Goal: Task Accomplishment & Management: Use online tool/utility

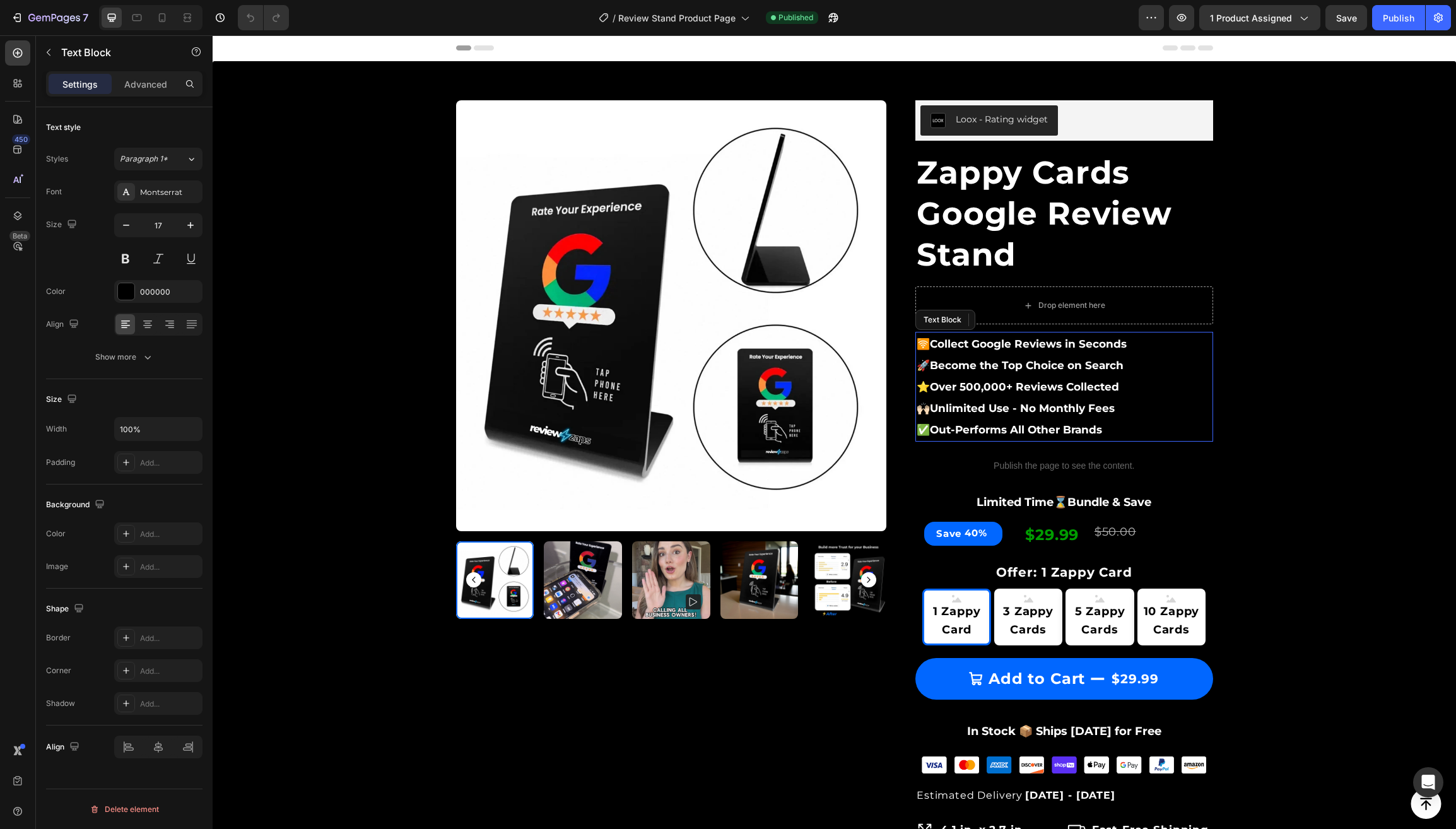
click at [1063, 426] on strong "Out-Performs All Other Brands" at bounding box center [1016, 429] width 172 height 13
click at [1111, 432] on p "✅ Out-Performs All Other Brands" at bounding box center [1064, 429] width 295 height 21
click at [1102, 431] on strong "Out-Performs All Other Brands" at bounding box center [1016, 429] width 172 height 13
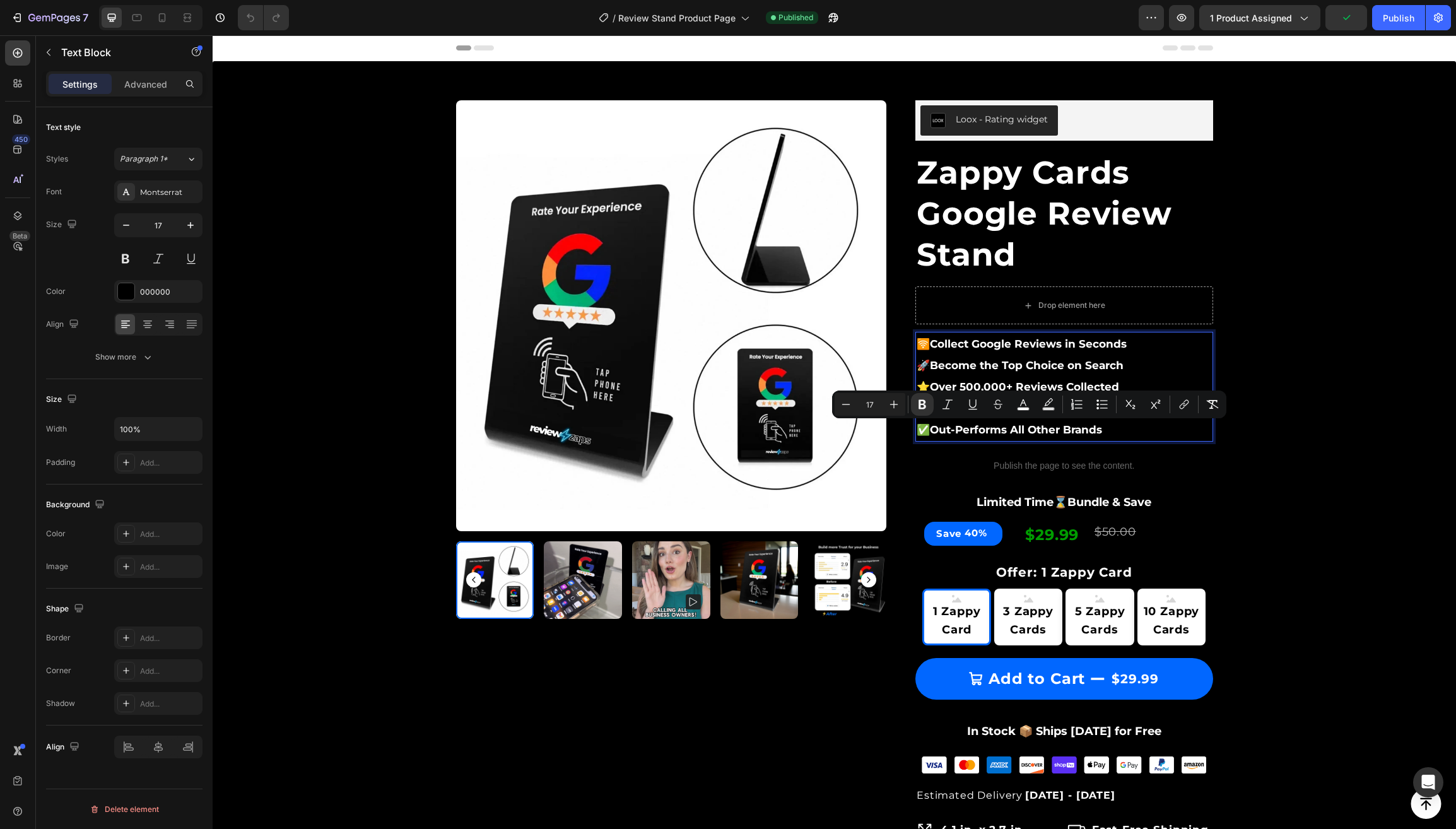
drag, startPoint x: 1106, startPoint y: 431, endPoint x: 950, endPoint y: 433, distance: 156.0
click at [950, 433] on strong "Out-Performs All Other Brands" at bounding box center [1016, 429] width 172 height 13
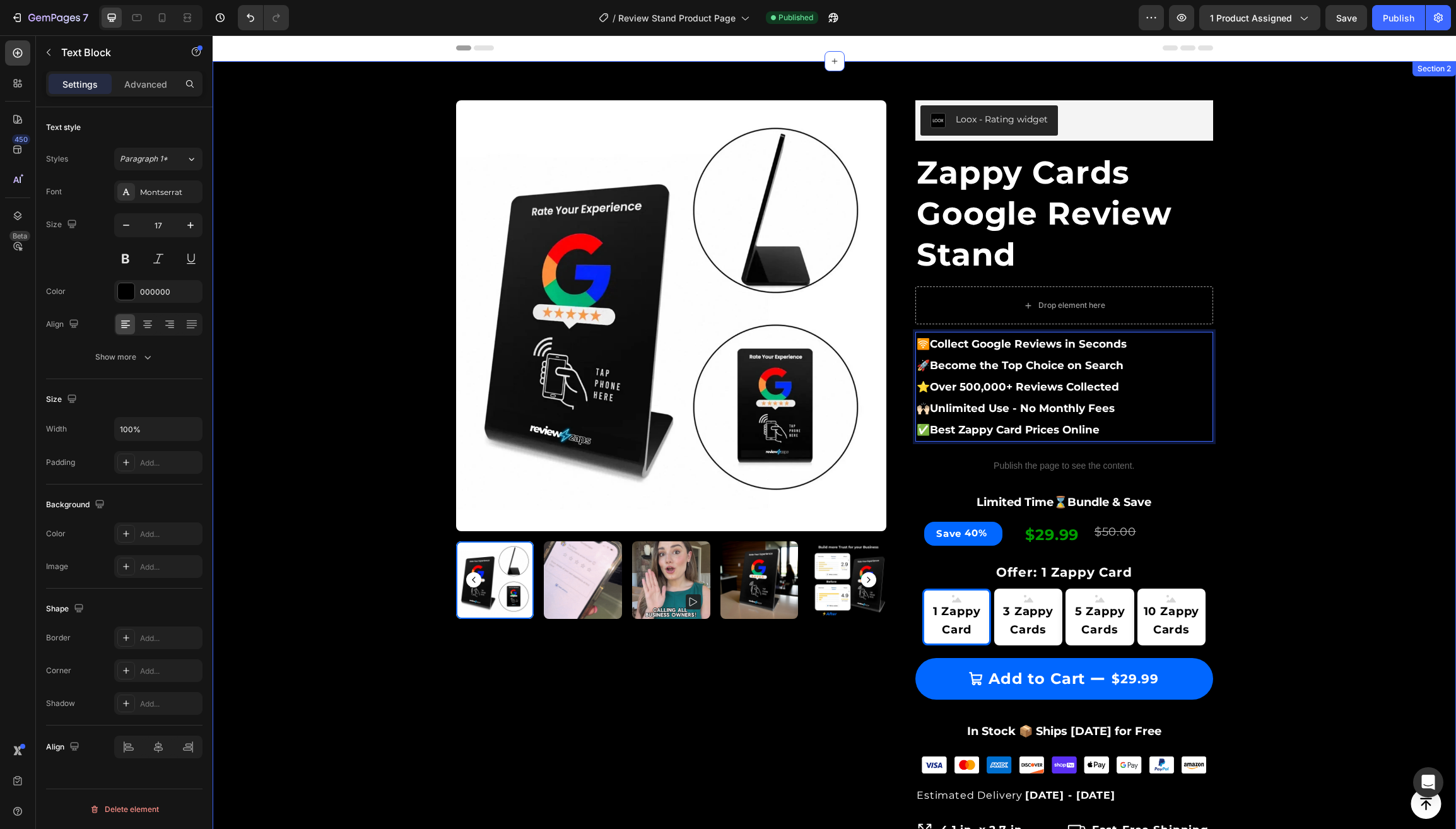
click at [1281, 397] on div "Product Images & Gallery Row Loox - Rating widget Loox Zappy Cards Google Revie…" at bounding box center [834, 694] width 1224 height 1227
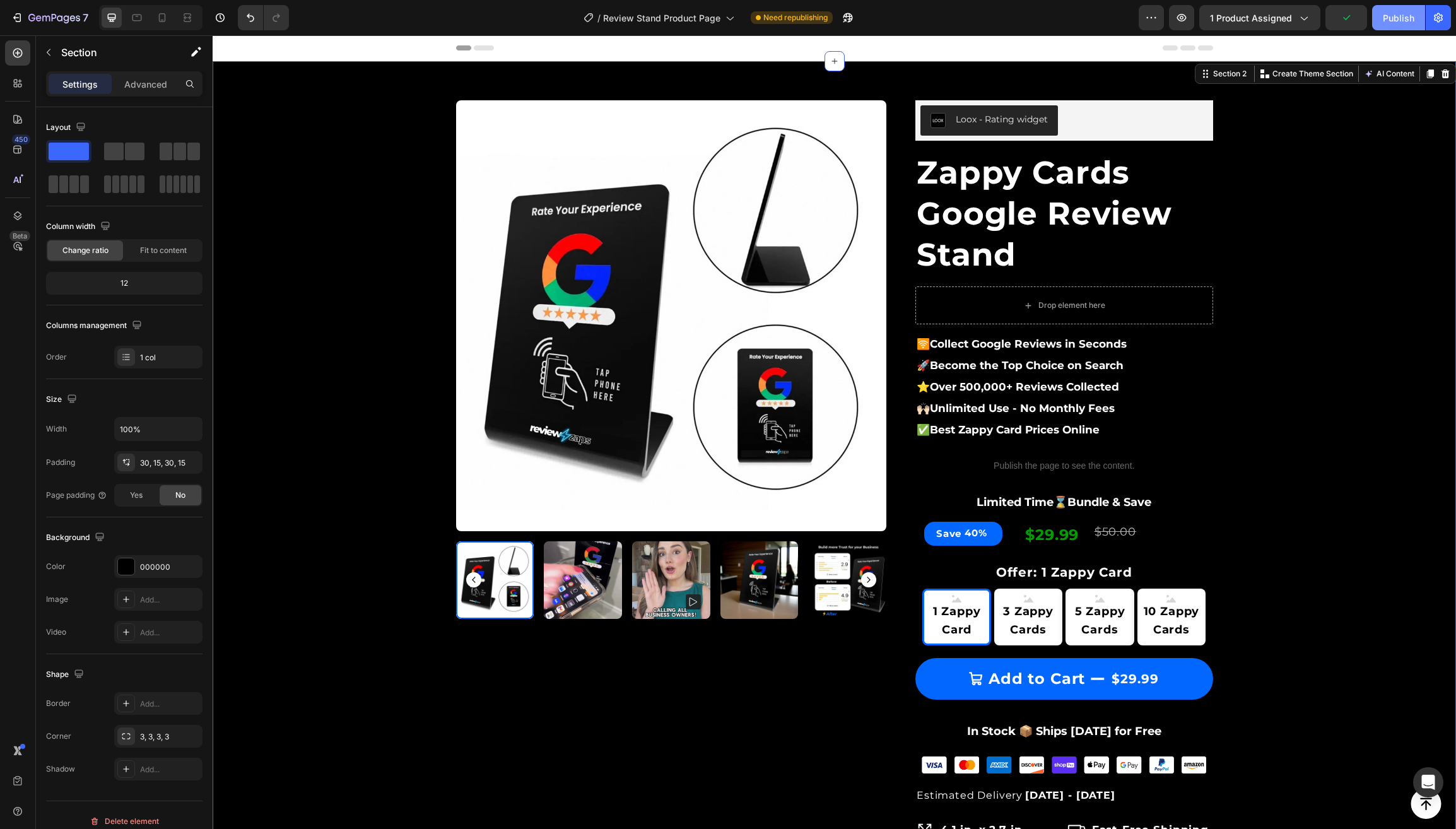
click at [1392, 19] on div "Publish" at bounding box center [1398, 18] width 31 height 13
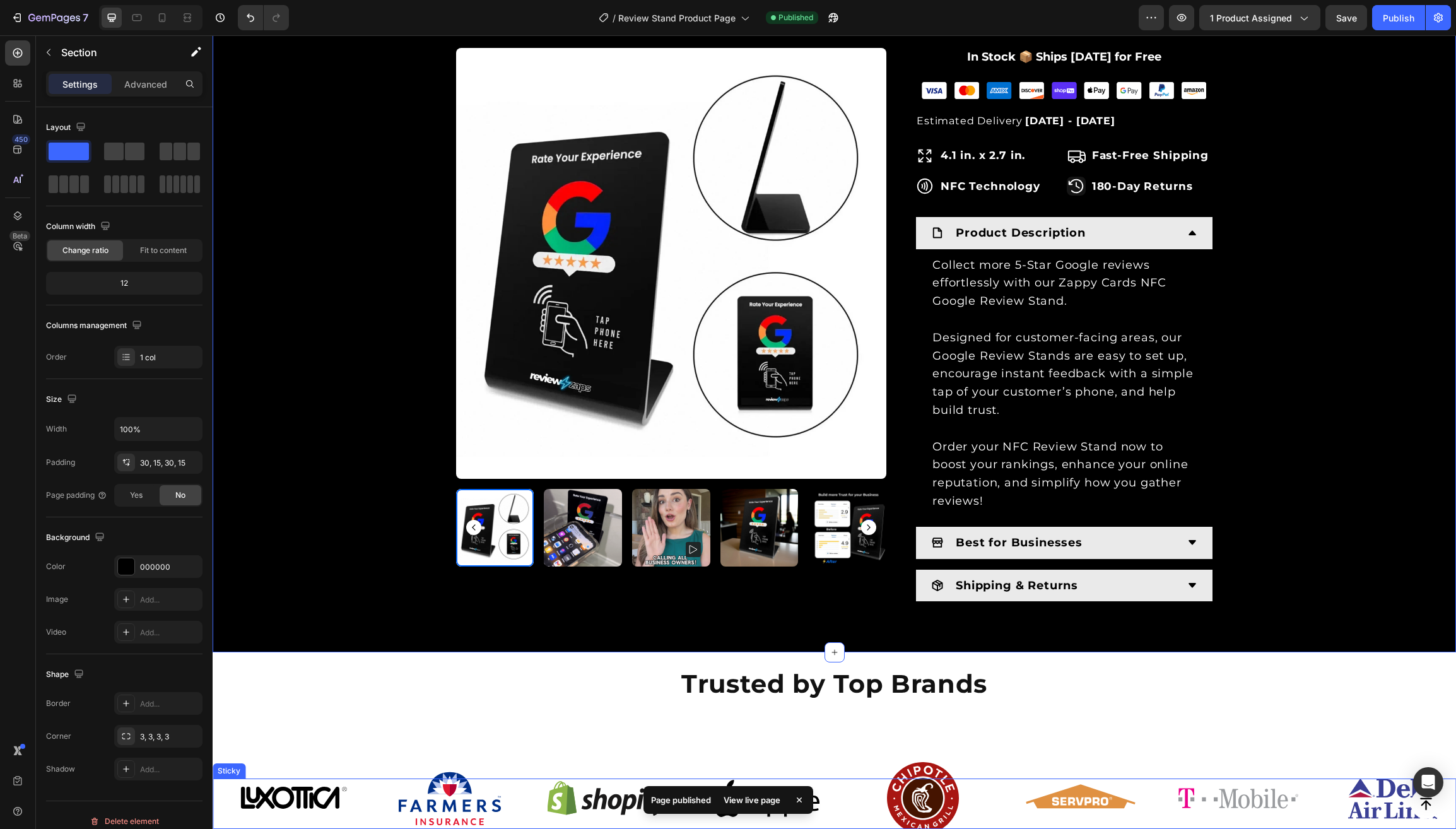
scroll to position [760, 0]
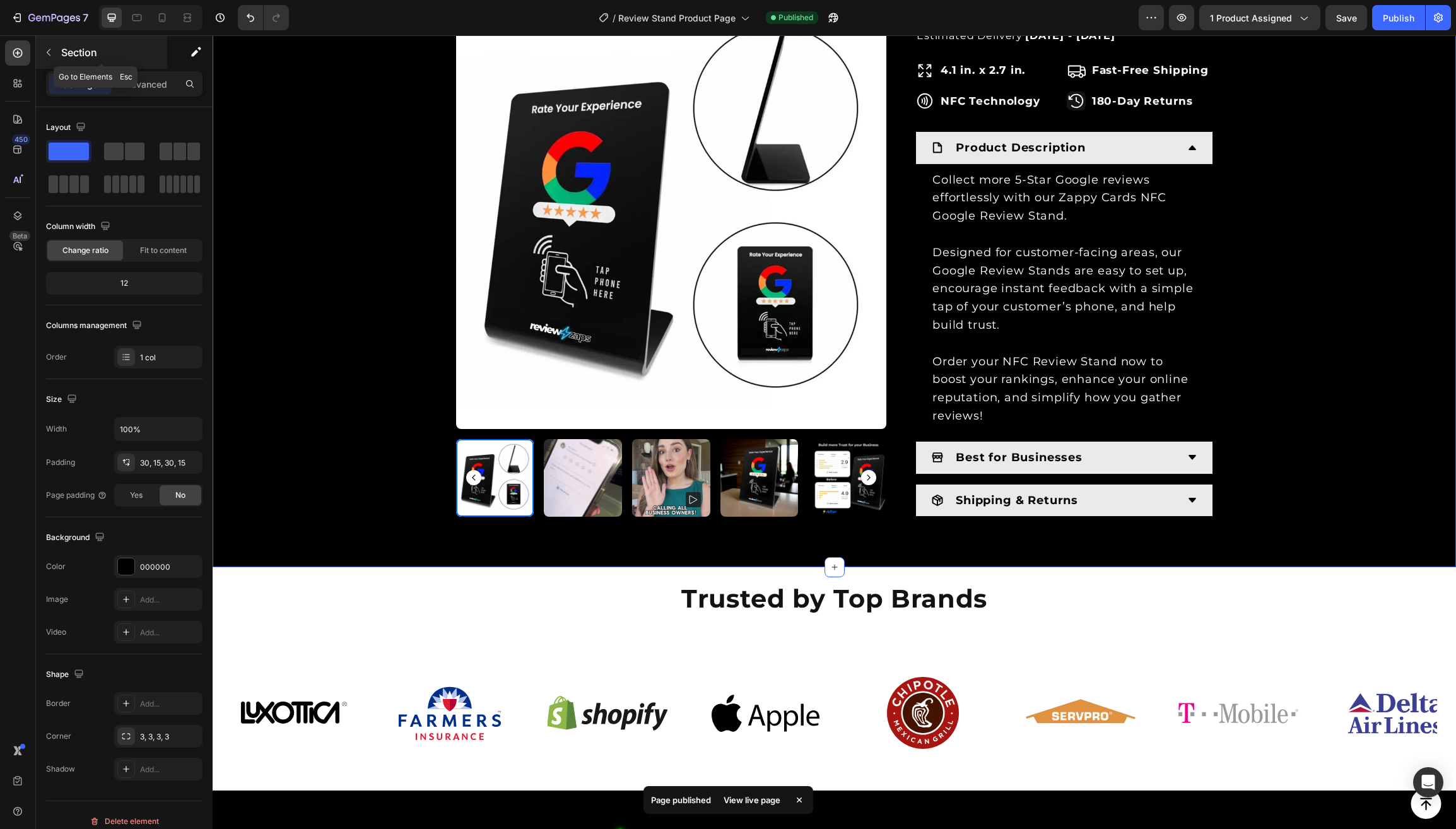
click at [51, 52] on icon "button" at bounding box center [48, 52] width 10 height 10
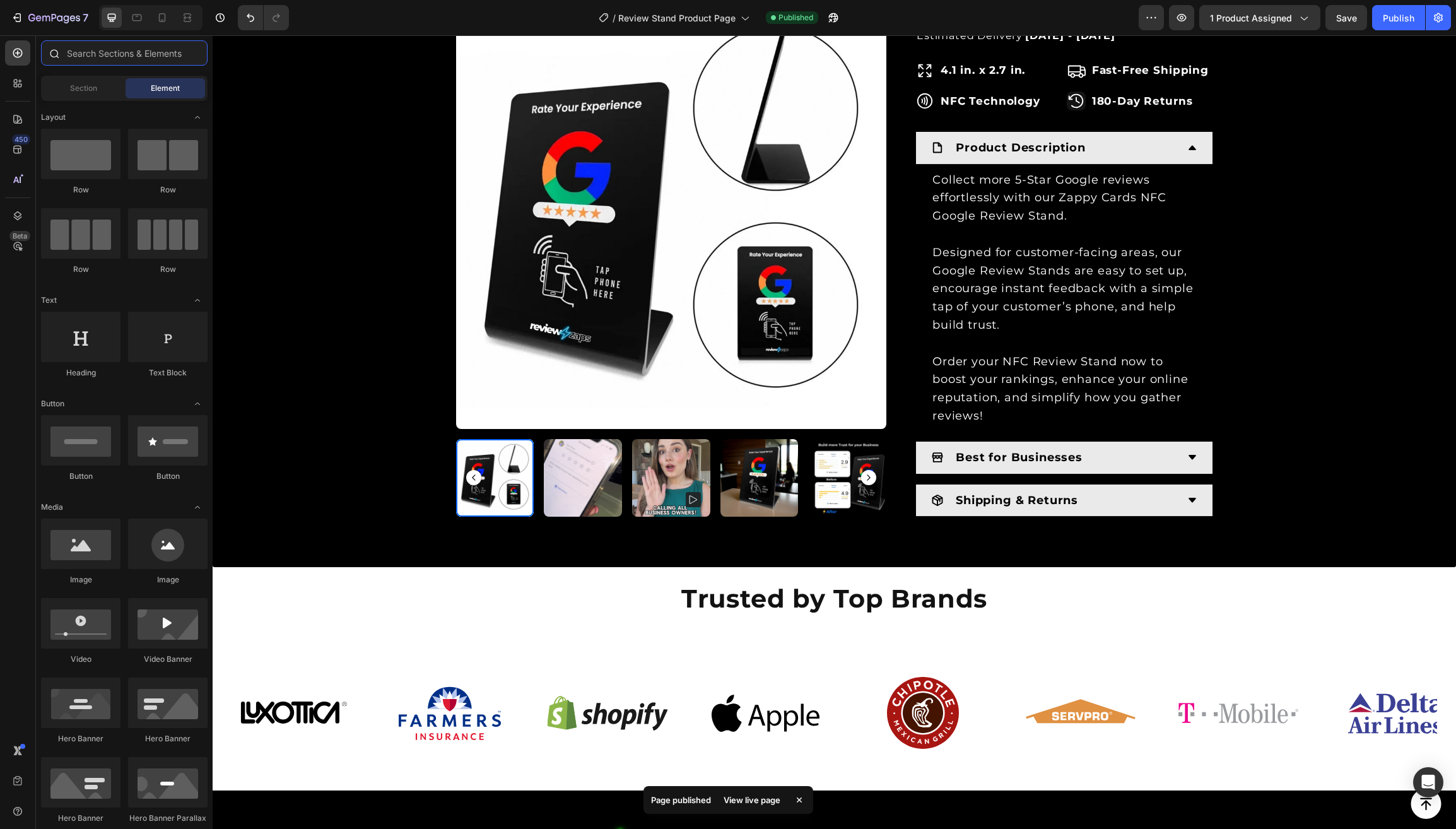
click at [74, 52] on input "text" at bounding box center [124, 53] width 166 height 25
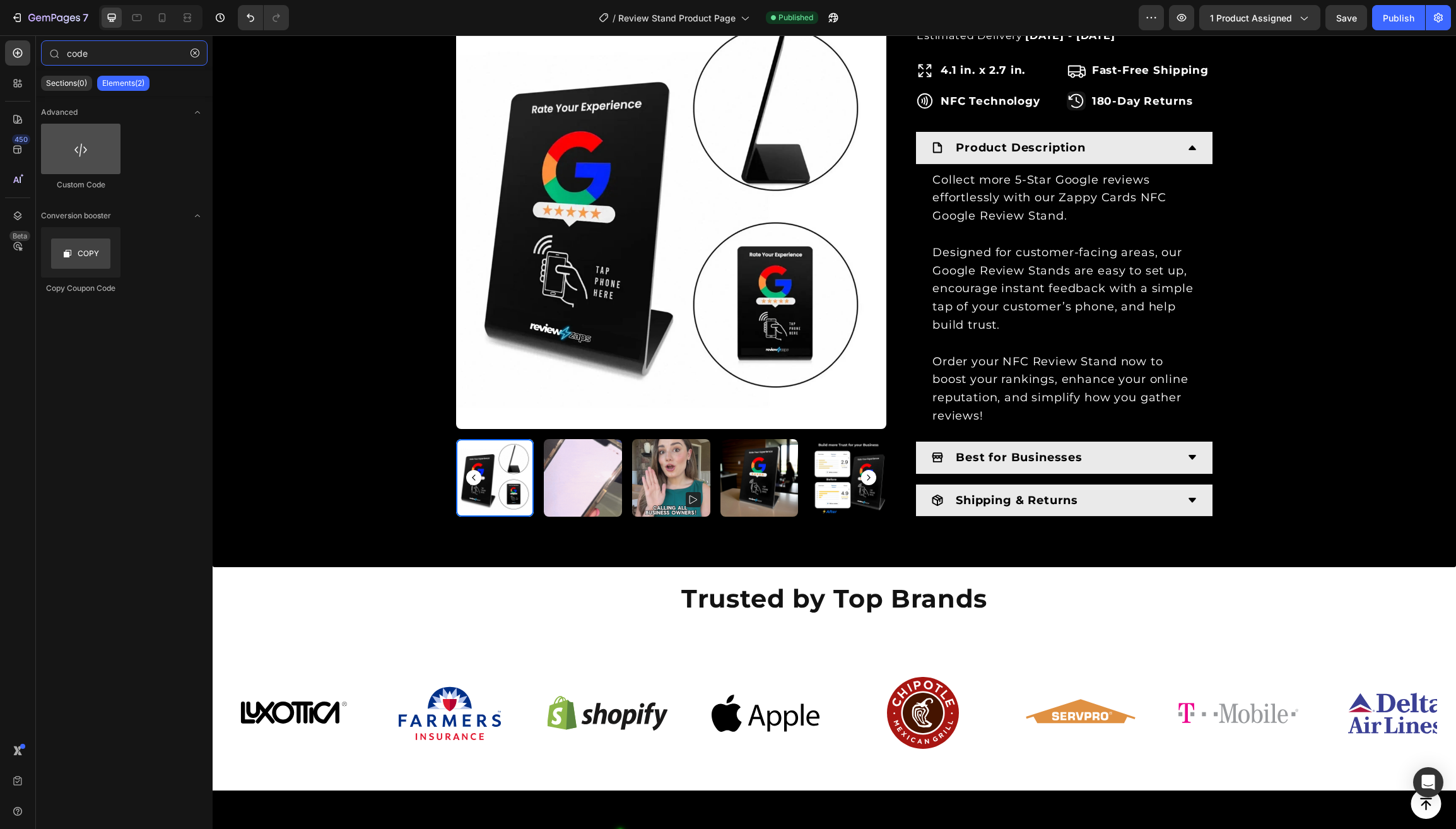
type input "code"
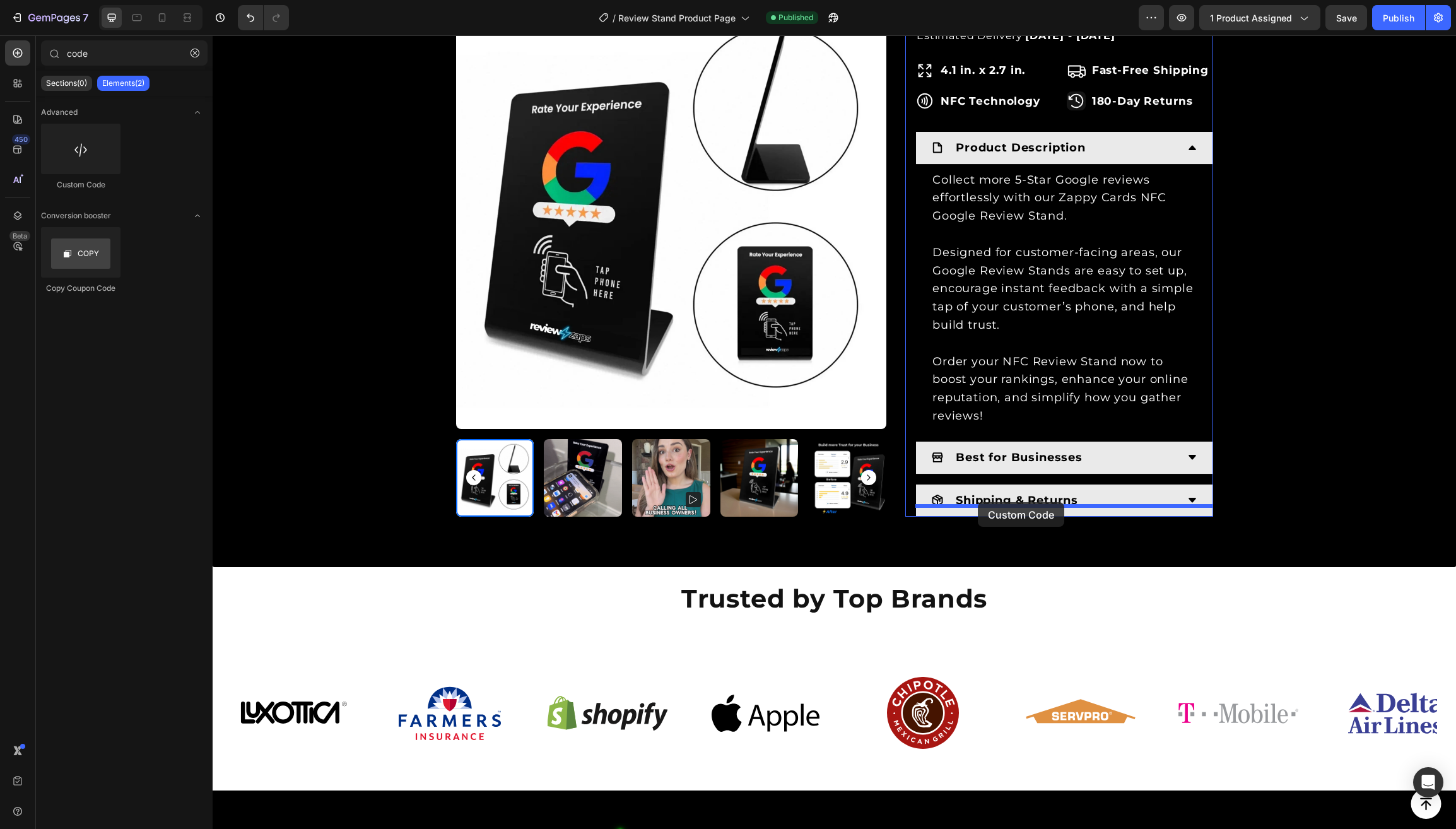
drag, startPoint x: 292, startPoint y: 189, endPoint x: 977, endPoint y: 502, distance: 753.1
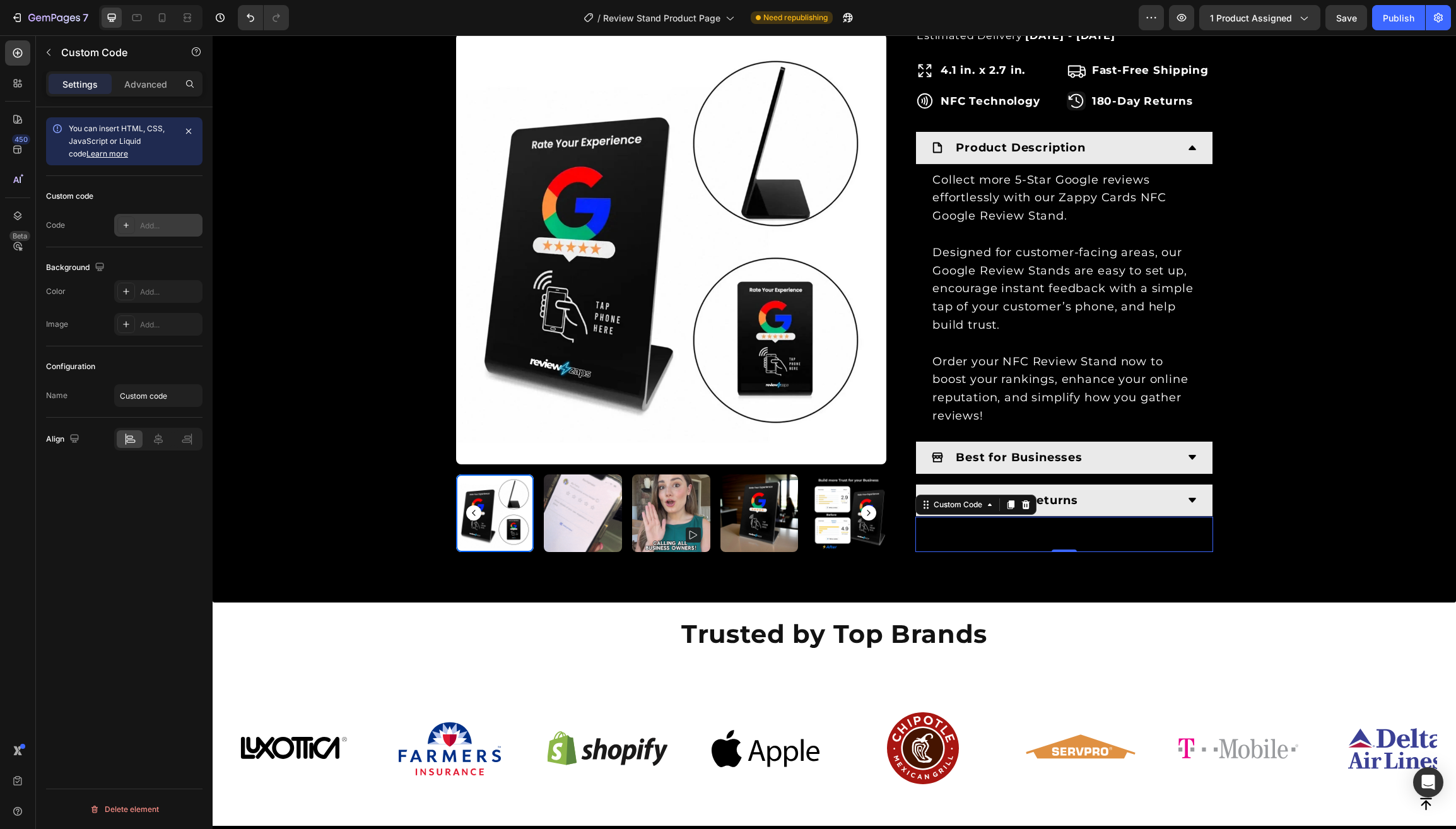
click at [171, 232] on div "Add..." at bounding box center [170, 226] width 59 height 11
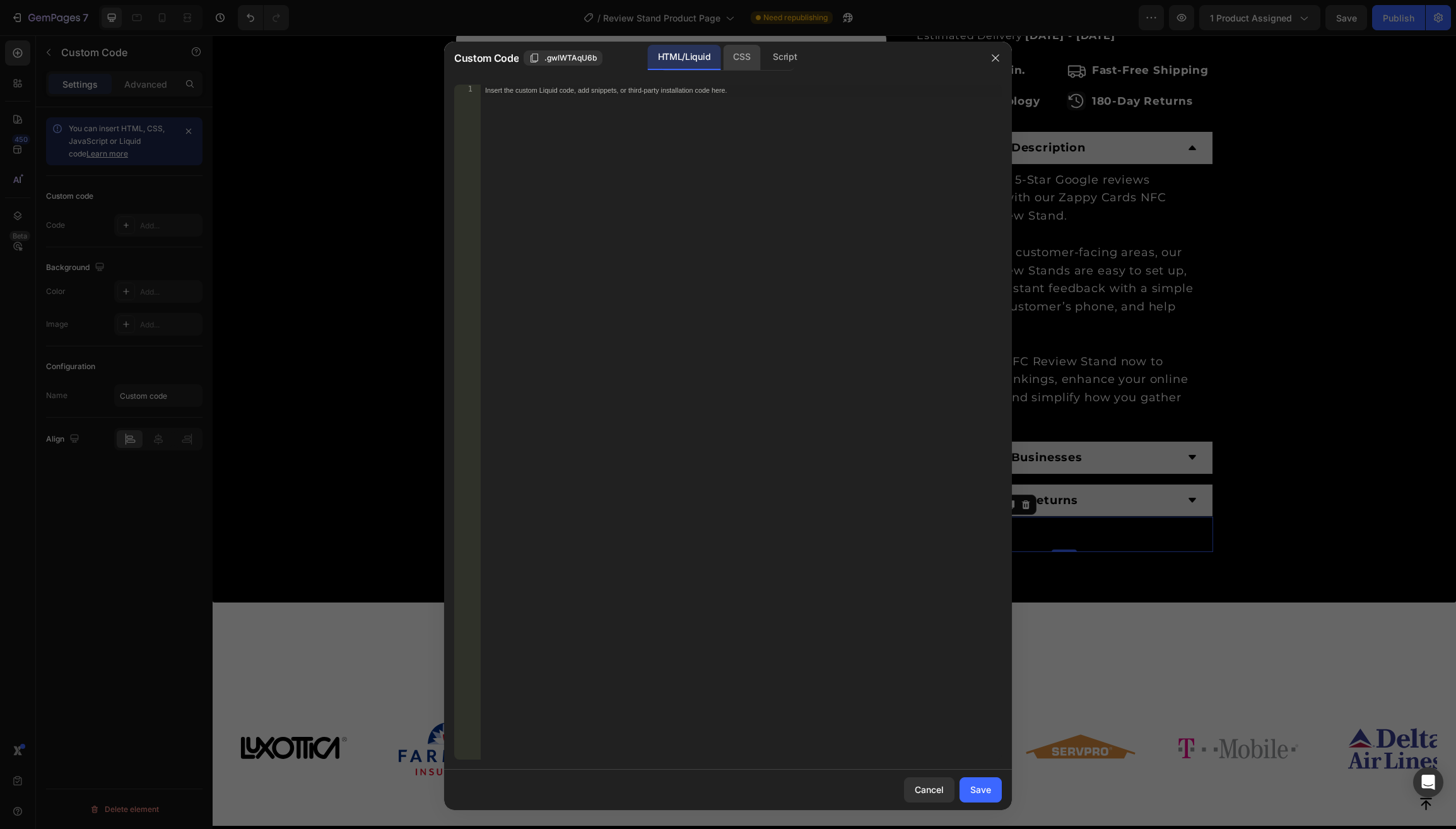
click at [762, 55] on div "CSS" at bounding box center [784, 57] width 44 height 25
click at [550, 206] on div "Insert the CSS code to style your content here." at bounding box center [740, 434] width 521 height 699
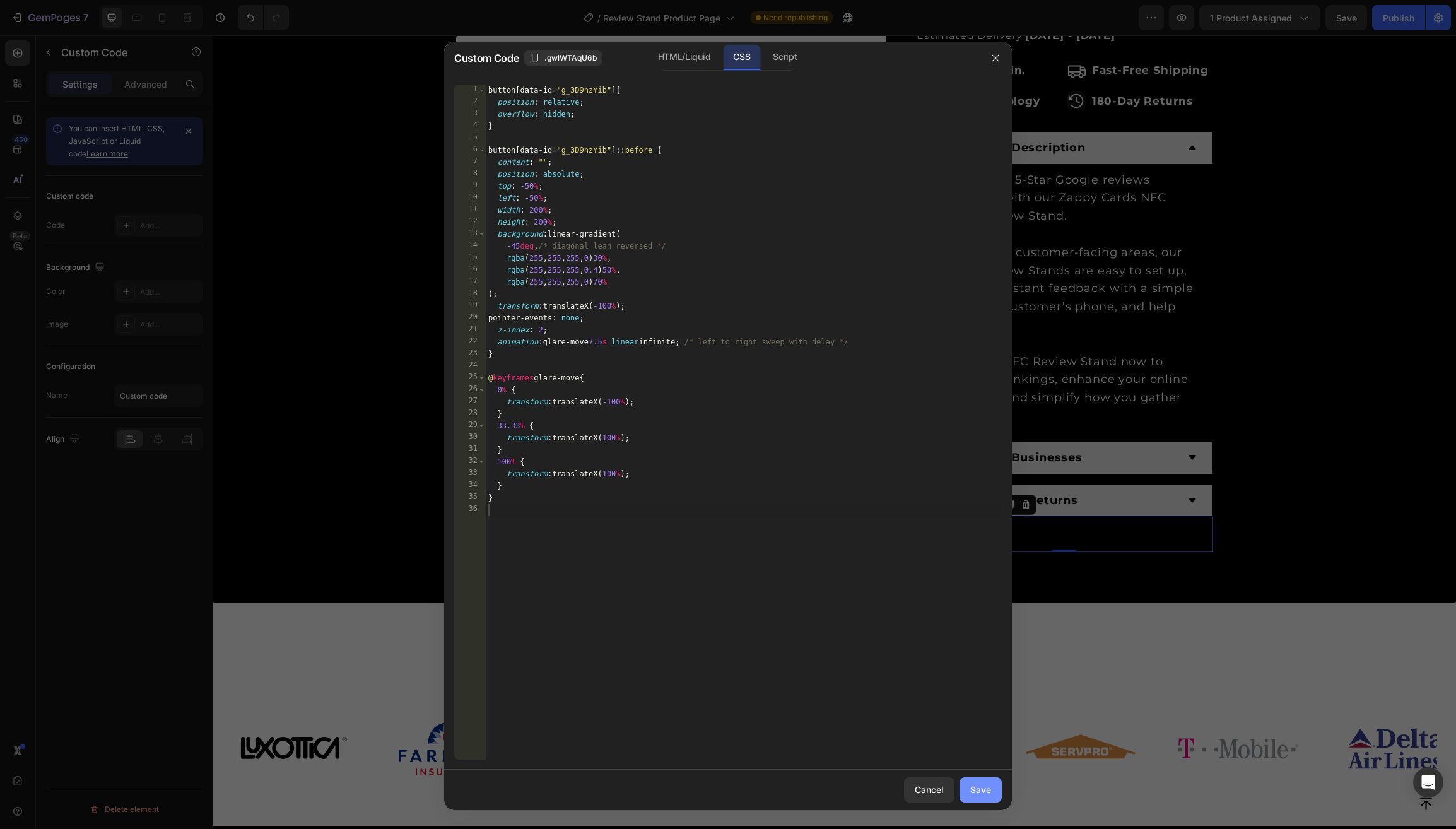
click at [973, 791] on div "Save" at bounding box center [980, 790] width 21 height 13
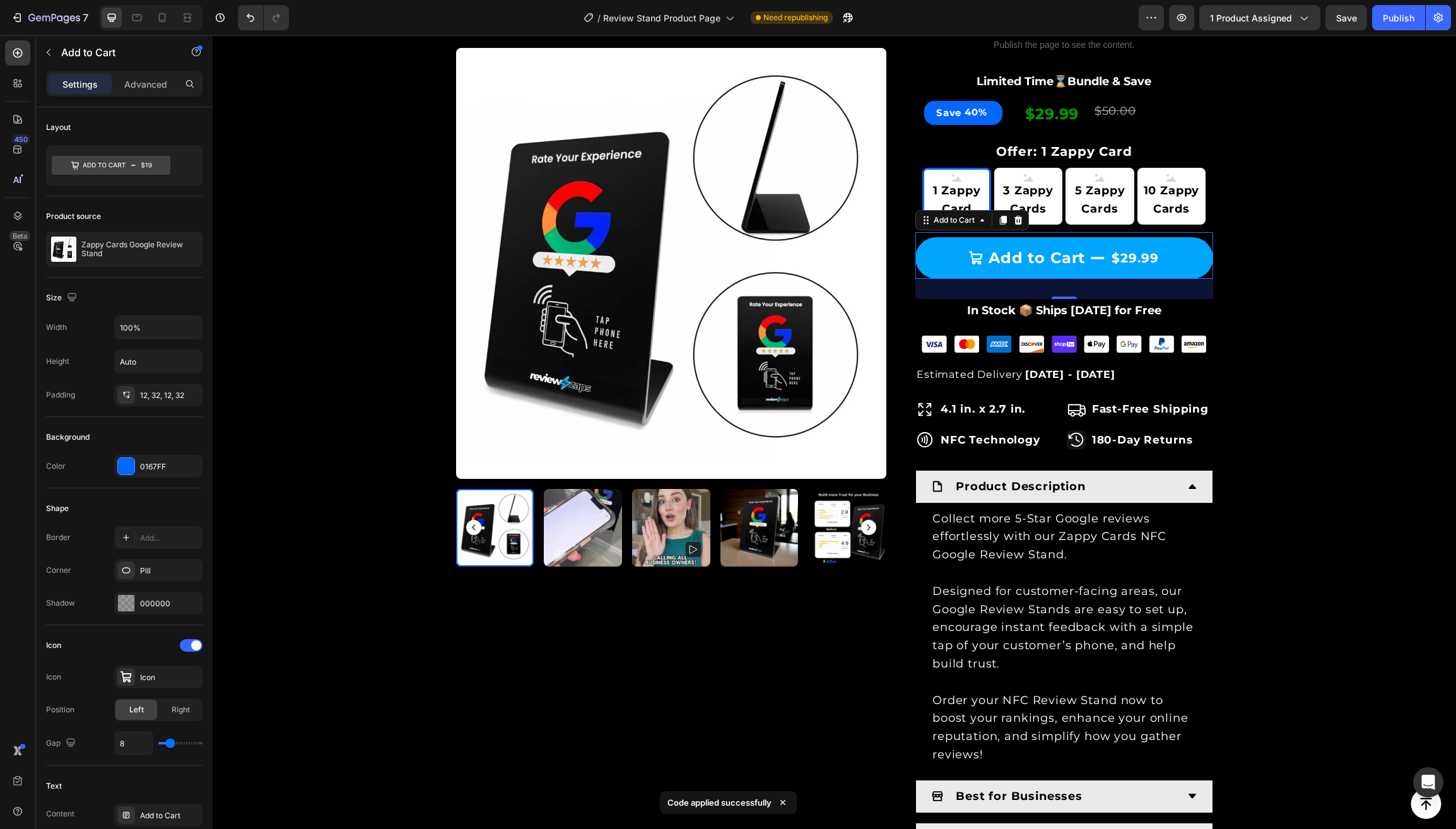
scroll to position [422, 0]
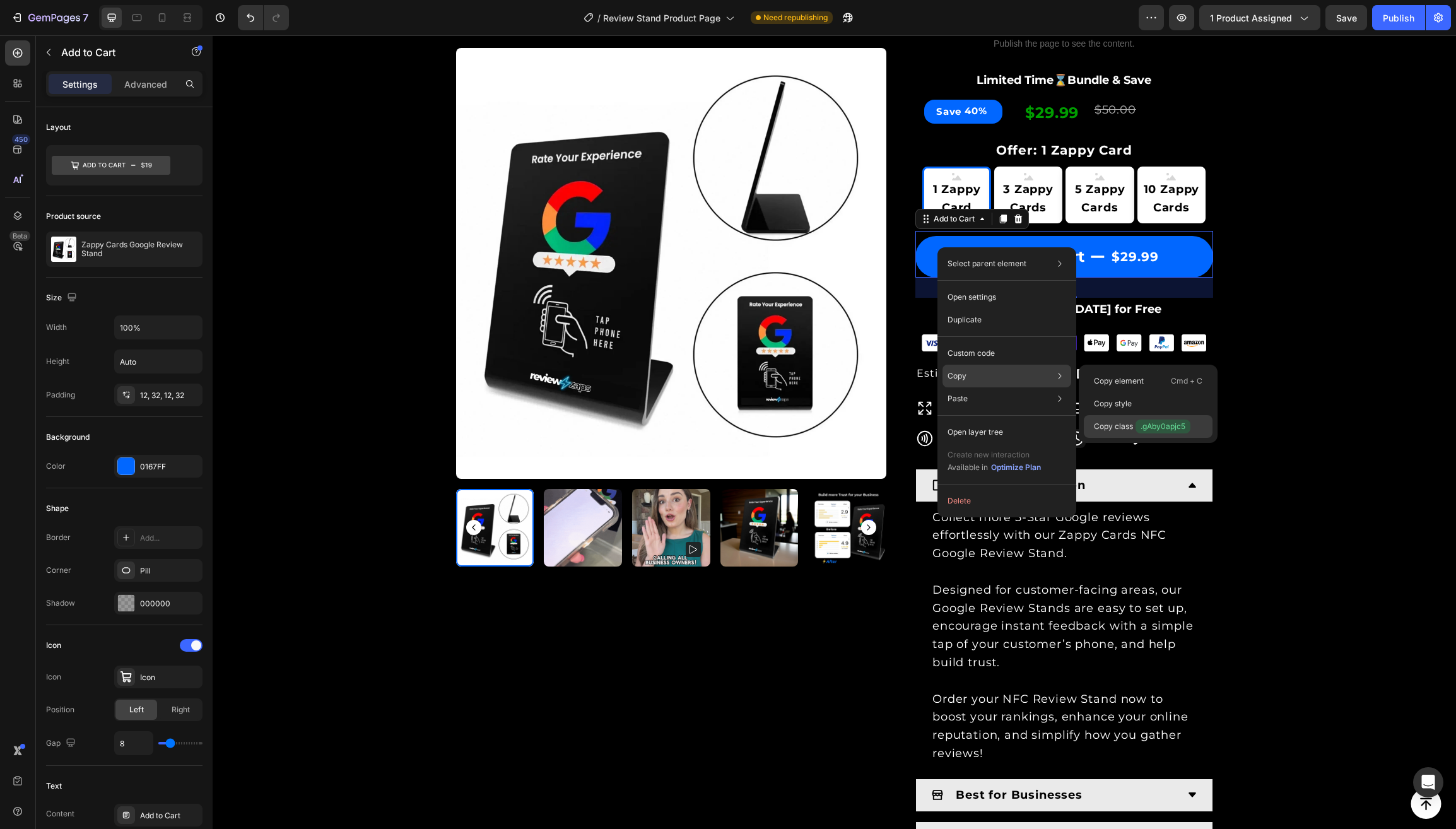
click at [1118, 427] on p "Copy class .gAby0apjc5" at bounding box center [1142, 426] width 97 height 14
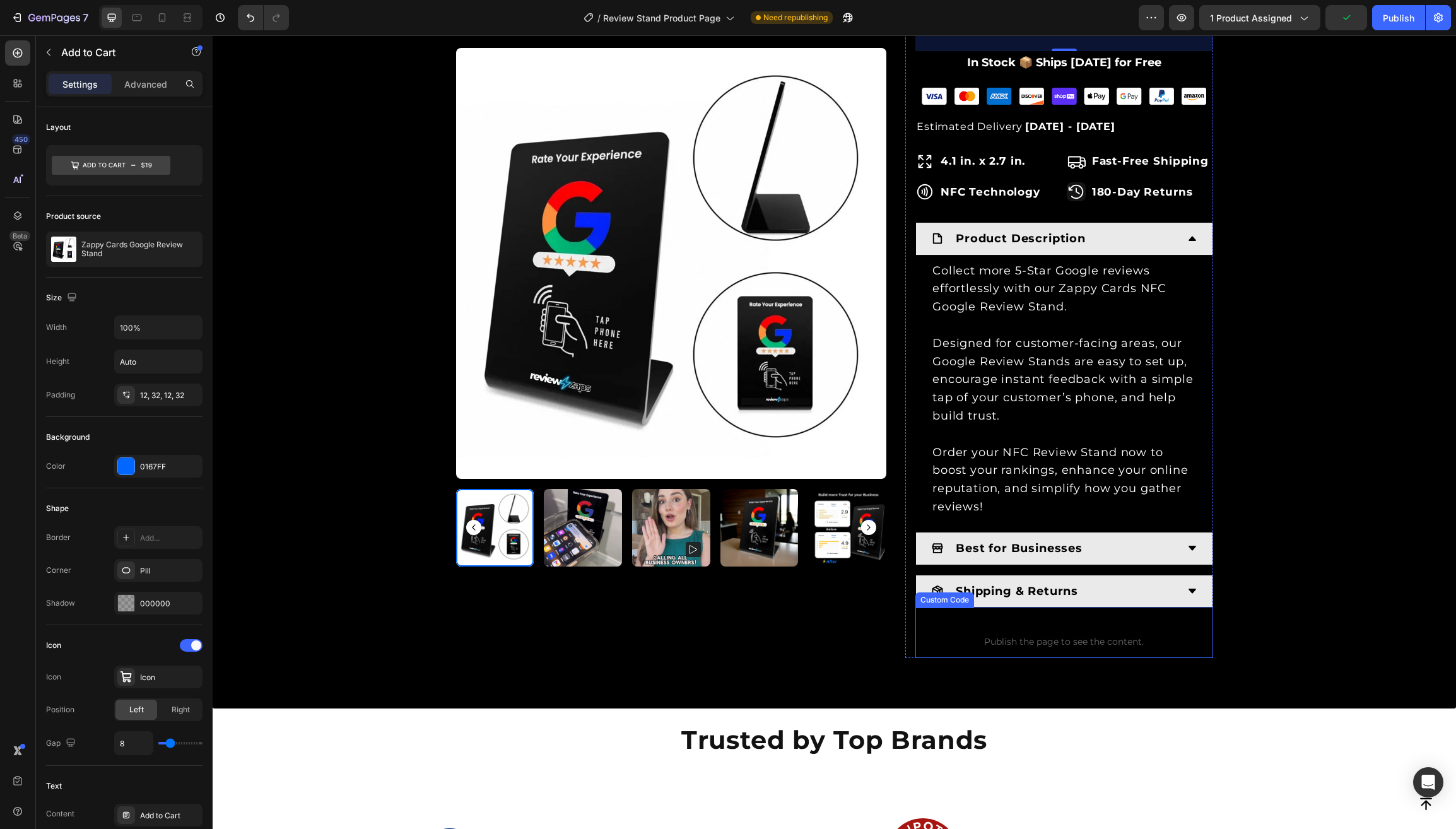
scroll to position [676, 0]
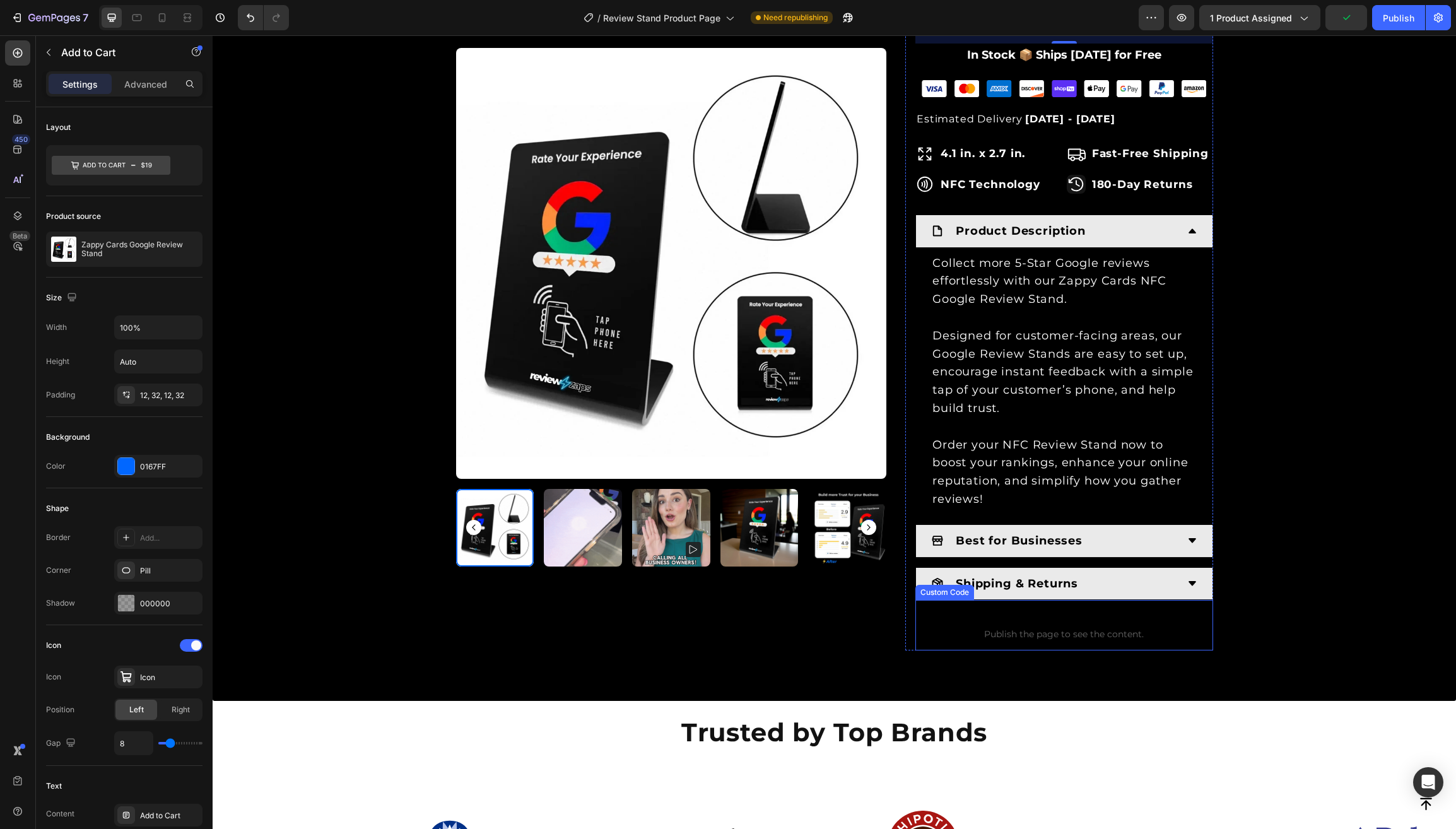
click at [988, 627] on span "Publish the page to see the content." at bounding box center [1064, 633] width 298 height 13
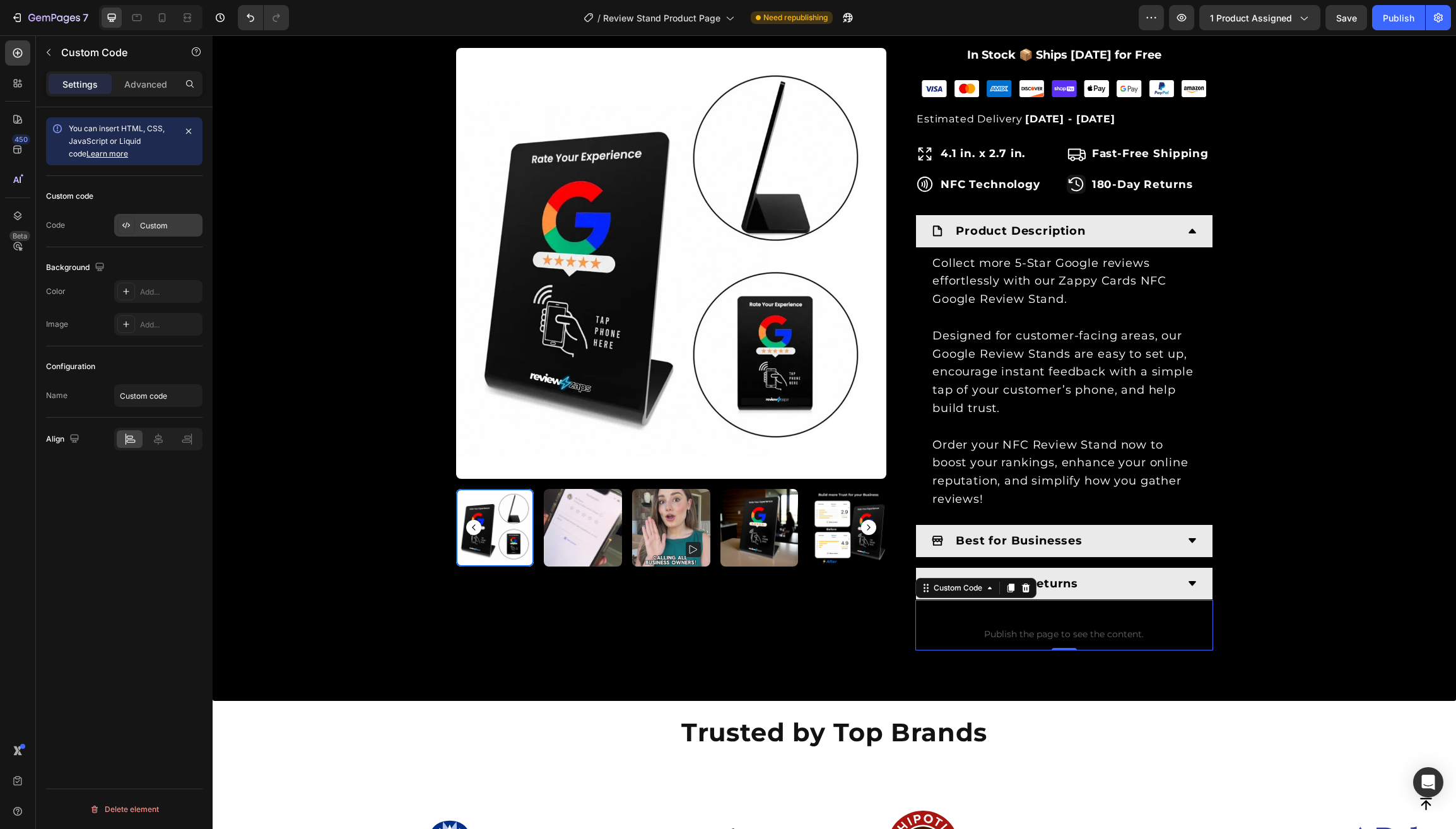
click at [166, 232] on div "Custom" at bounding box center [170, 226] width 59 height 11
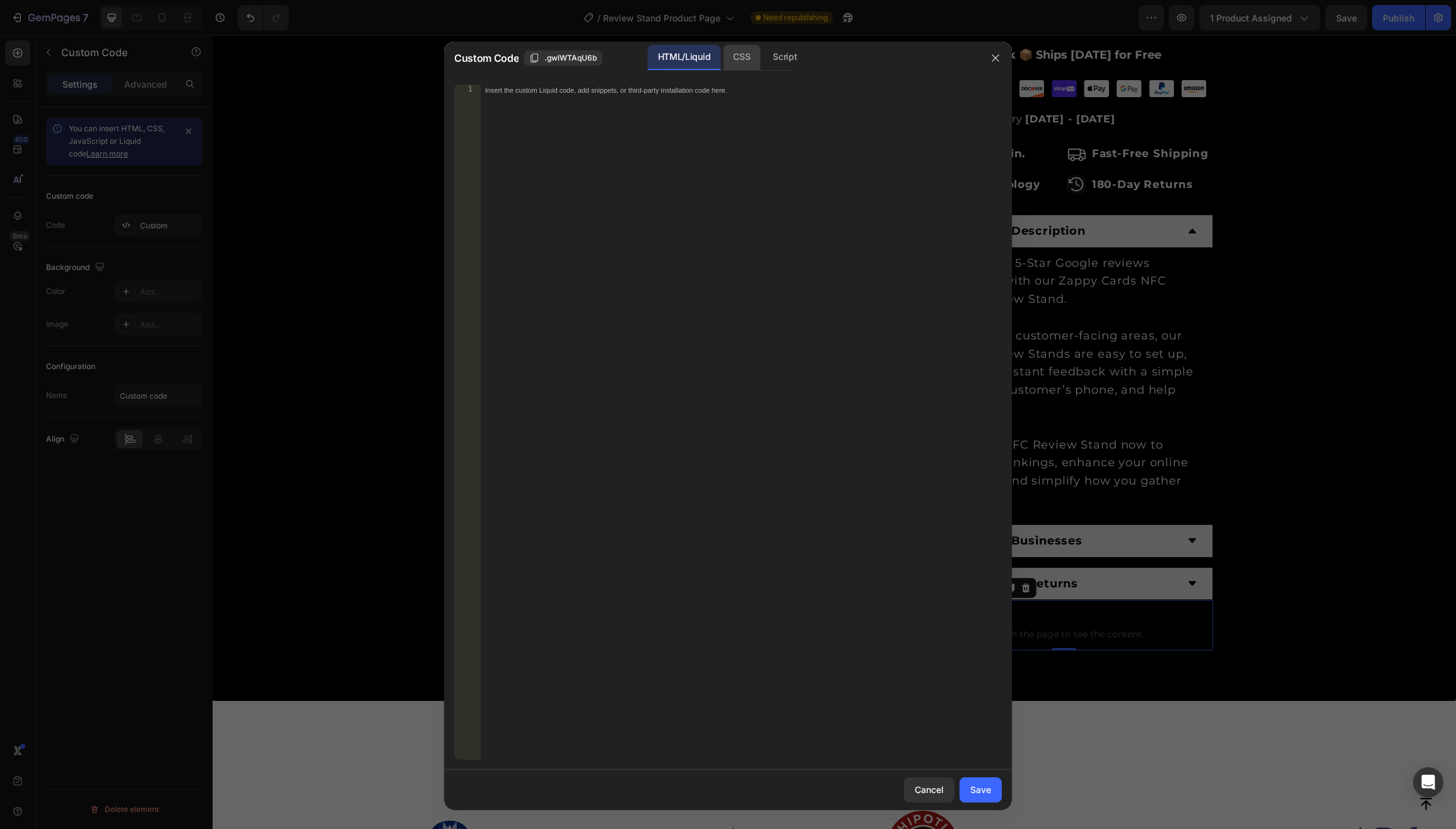
click at [762, 61] on div "CSS" at bounding box center [784, 57] width 44 height 25
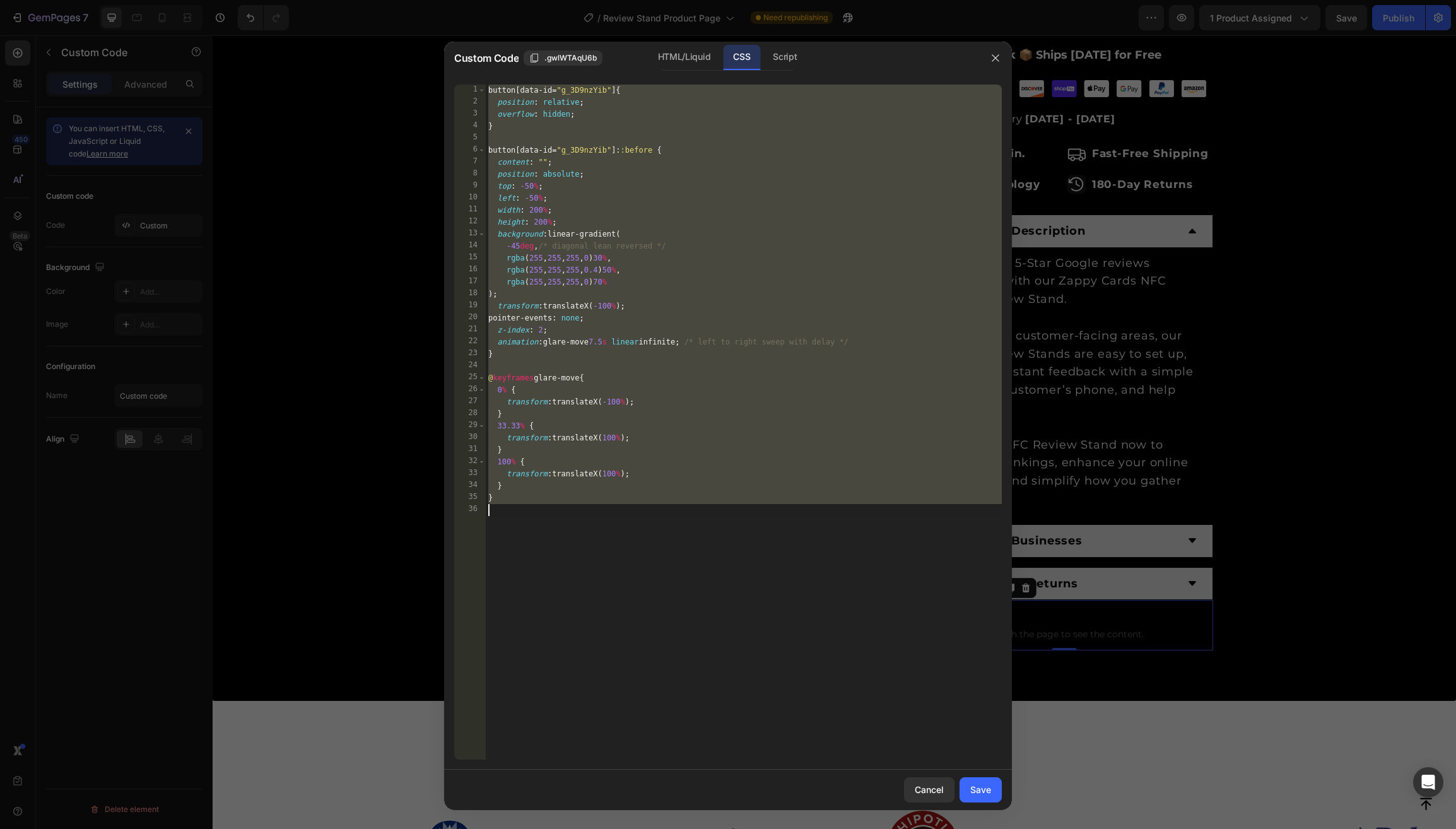
click at [573, 91] on div "button [ data-id = " g_3D9nzYib " ] { position : relative ; overflow : hidden ;…" at bounding box center [744, 434] width 516 height 699
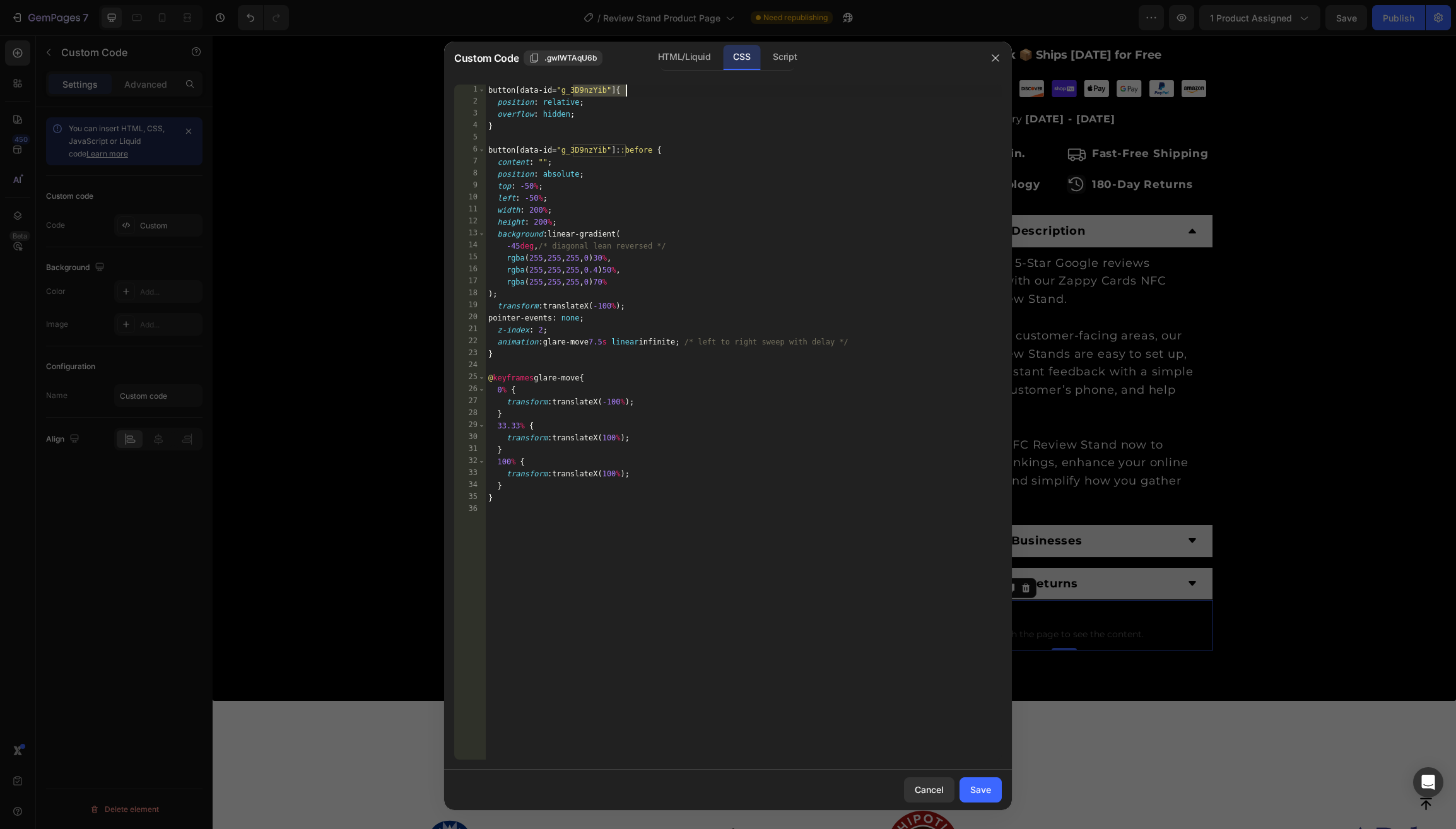
drag, startPoint x: 573, startPoint y: 90, endPoint x: 624, endPoint y: 91, distance: 51.0
click at [624, 91] on div "button [ data-id = " g_3D9nzYib " ] { position : relative ; overflow : hidden ;…" at bounding box center [744, 434] width 516 height 699
paste textarea ".gAby0apjc5"
drag, startPoint x: 624, startPoint y: 150, endPoint x: 574, endPoint y: 152, distance: 50.0
click at [574, 152] on div "button [ data-id = " gAby0apjc5 " ] { position : relative ; overflow : hidden ;…" at bounding box center [744, 434] width 516 height 699
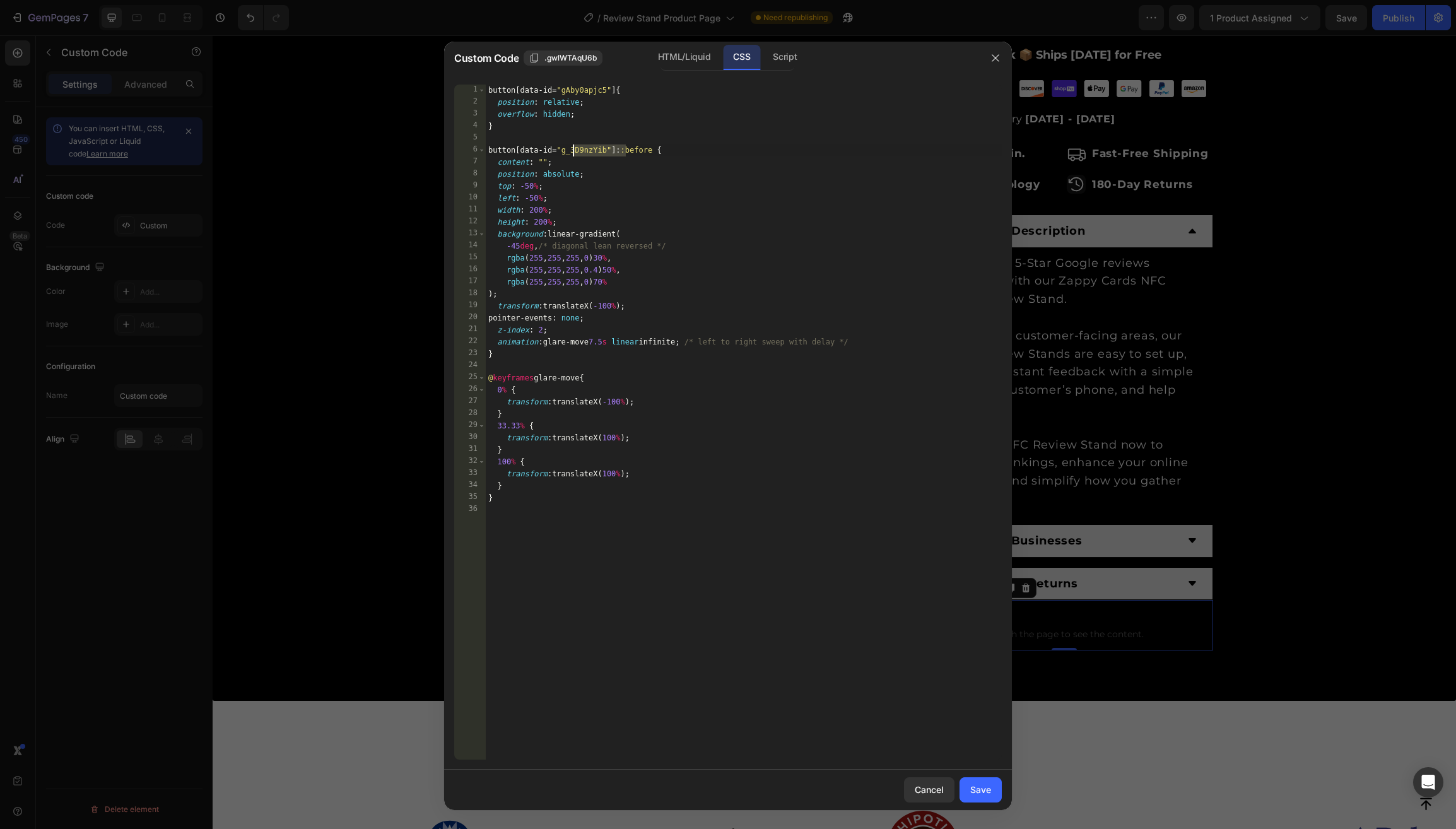
paste textarea ".gAby0apjc5"
type textarea "button[data-id="gAby0apjc5"]::before {"
click at [983, 792] on div "Save" at bounding box center [980, 790] width 21 height 13
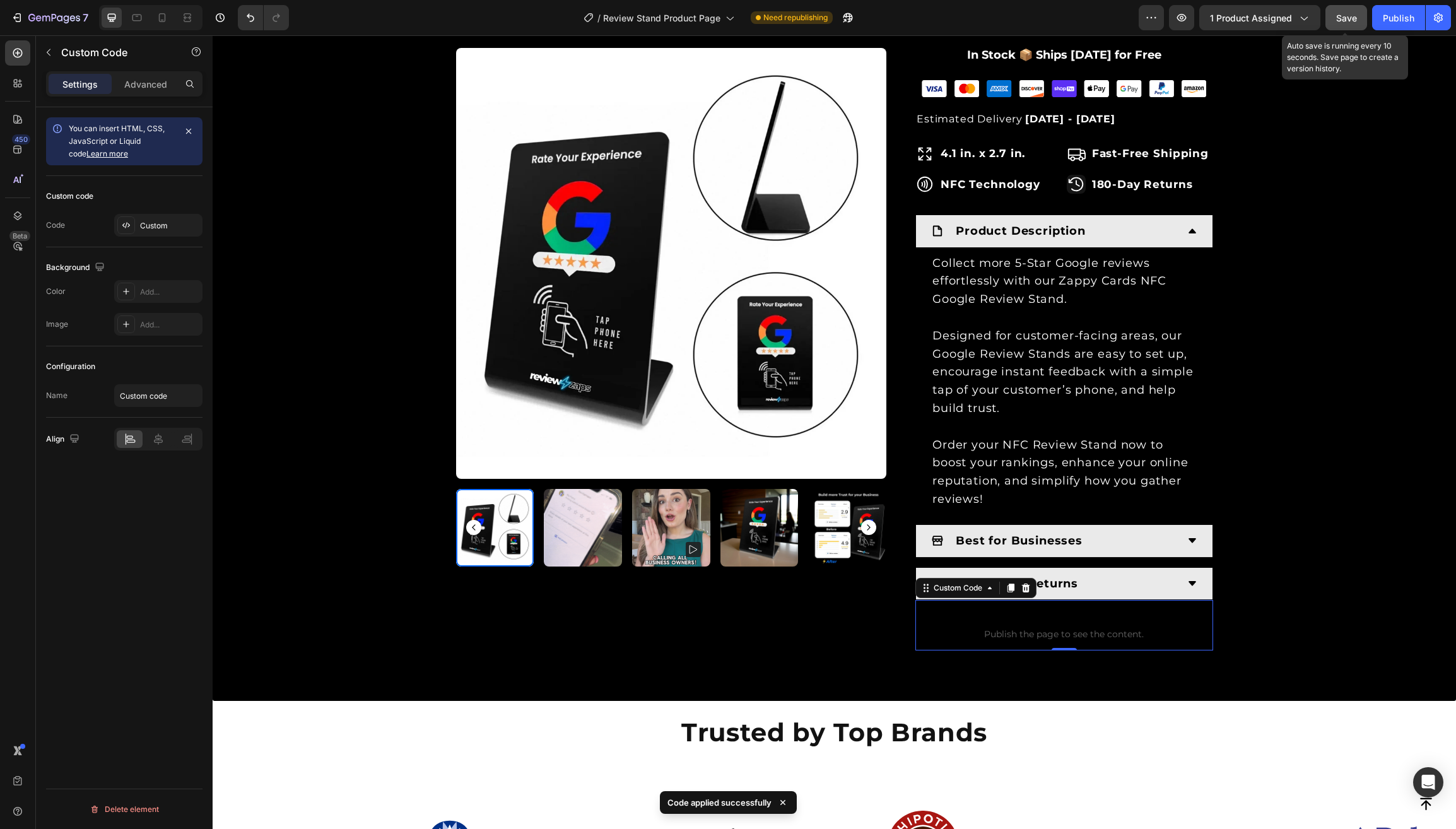
click at [1342, 21] on span "Save" at bounding box center [1346, 18] width 21 height 11
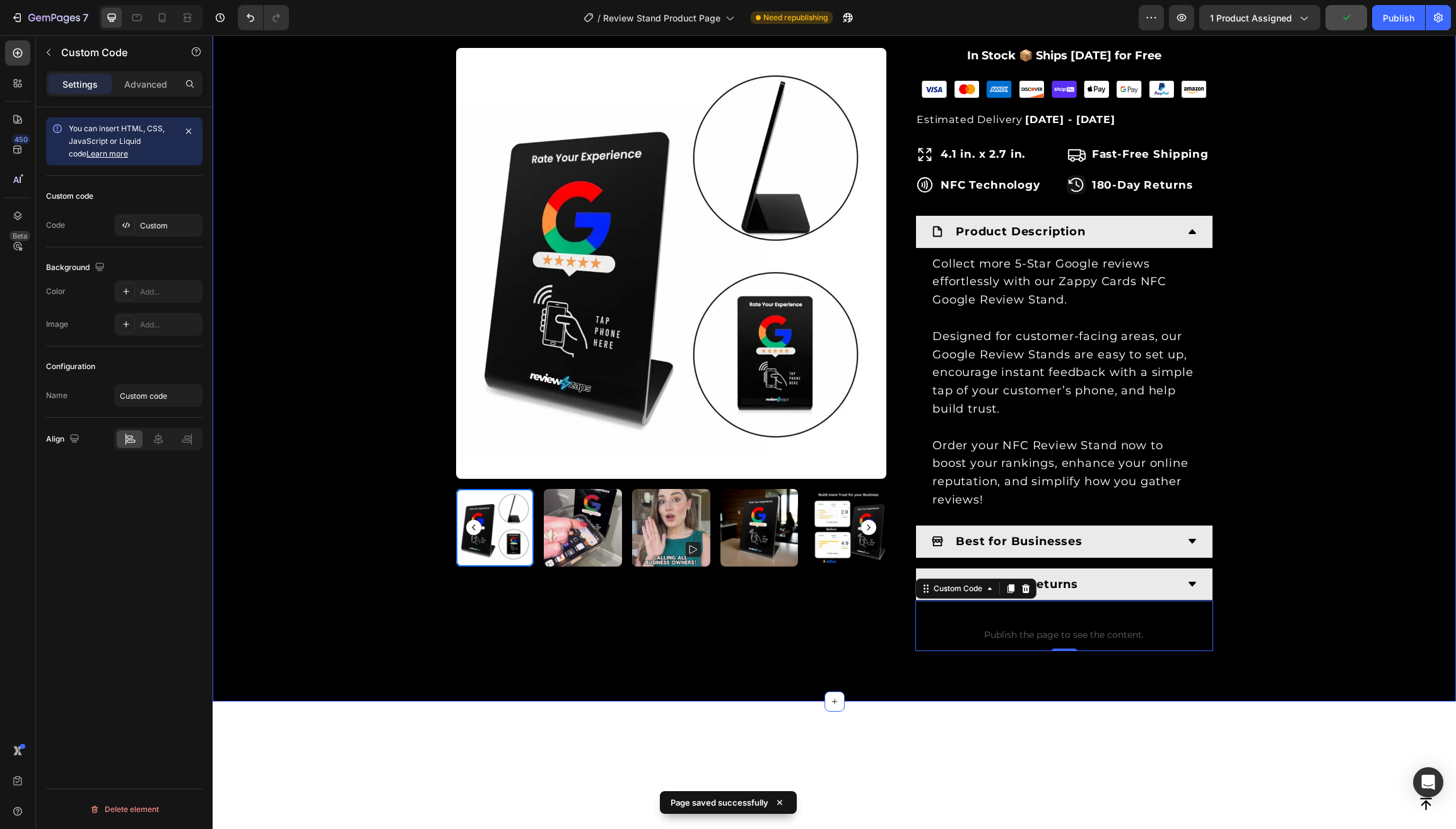
scroll to position [138, 0]
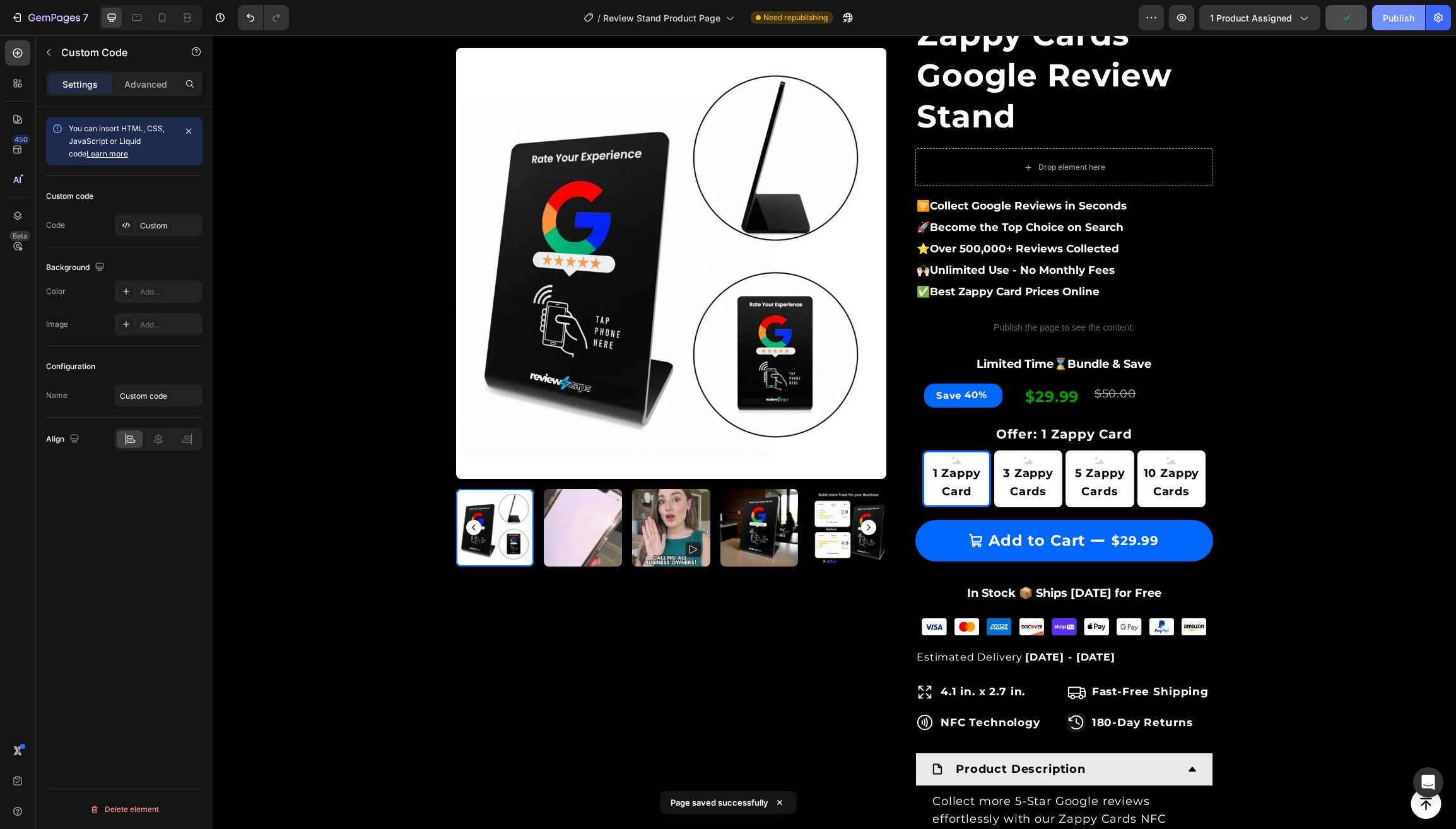
click at [1397, 17] on div "Publish" at bounding box center [1398, 18] width 31 height 13
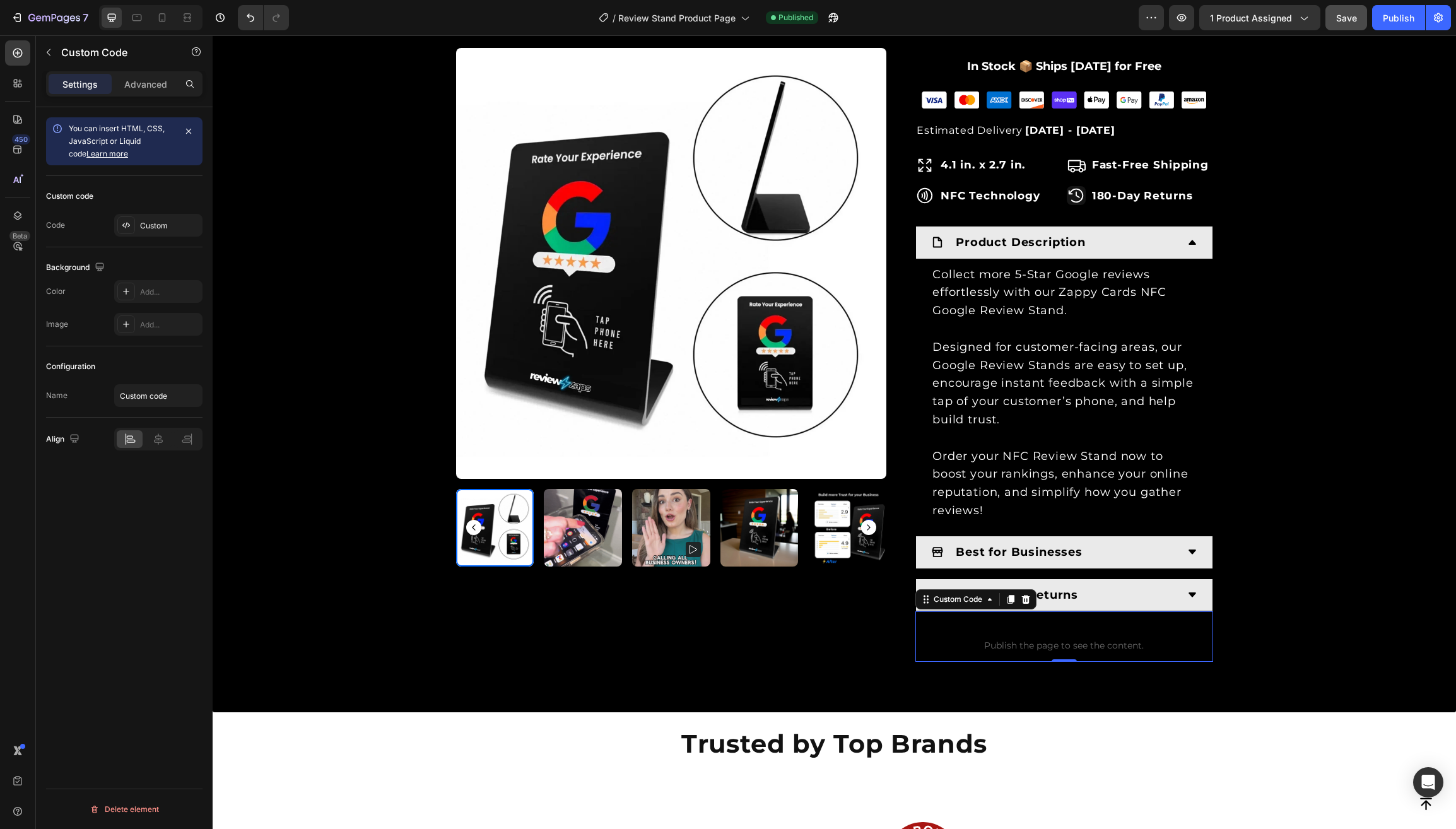
scroll to position [667, 0]
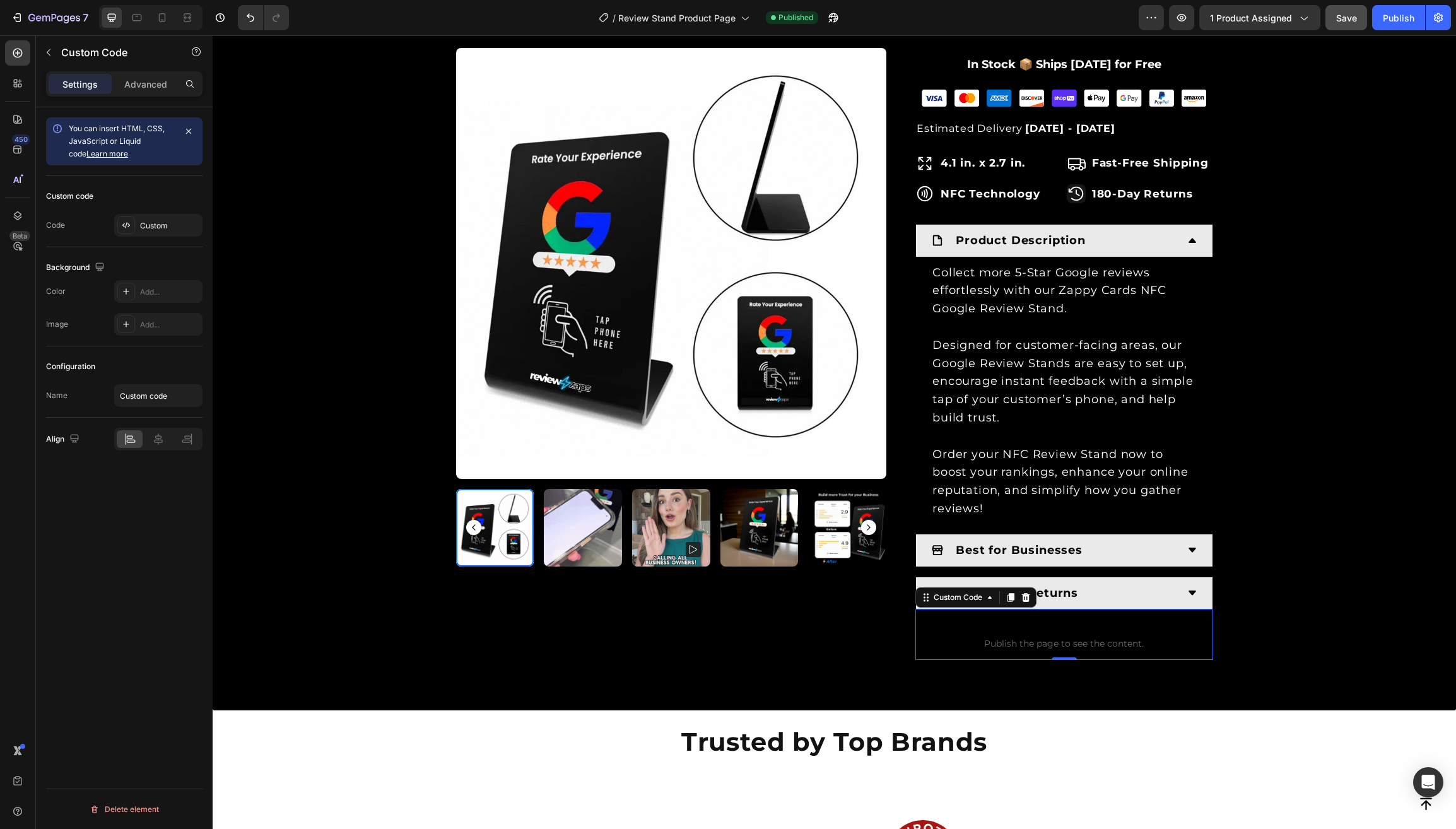
click at [981, 637] on span "Publish the page to see the content." at bounding box center [1064, 643] width 298 height 13
click at [162, 232] on div "Custom" at bounding box center [170, 226] width 59 height 11
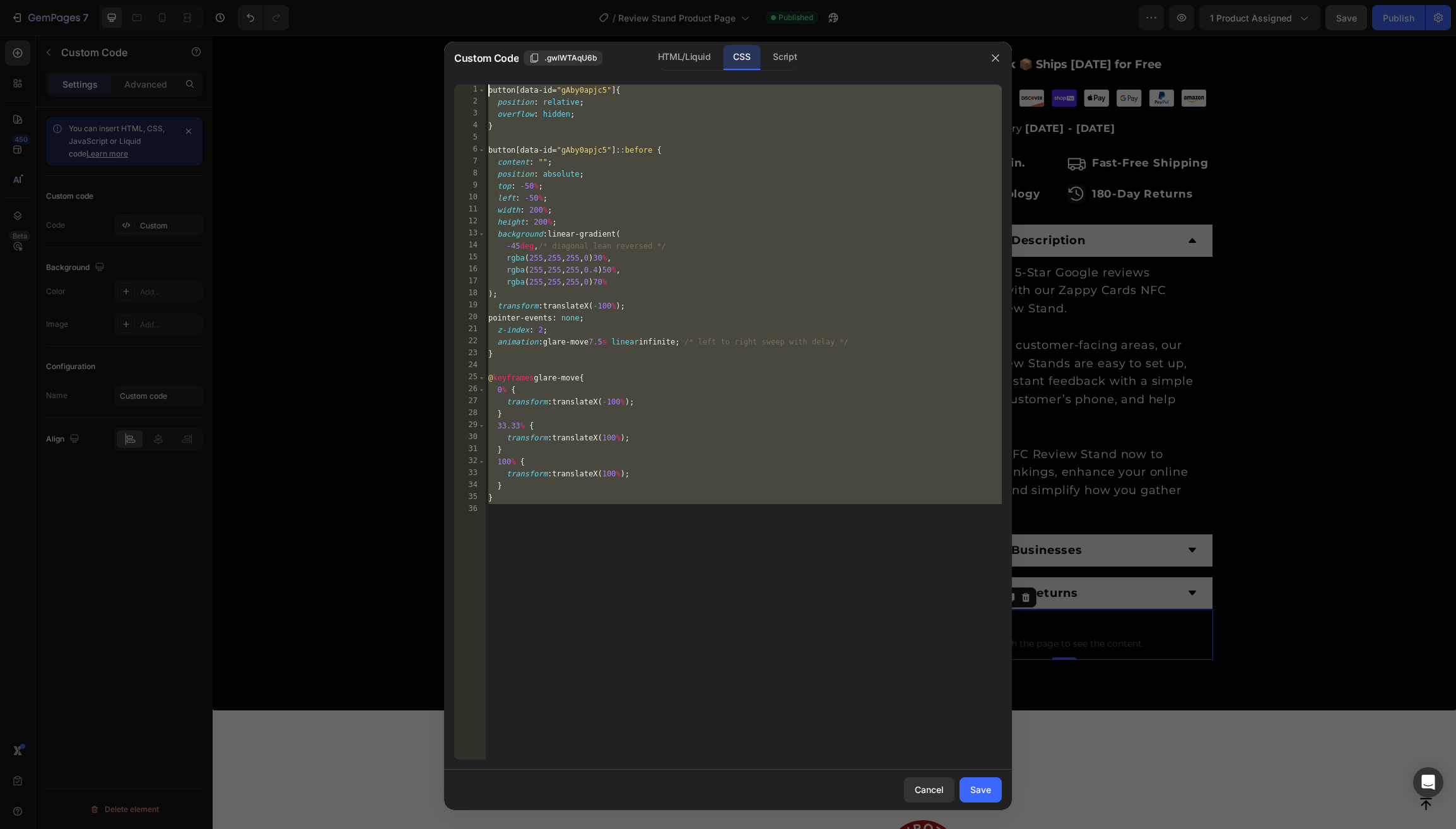
drag, startPoint x: 556, startPoint y: 531, endPoint x: 489, endPoint y: 91, distance: 445.1
click at [489, 91] on div "button [ data-id = " gAby0apjc5 " ] { position : relative ; overflow : hidden ;…" at bounding box center [744, 434] width 516 height 699
type textarea "button[data-id="gAby0apjc5"] { position: relative;"
drag, startPoint x: 932, startPoint y: 794, endPoint x: 704, endPoint y: 503, distance: 369.7
click at [899, 754] on div "Custom Code .gwlWTAqU6b HTML/Liquid CSS Script button[data-id="gAby0apjc5"] { p…" at bounding box center [728, 425] width 567 height 768
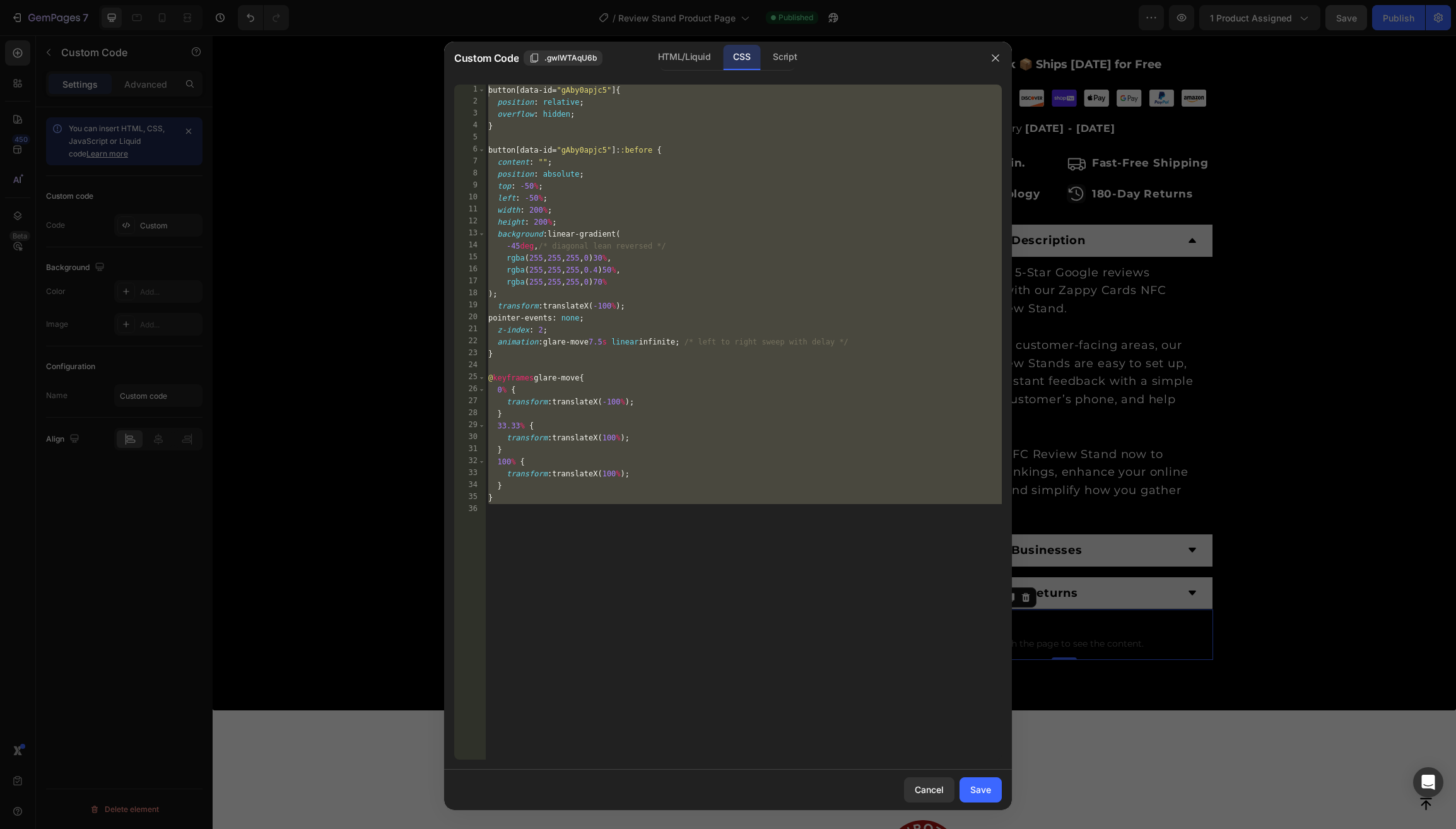
click at [337, 155] on div at bounding box center [728, 414] width 1456 height 829
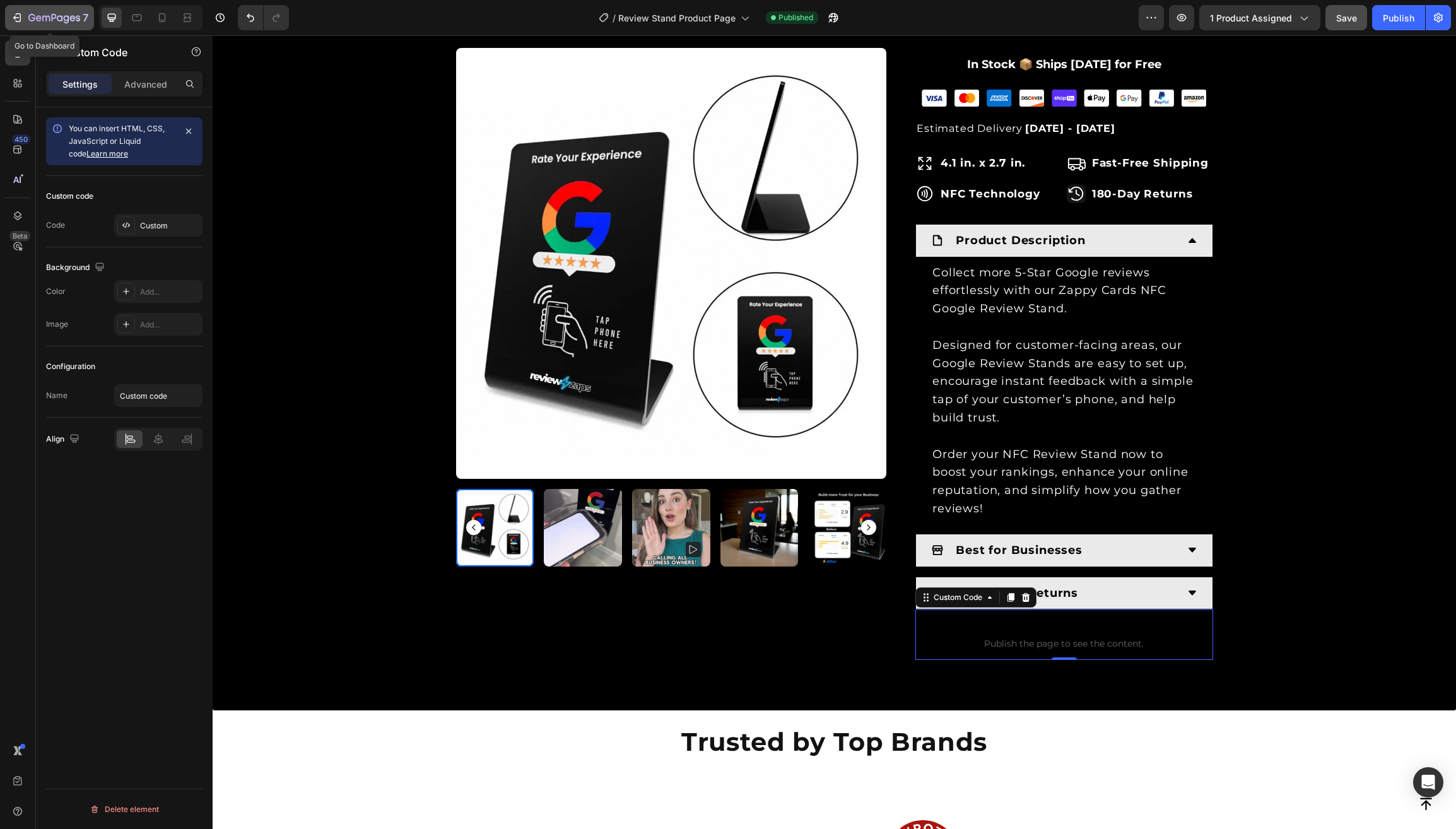
click at [74, 19] on icon "button" at bounding box center [73, 18] width 6 height 6
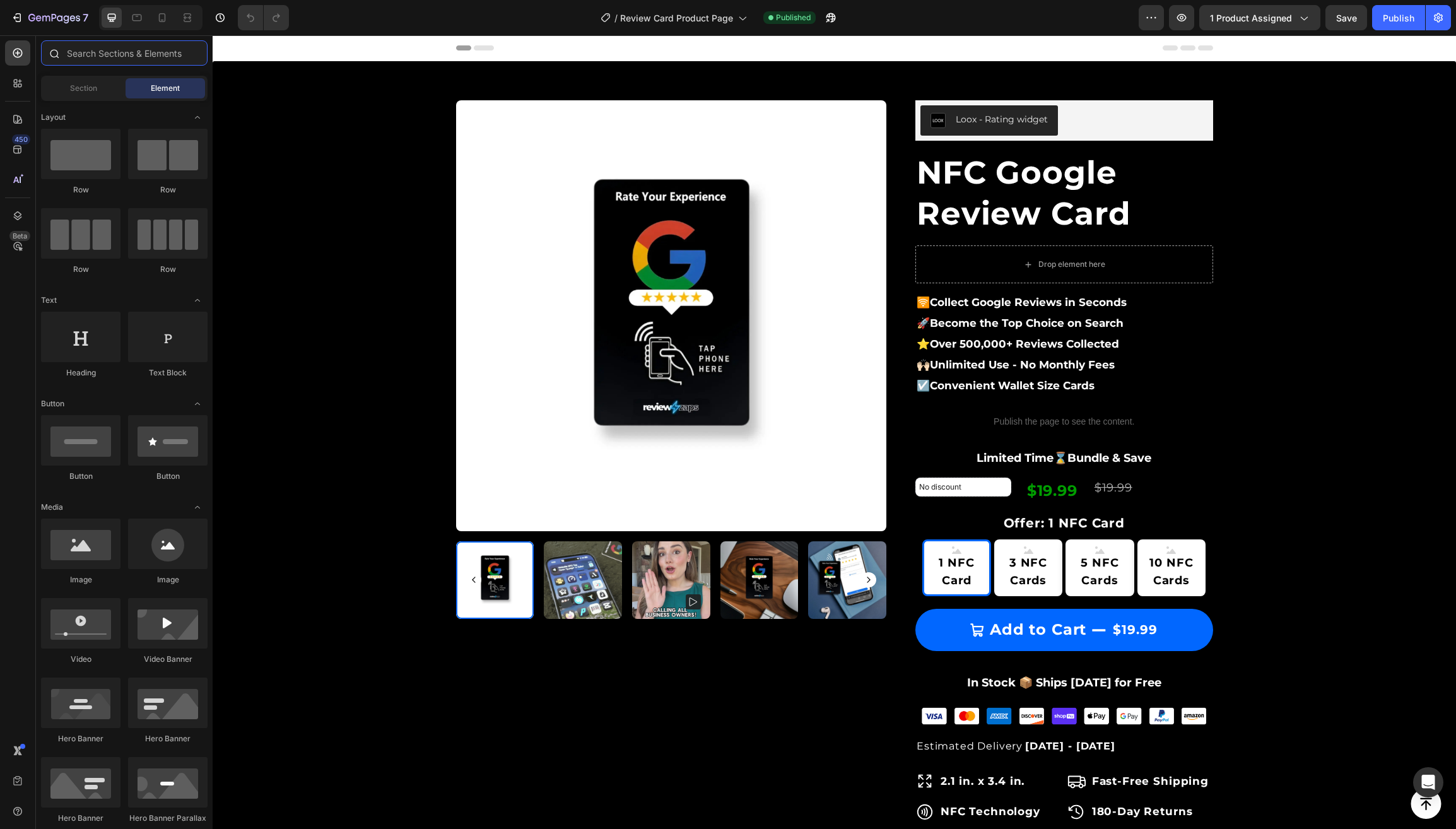
click at [117, 57] on input "text" at bounding box center [124, 53] width 166 height 25
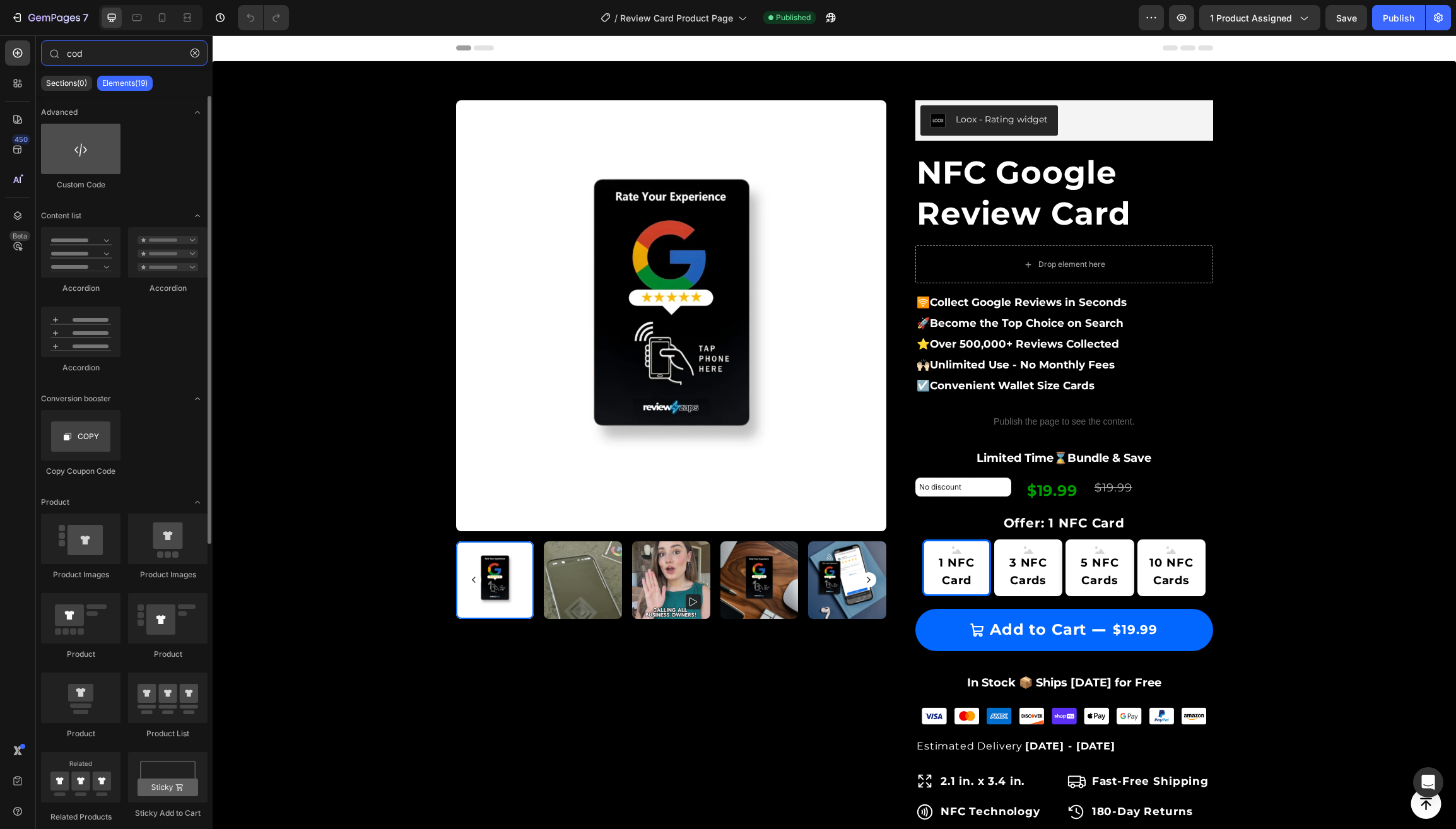
type input "cod"
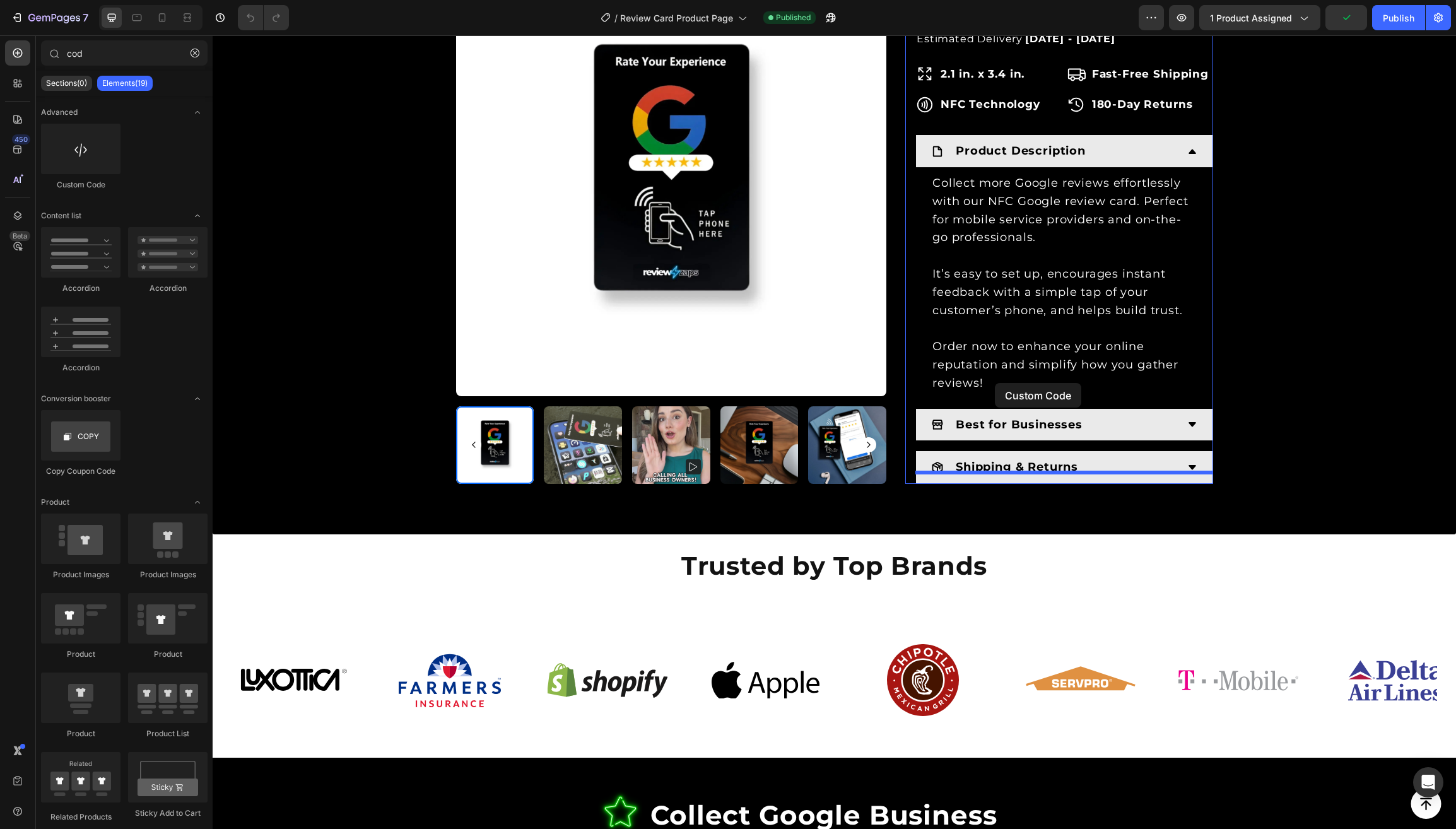
scroll to position [754, 0]
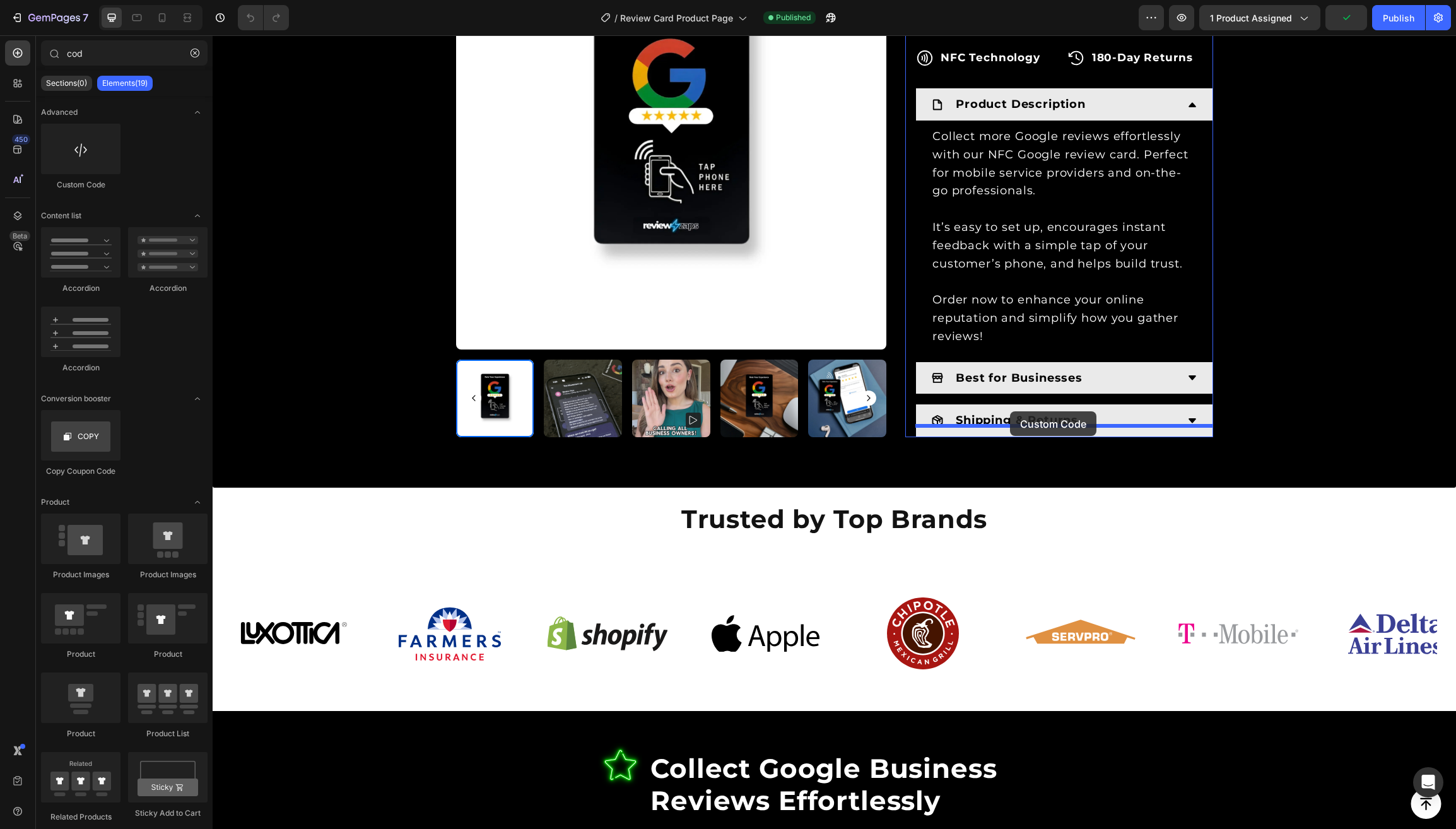
drag, startPoint x: 290, startPoint y: 192, endPoint x: 1010, endPoint y: 411, distance: 752.6
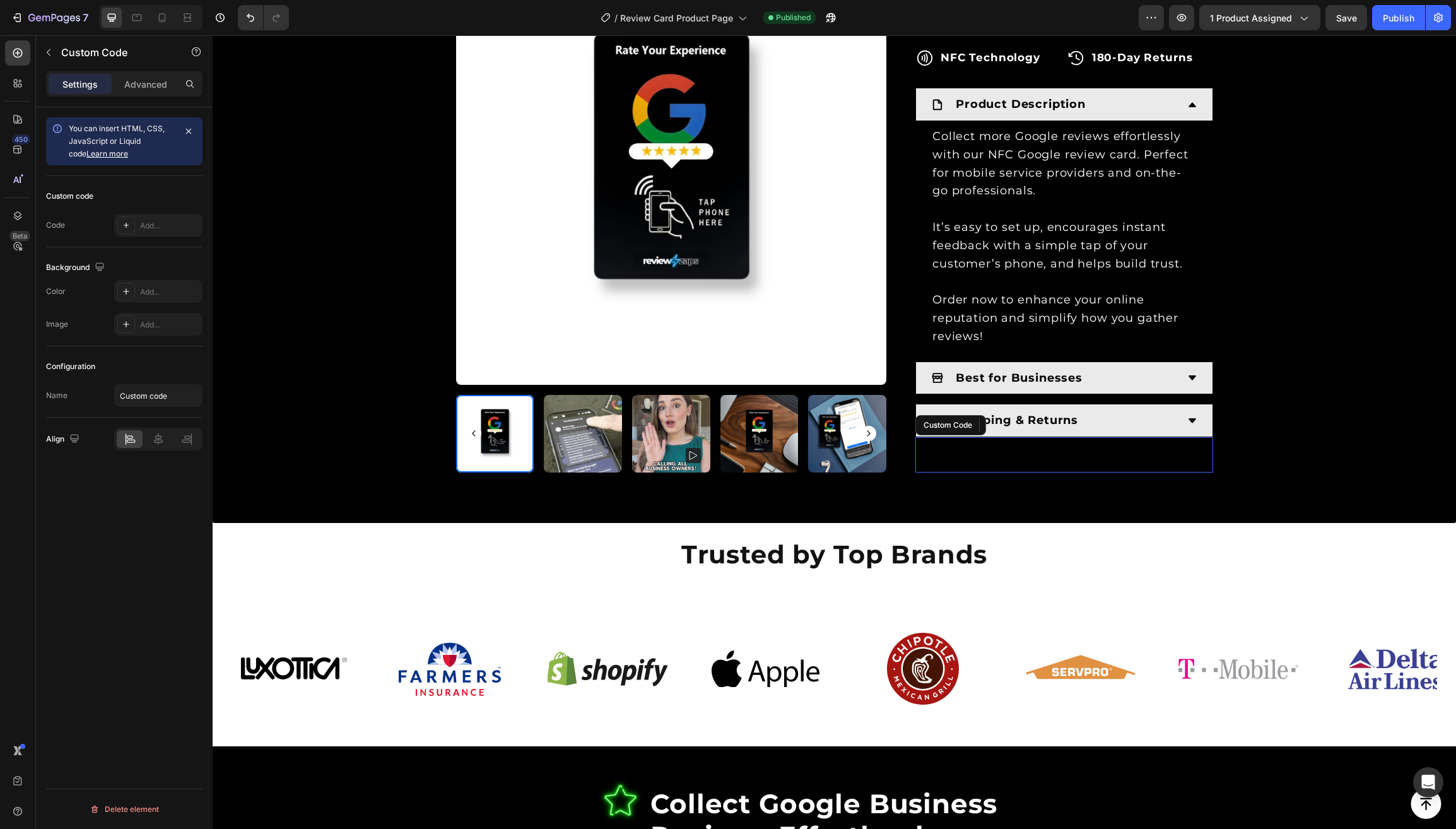
scroll to position [752, 0]
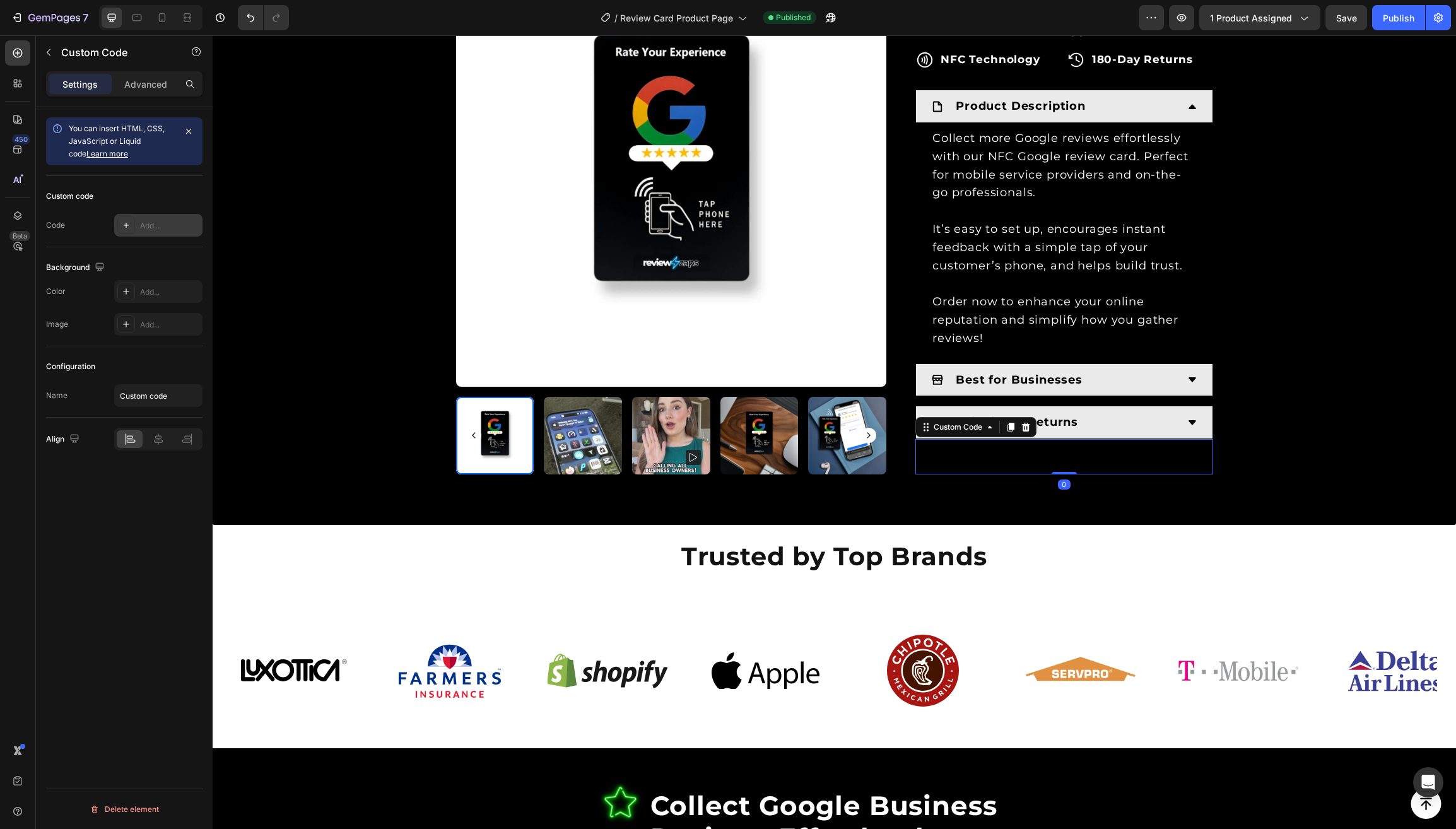
click at [164, 226] on div "Add..." at bounding box center [170, 226] width 59 height 11
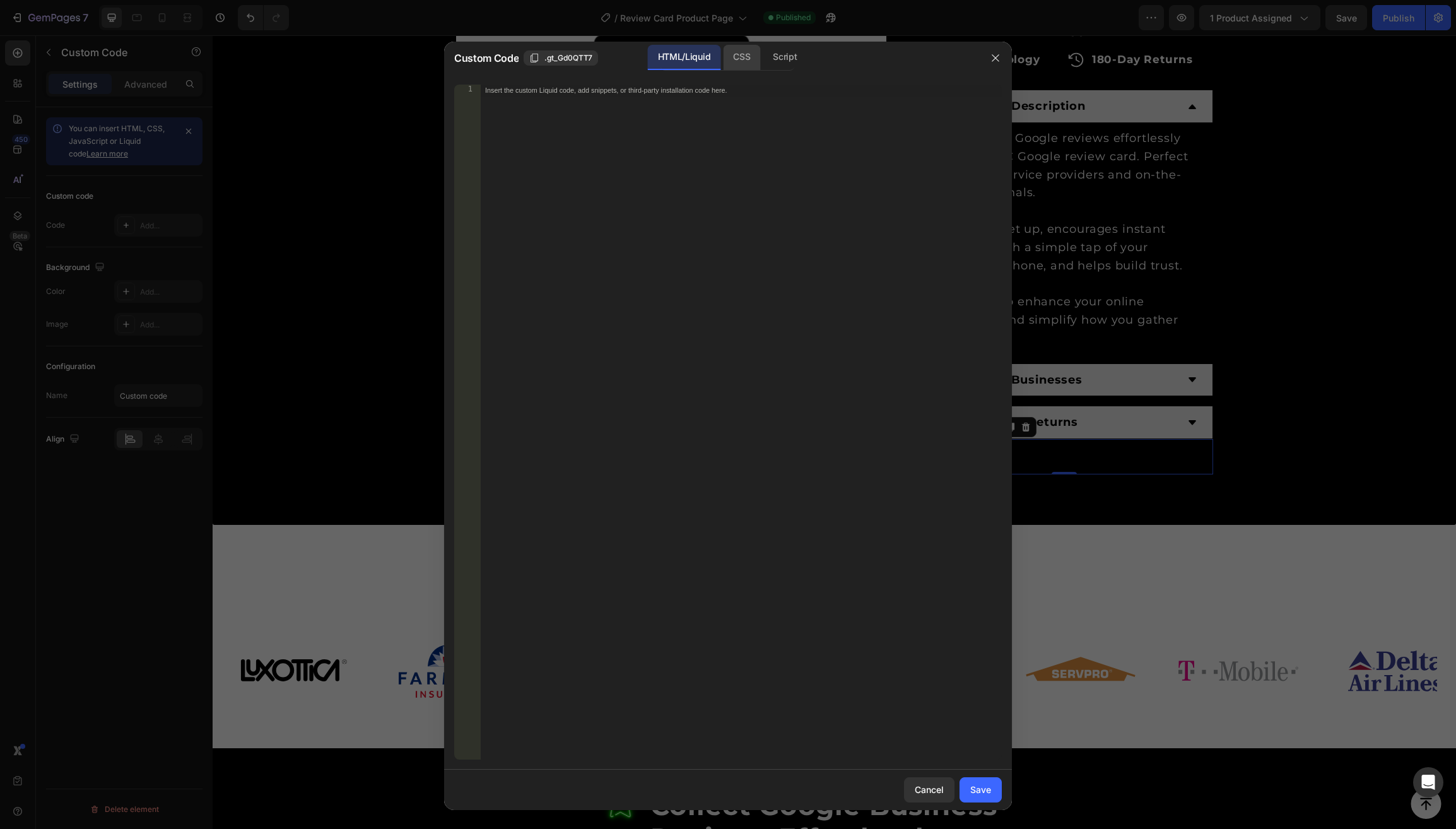
click at [762, 60] on div "CSS" at bounding box center [784, 57] width 44 height 25
click at [712, 170] on div "Insert the CSS code to style your content here." at bounding box center [740, 434] width 521 height 699
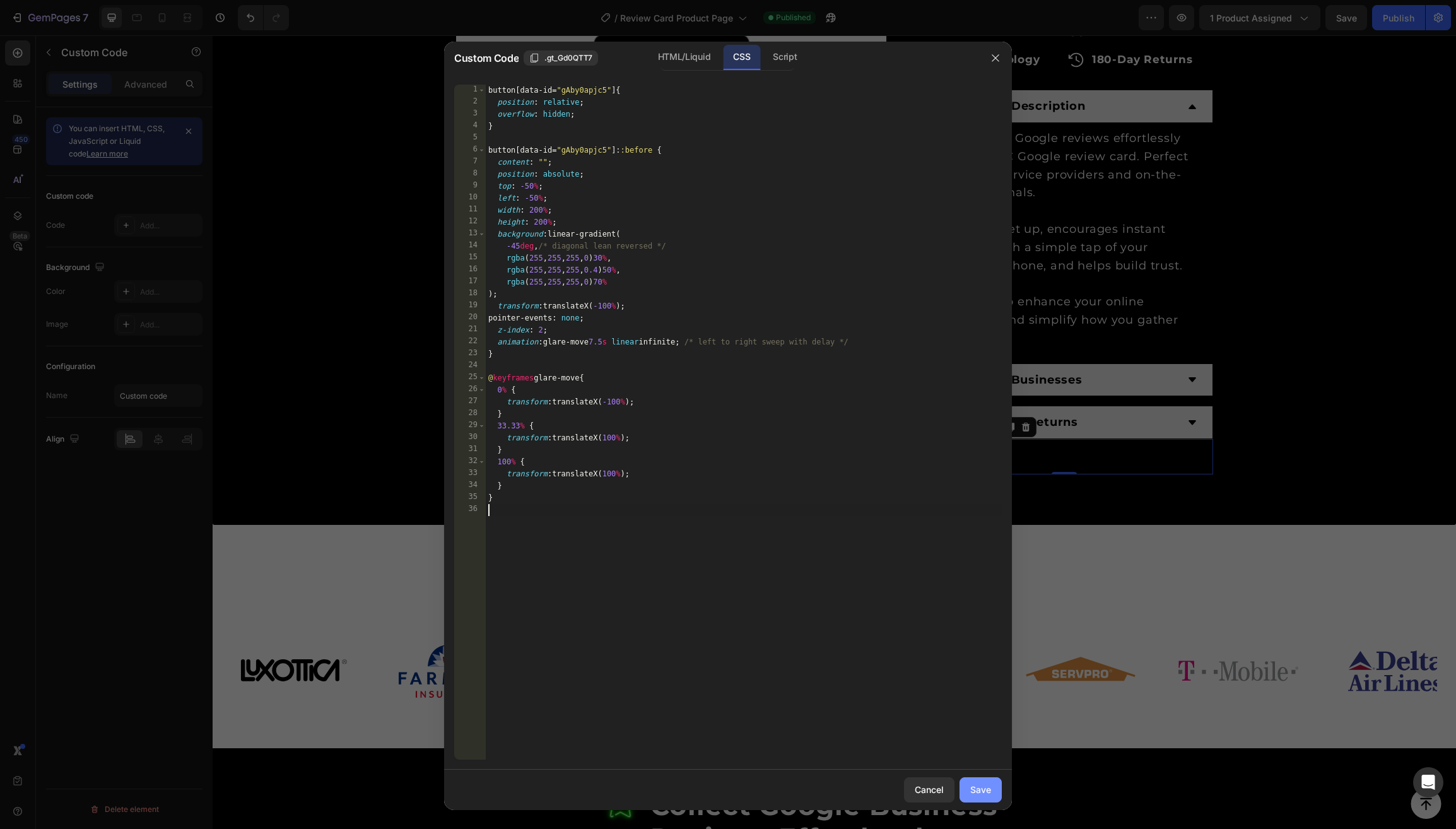
click at [975, 788] on div "Save" at bounding box center [980, 790] width 21 height 13
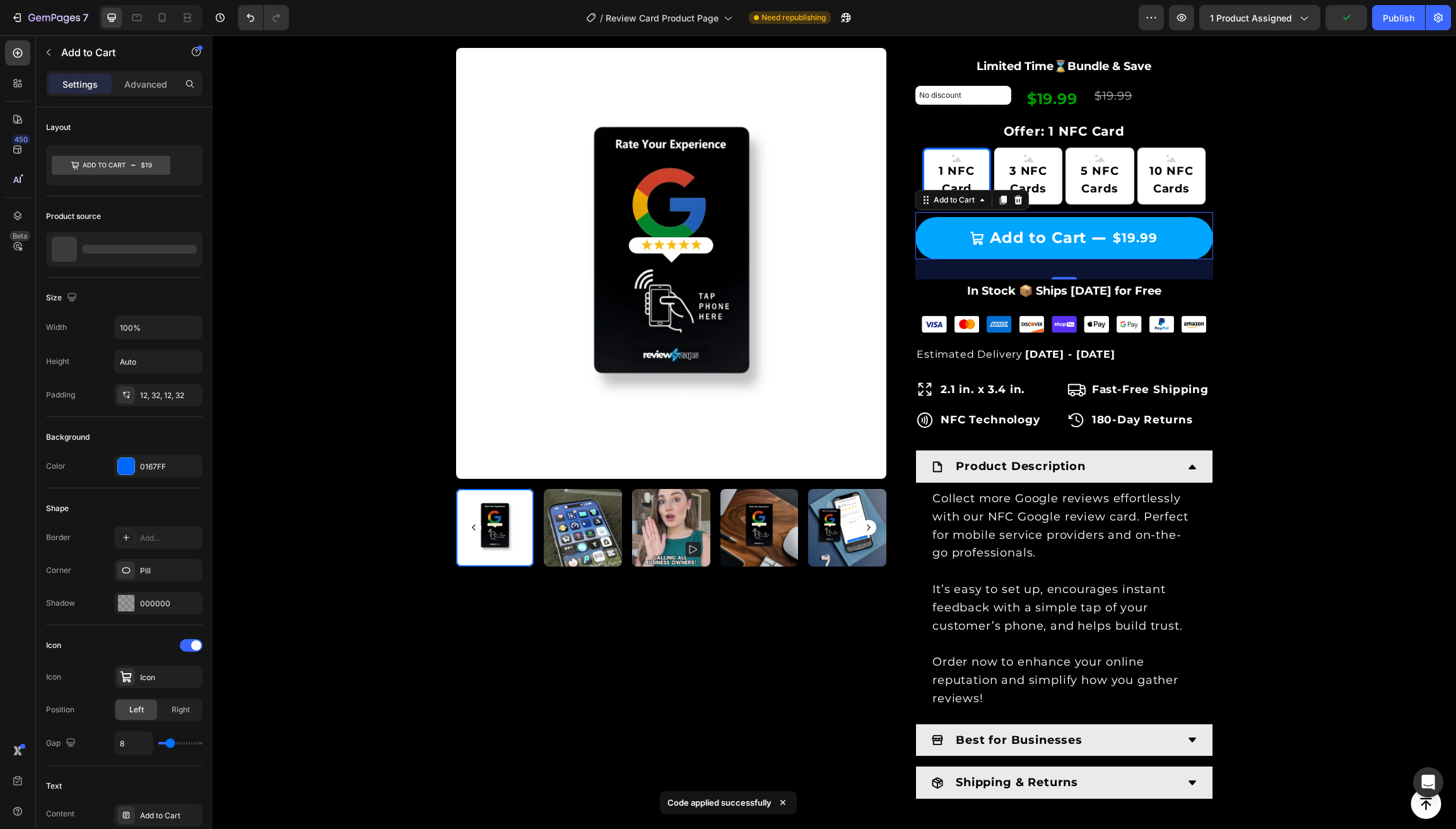
scroll to position [386, 0]
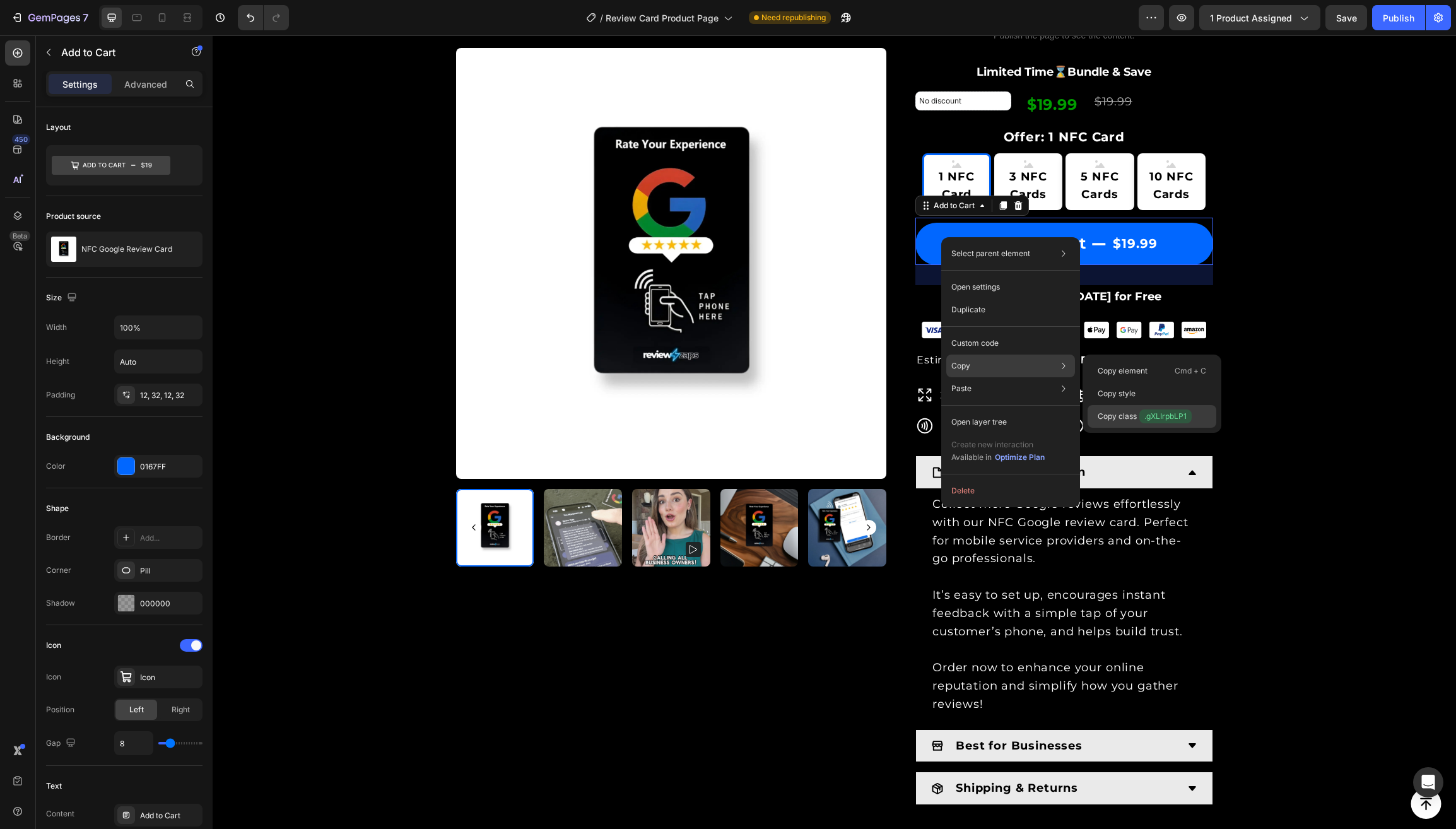
click at [1134, 417] on p "Copy class .gXLIrpbLP1" at bounding box center [1144, 416] width 94 height 14
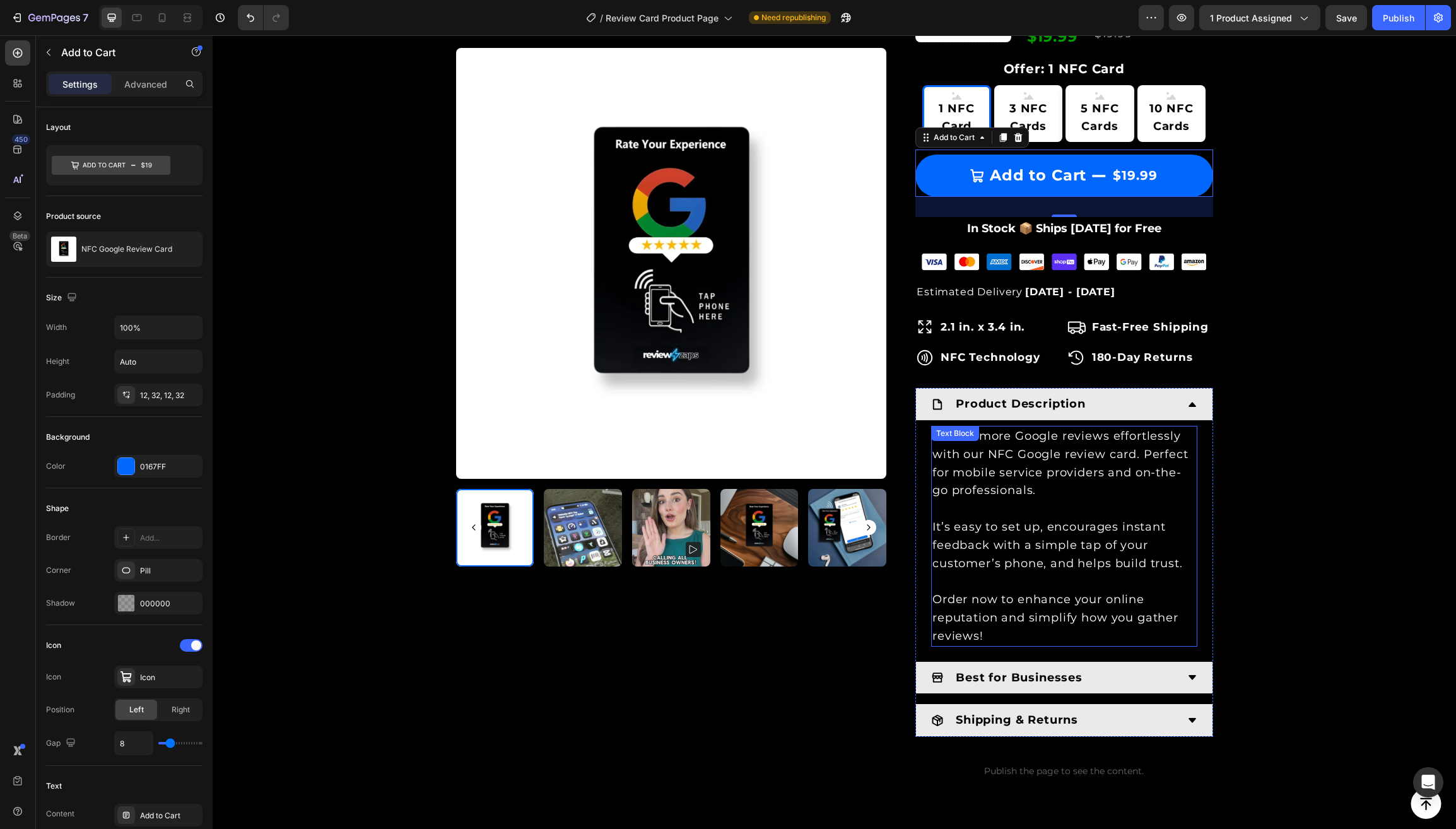
scroll to position [897, 0]
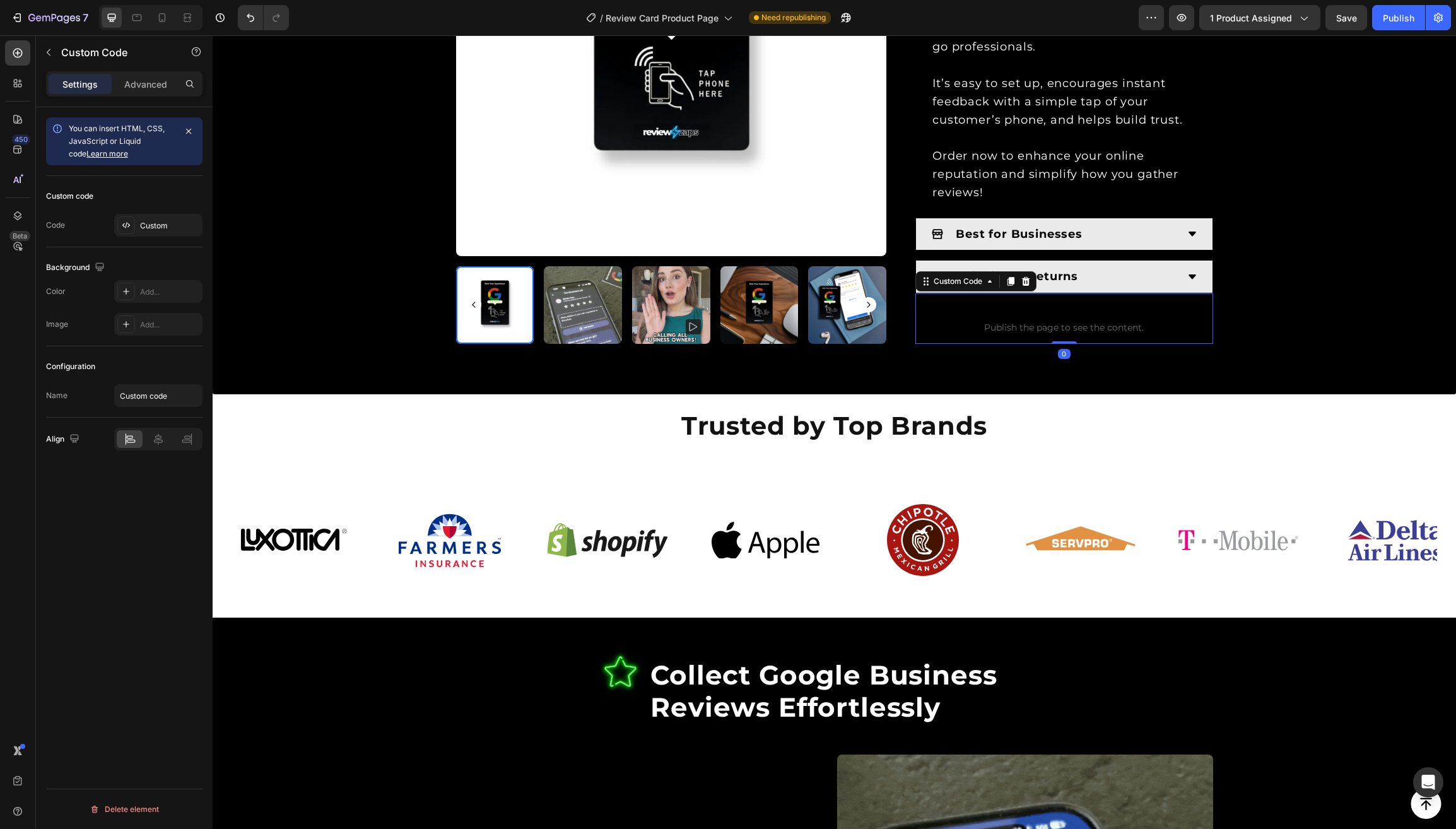
click at [1022, 322] on span "Publish the page to see the content." at bounding box center [1064, 327] width 298 height 13
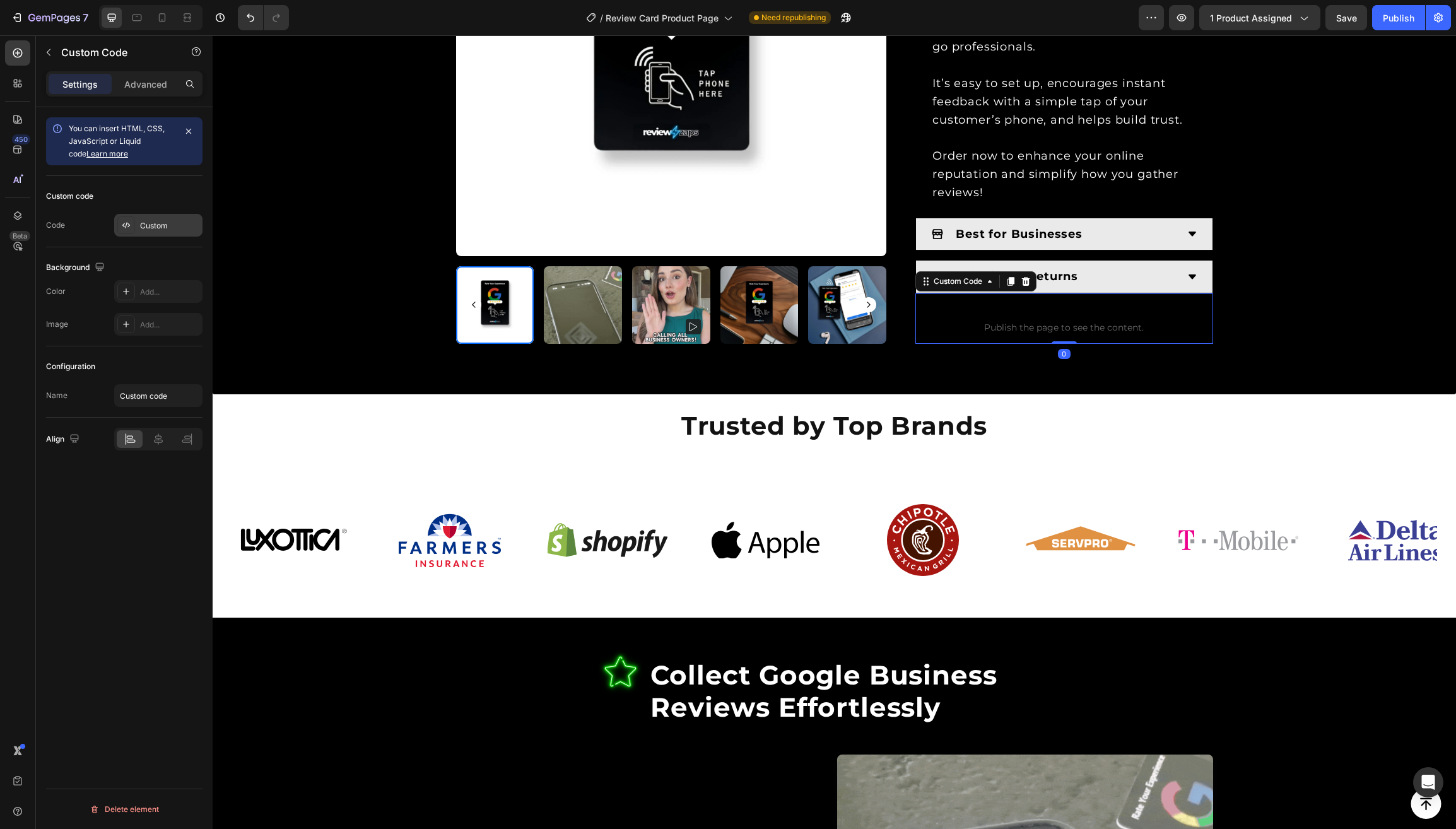
click at [164, 229] on div "Custom" at bounding box center [170, 226] width 59 height 11
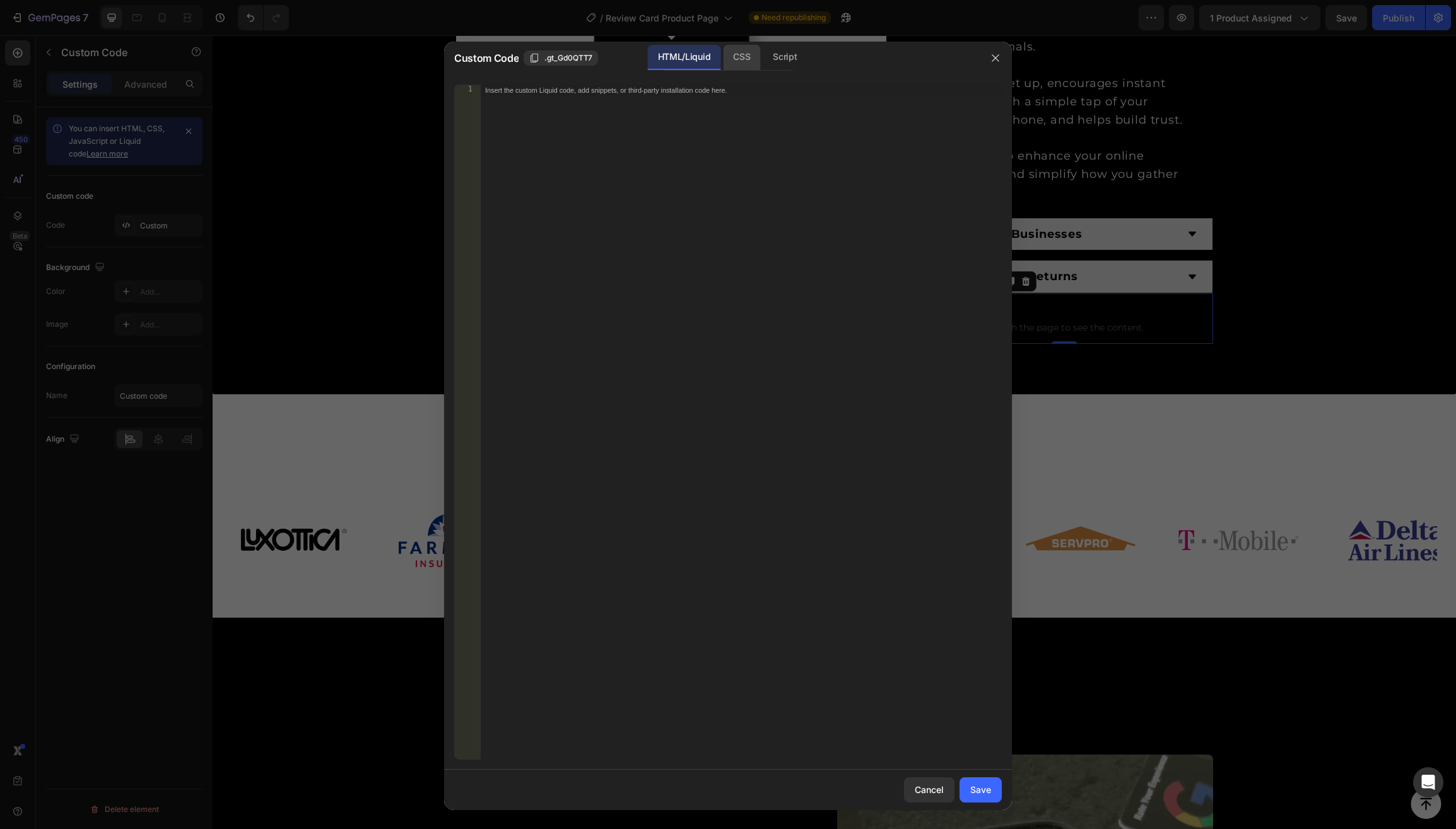
click at [762, 60] on div "CSS" at bounding box center [784, 57] width 44 height 25
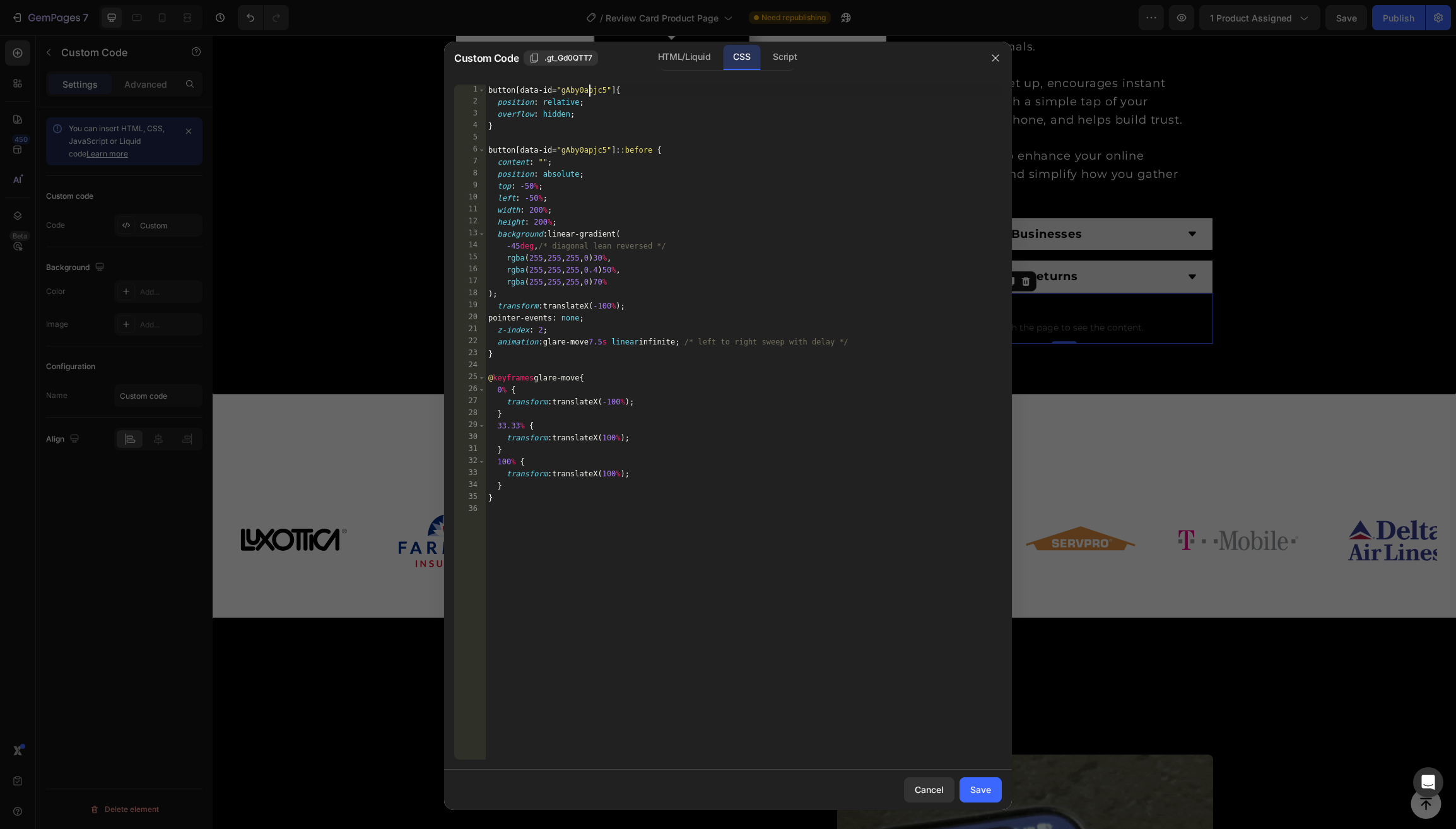
click at [576, 93] on div "button [ data-id = " gAby0apjc5 " ] { position : relative ; overflow : hidden ;…" at bounding box center [744, 434] width 516 height 699
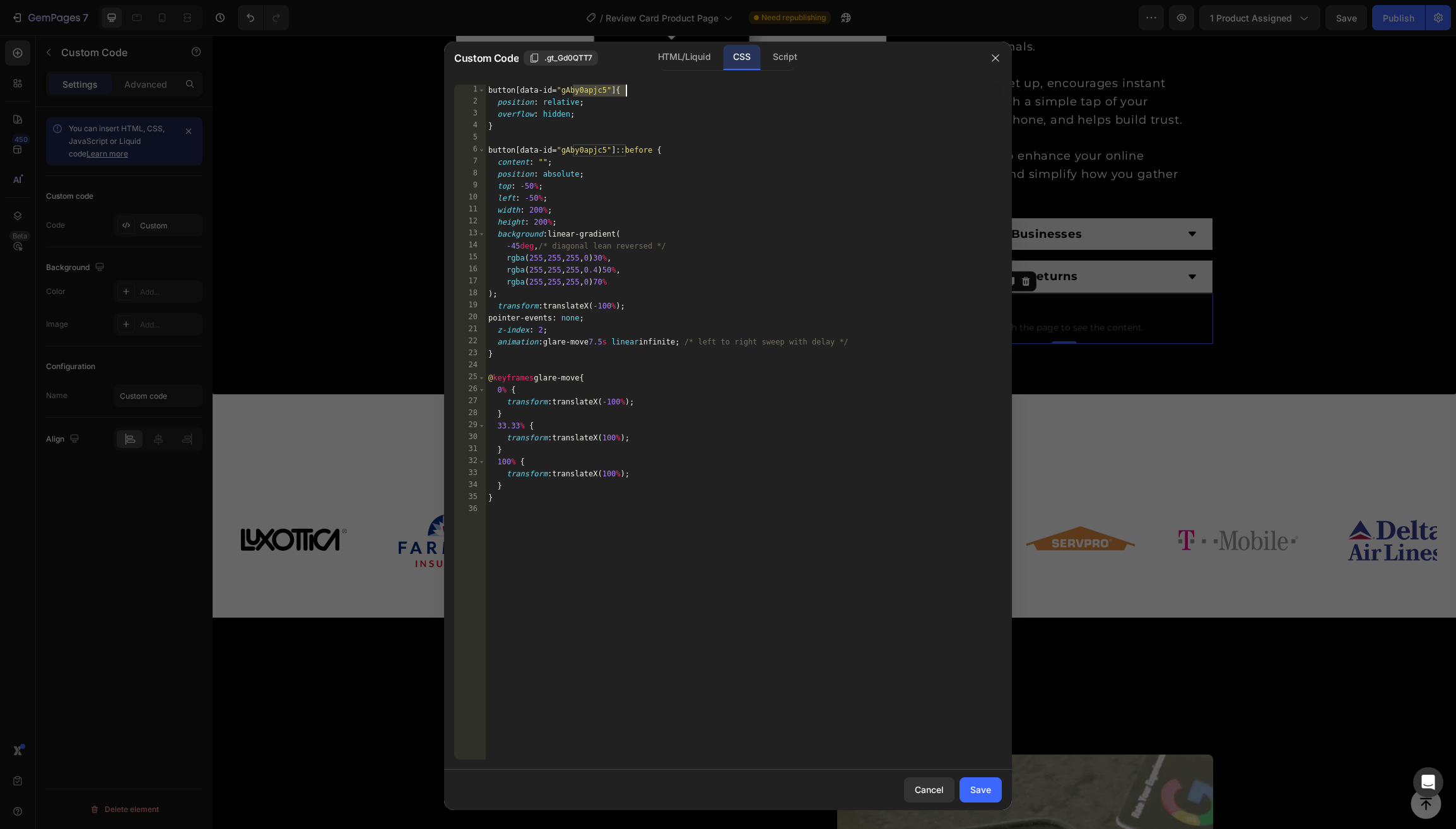
drag, startPoint x: 575, startPoint y: 92, endPoint x: 624, endPoint y: 93, distance: 49.0
click at [624, 93] on div "button [ data-id = " gAby0apjc5 " ] { position : relative ; overflow : hidden ;…" at bounding box center [744, 434] width 516 height 699
paste textarea ".gXLIrpbLP1"
click at [577, 92] on div "button [ data-id = " .gXLIrpbLP1 " ] { position : relative ; overflow : hidden …" at bounding box center [744, 434] width 516 height 699
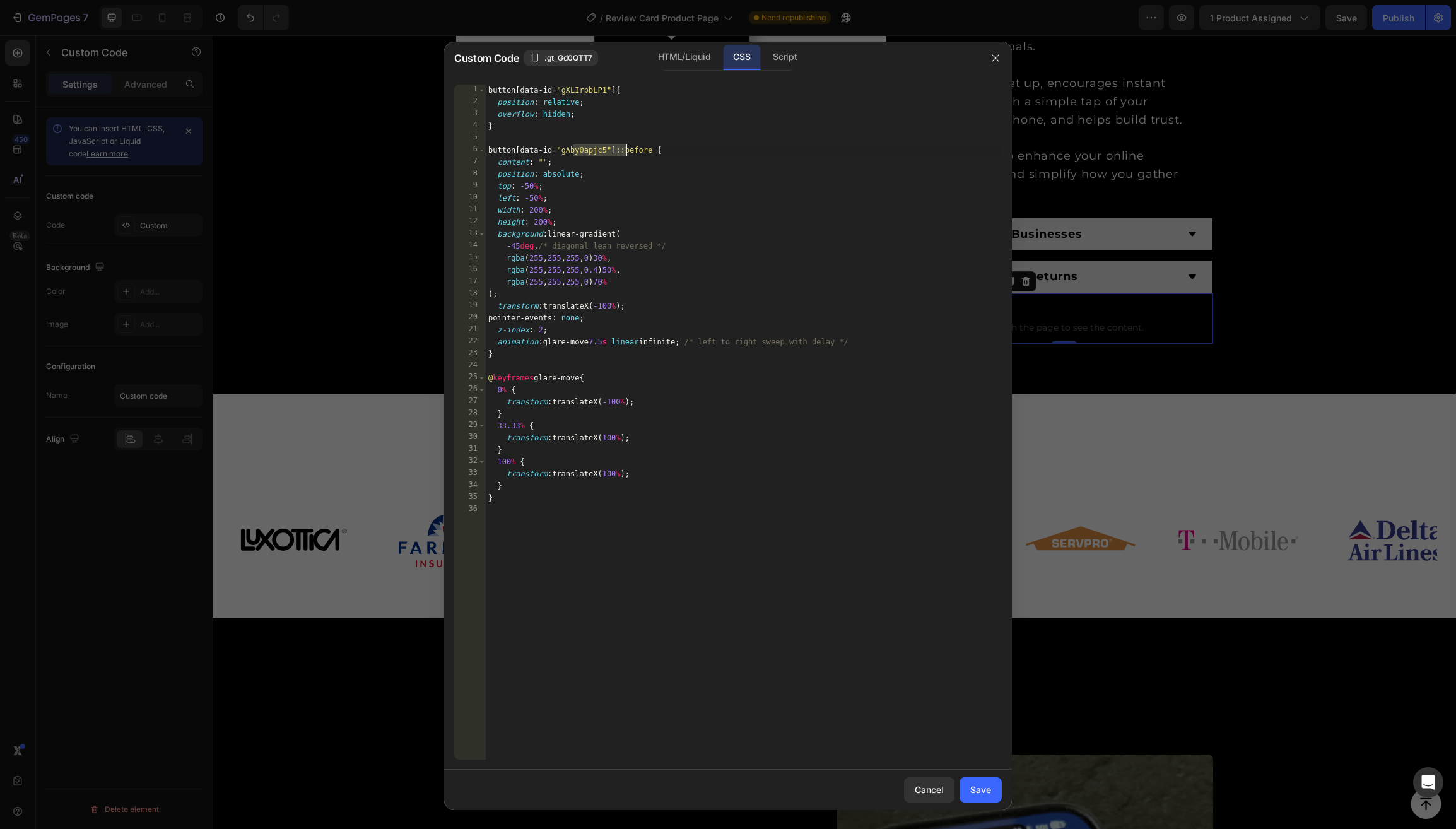
drag, startPoint x: 571, startPoint y: 151, endPoint x: 624, endPoint y: 153, distance: 53.0
click at [624, 153] on div "button [ data-id = " gXLIrpbLP1 " ] { position : relative ; overflow : hidden ;…" at bounding box center [744, 434] width 516 height 699
paste textarea ".gXLIrpbLP1"
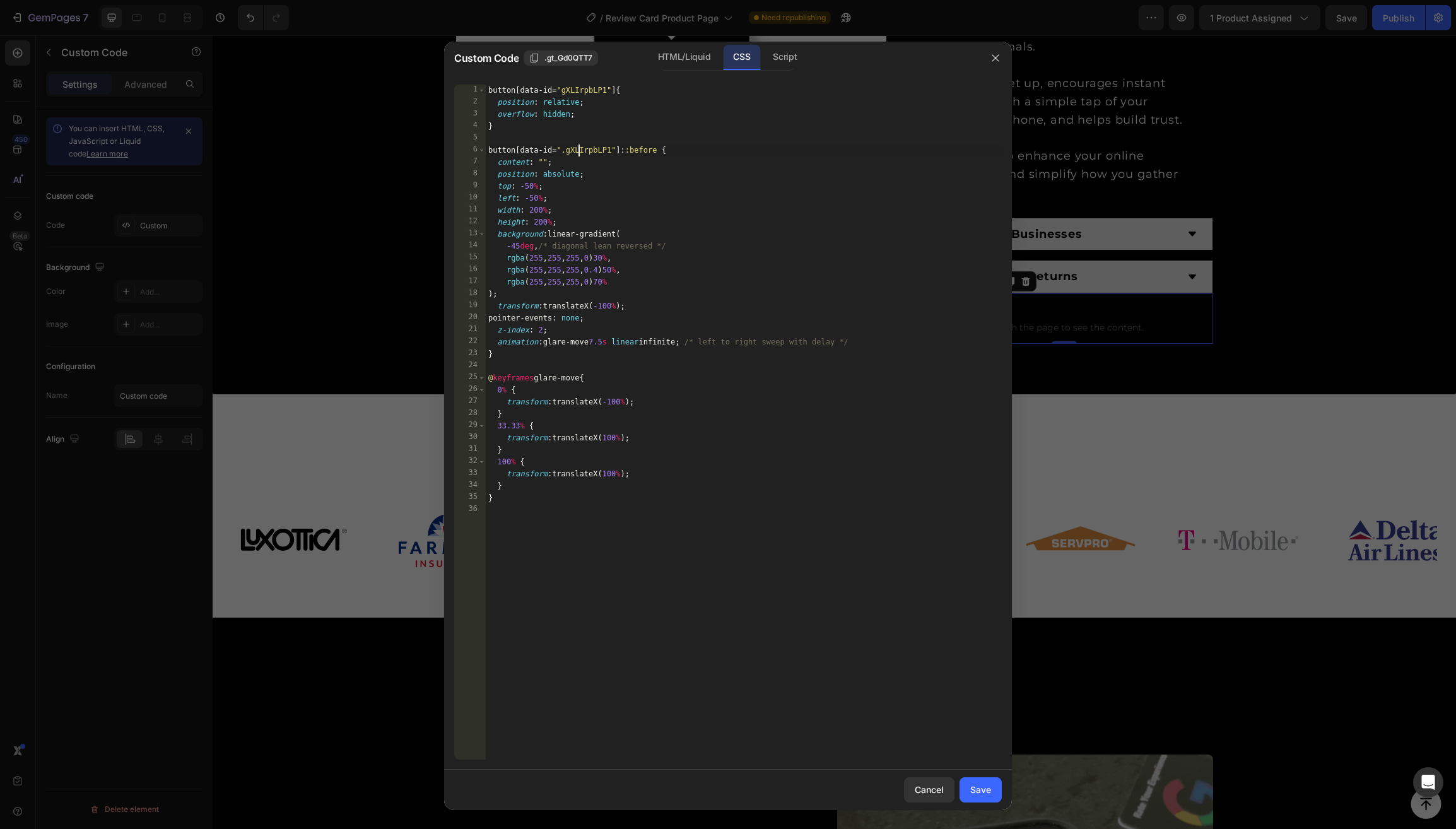
click at [578, 150] on div "button [ data-id = " gXLIrpbLP1 " ] { position : relative ; overflow : hidden ;…" at bounding box center [744, 434] width 516 height 699
type textarea "button[data-id="gXLIrpbLP1"]::before {"
click at [790, 637] on div "button [ data-id = " gXLIrpbLP1 " ] { position : relative ; overflow : hidden ;…" at bounding box center [744, 434] width 516 height 699
click at [979, 794] on div "Save" at bounding box center [980, 790] width 21 height 13
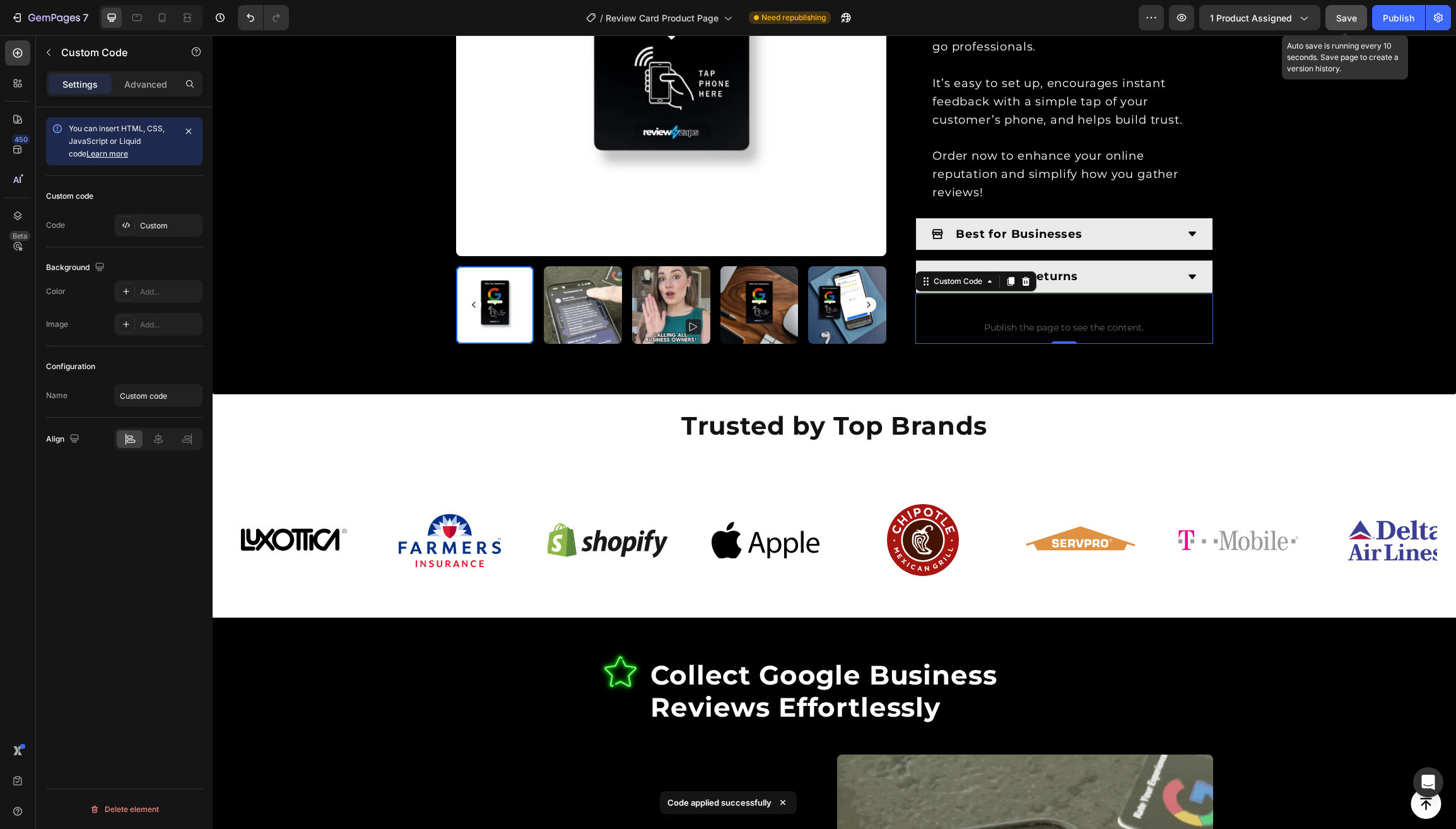
click at [1355, 19] on span "Save" at bounding box center [1346, 18] width 21 height 11
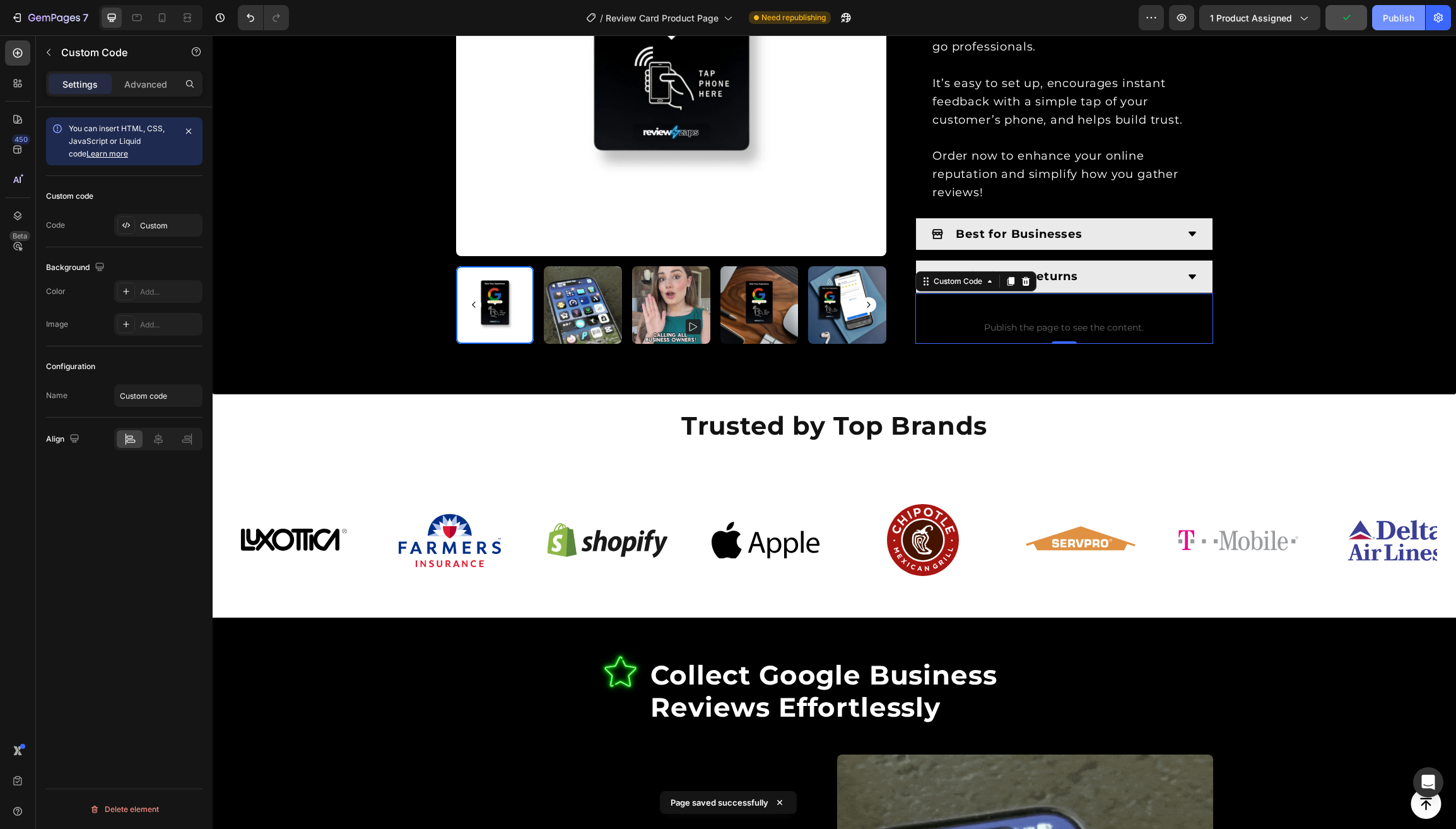
click at [1389, 17] on div "Publish" at bounding box center [1398, 18] width 31 height 13
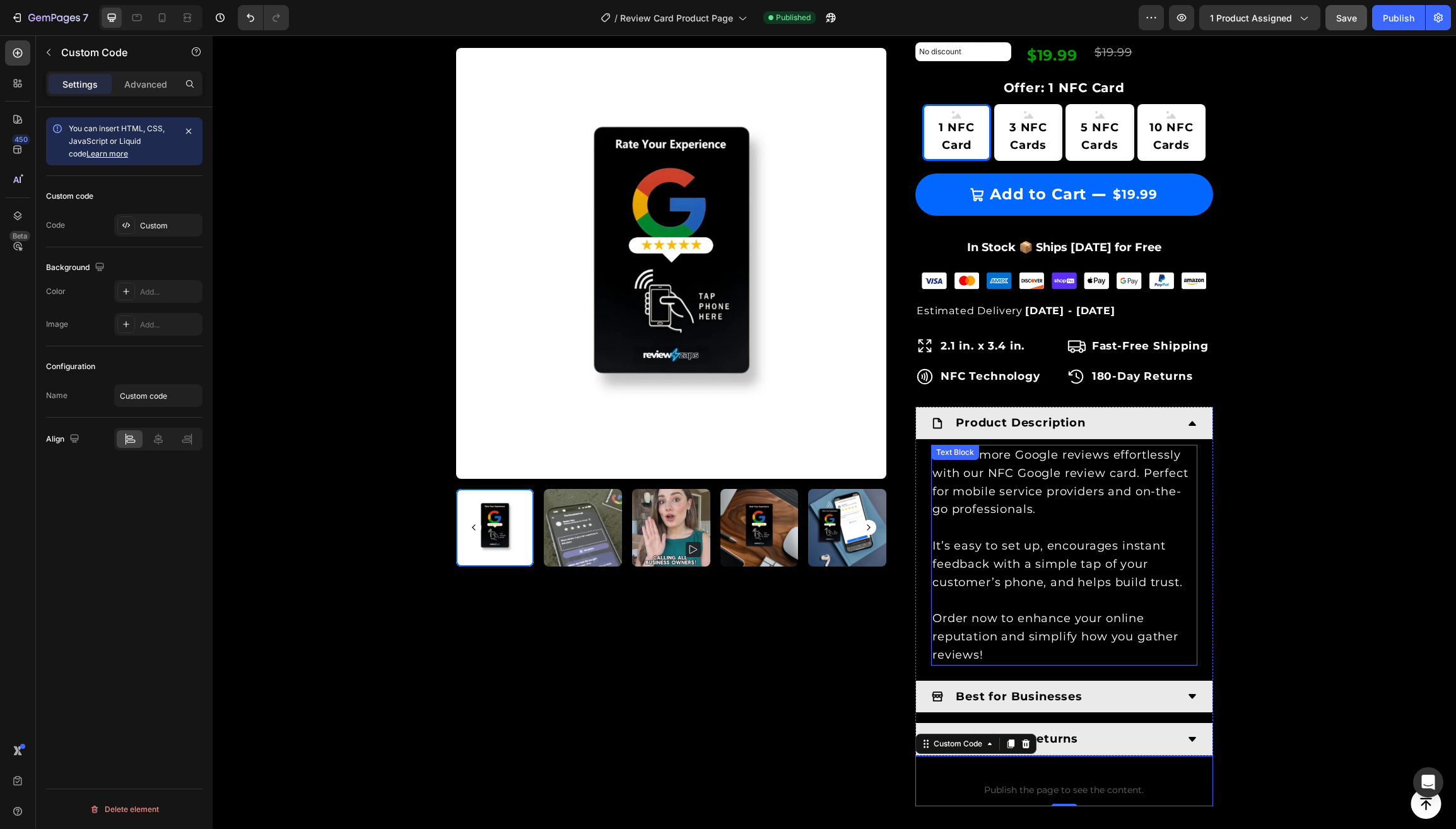
scroll to position [498, 0]
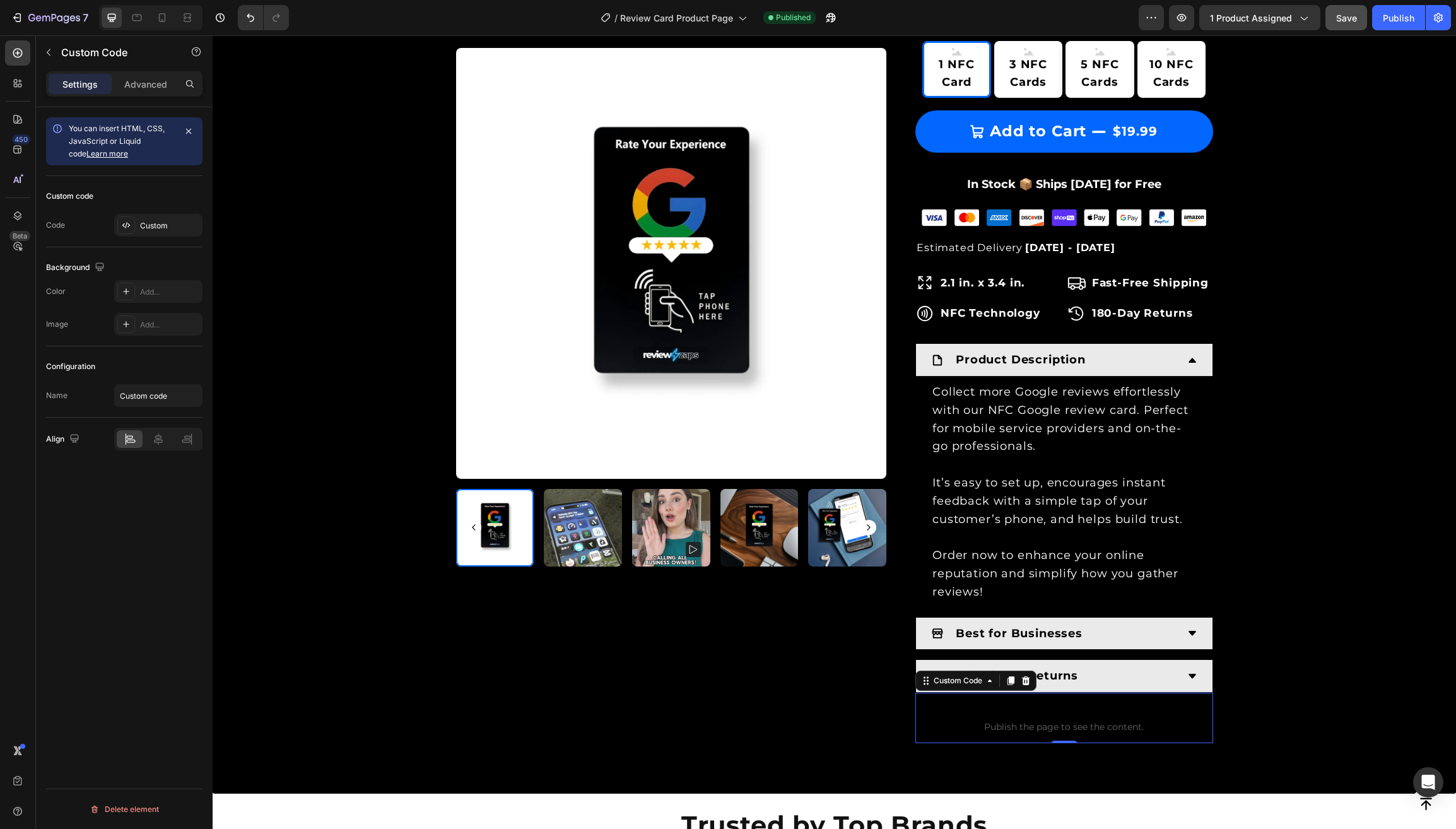
click at [1042, 708] on p "Custom code Publish the page to see the content." at bounding box center [1064, 718] width 298 height 51
click at [157, 226] on div "Custom" at bounding box center [170, 226] width 59 height 11
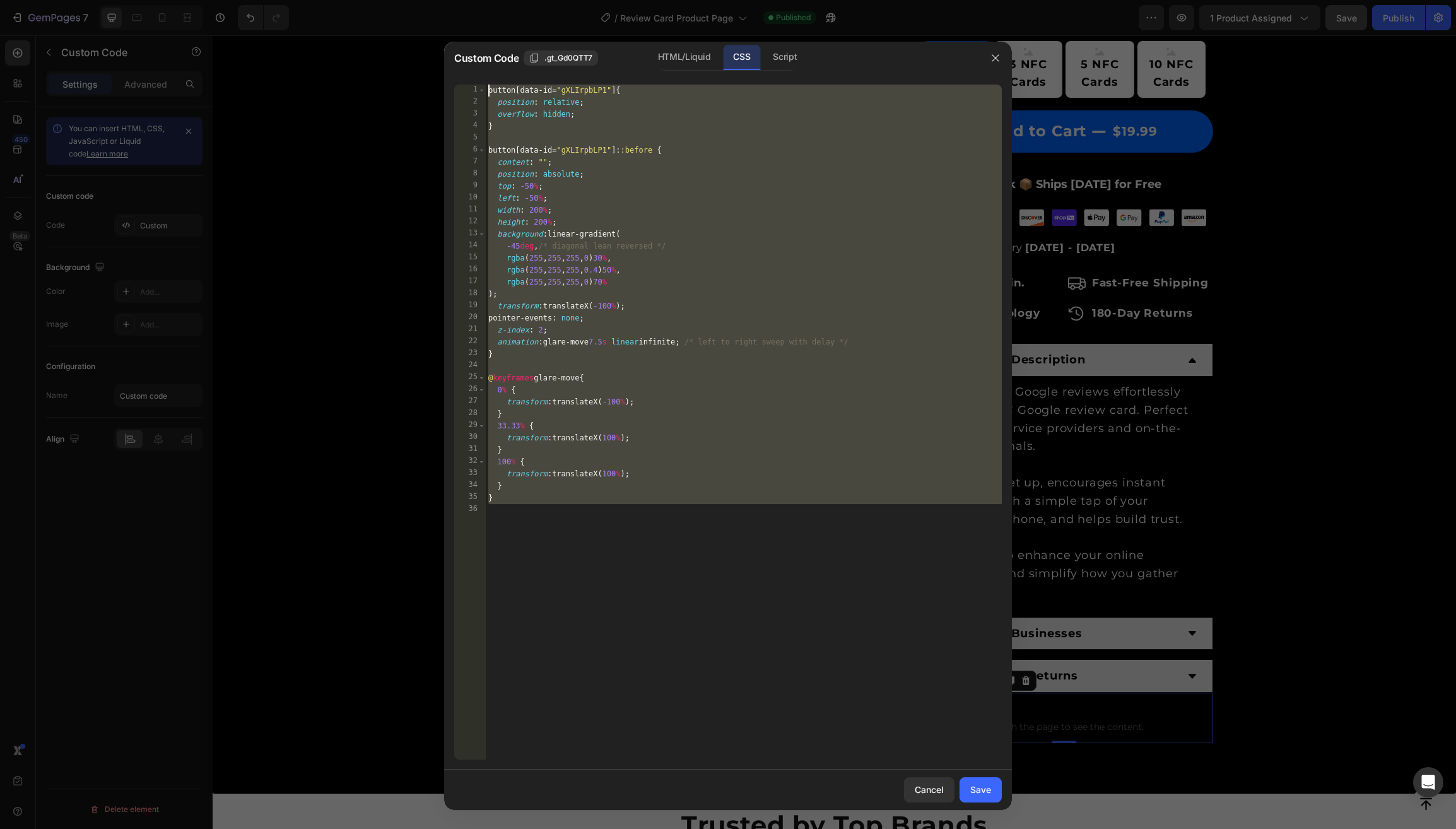
drag, startPoint x: 520, startPoint y: 527, endPoint x: 486, endPoint y: 91, distance: 437.3
click at [486, 91] on div "button [ data-id = " gXLIrpbLP1 " ] { position : relative ; overflow : hidden ;…" at bounding box center [744, 434] width 516 height 699
type textarea "button[data-id="gXLIrpbLP1"] { position: relative;"
click at [547, 555] on div "button [ data-id = " gXLIrpbLP1 " ] { position : relative ; overflow : hidden ;…" at bounding box center [744, 422] width 516 height 675
drag, startPoint x: 530, startPoint y: 531, endPoint x: 487, endPoint y: 91, distance: 442.1
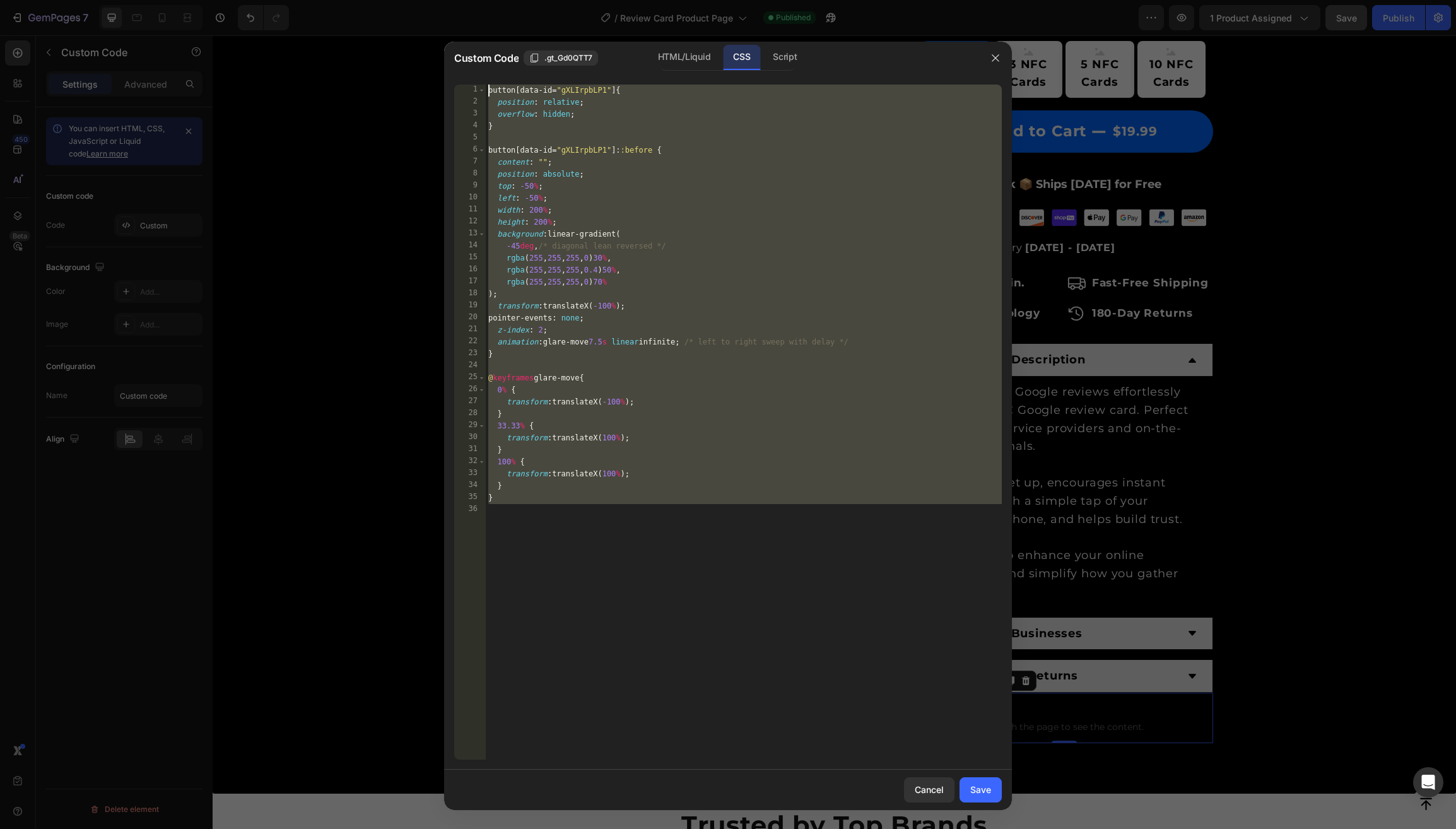
click at [487, 91] on div "button [ data-id = " gXLIrpbLP1 " ] { position : relative ; overflow : hidden ;…" at bounding box center [744, 434] width 516 height 699
type textarea "button[data-id="gXLIrpbLP1"] { position: relative;"
paste textarea
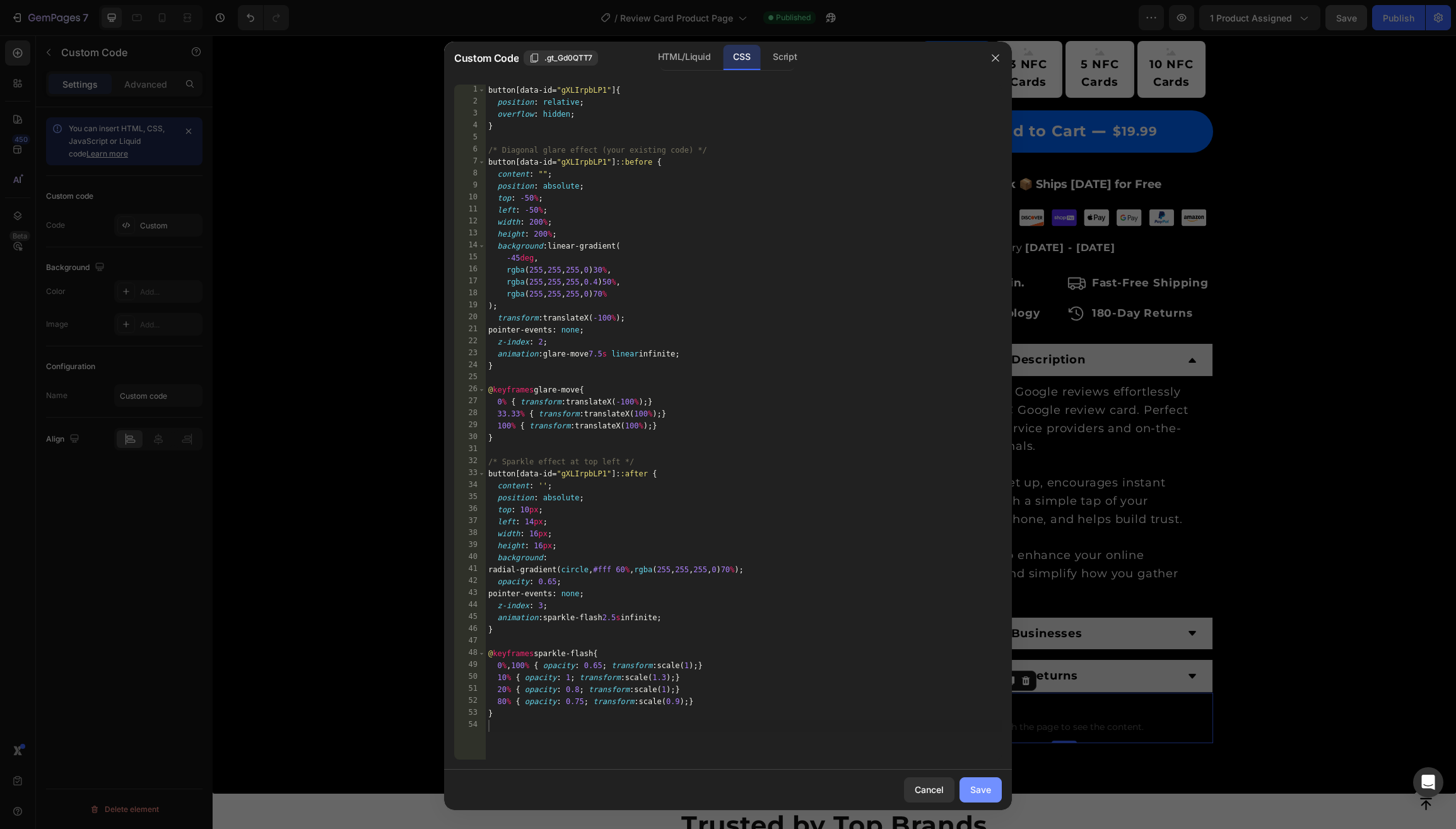
click at [985, 791] on div "Save" at bounding box center [980, 790] width 21 height 13
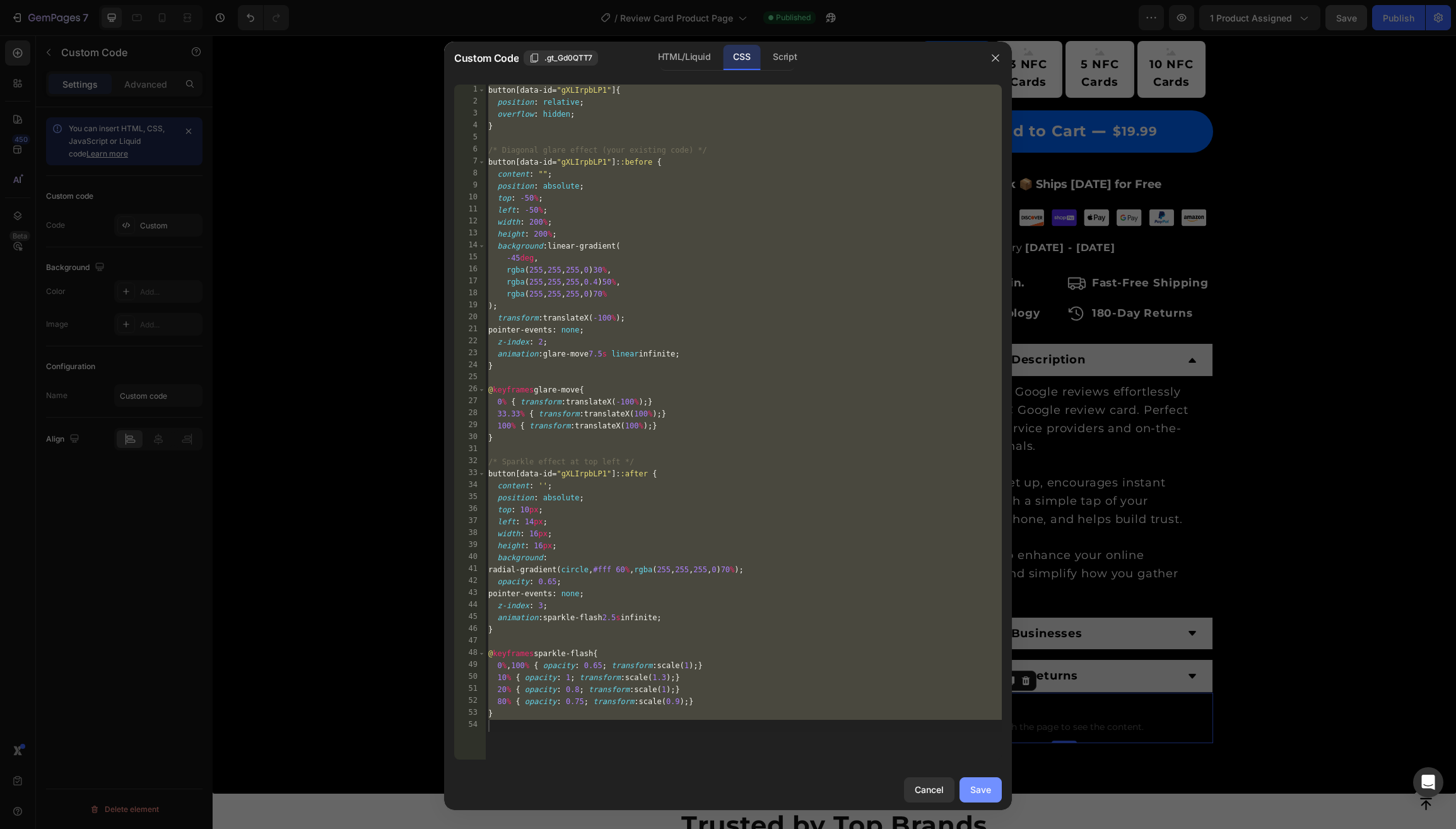
type textarea "}"
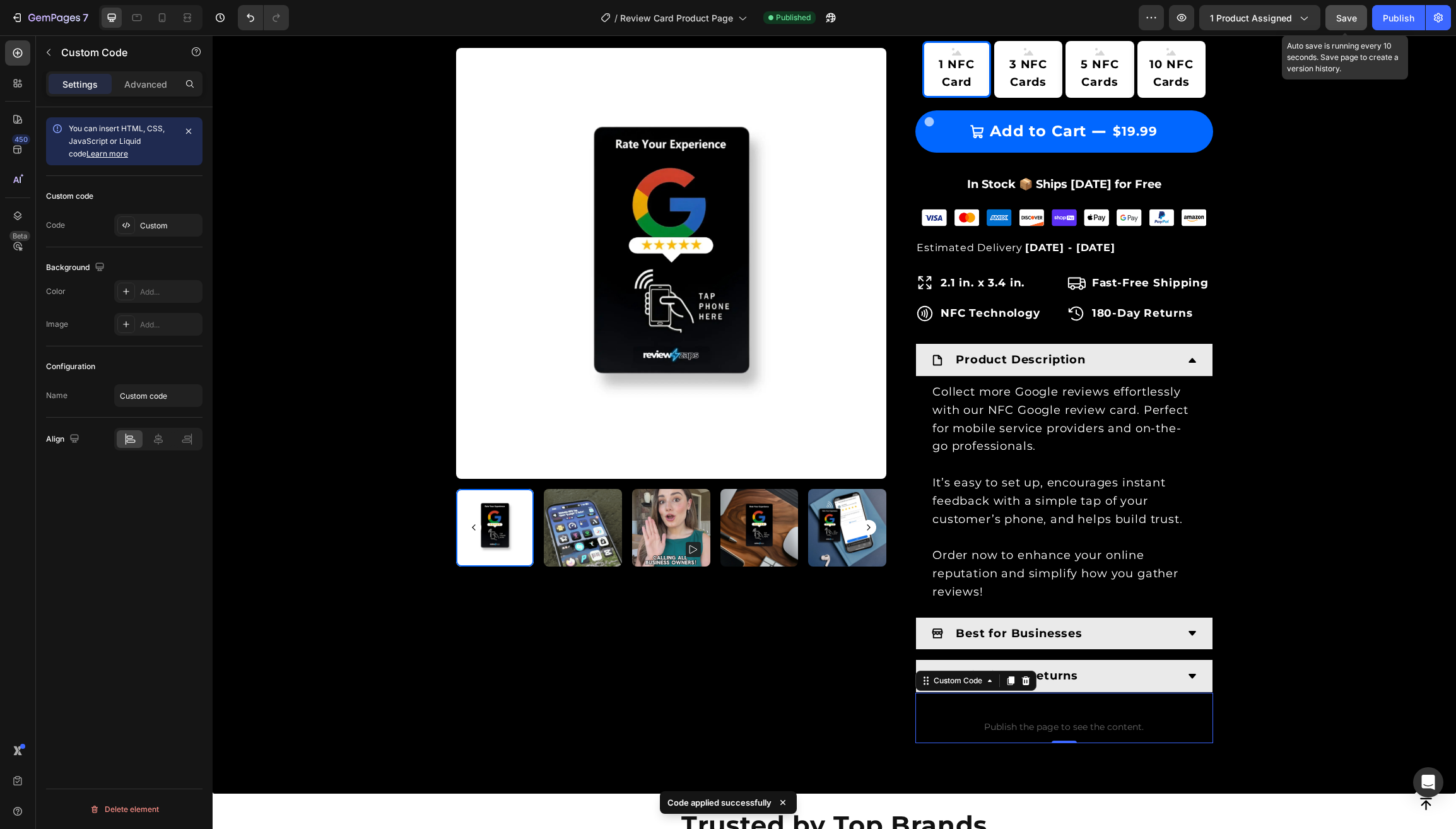
click at [1343, 17] on span "Save" at bounding box center [1346, 18] width 21 height 11
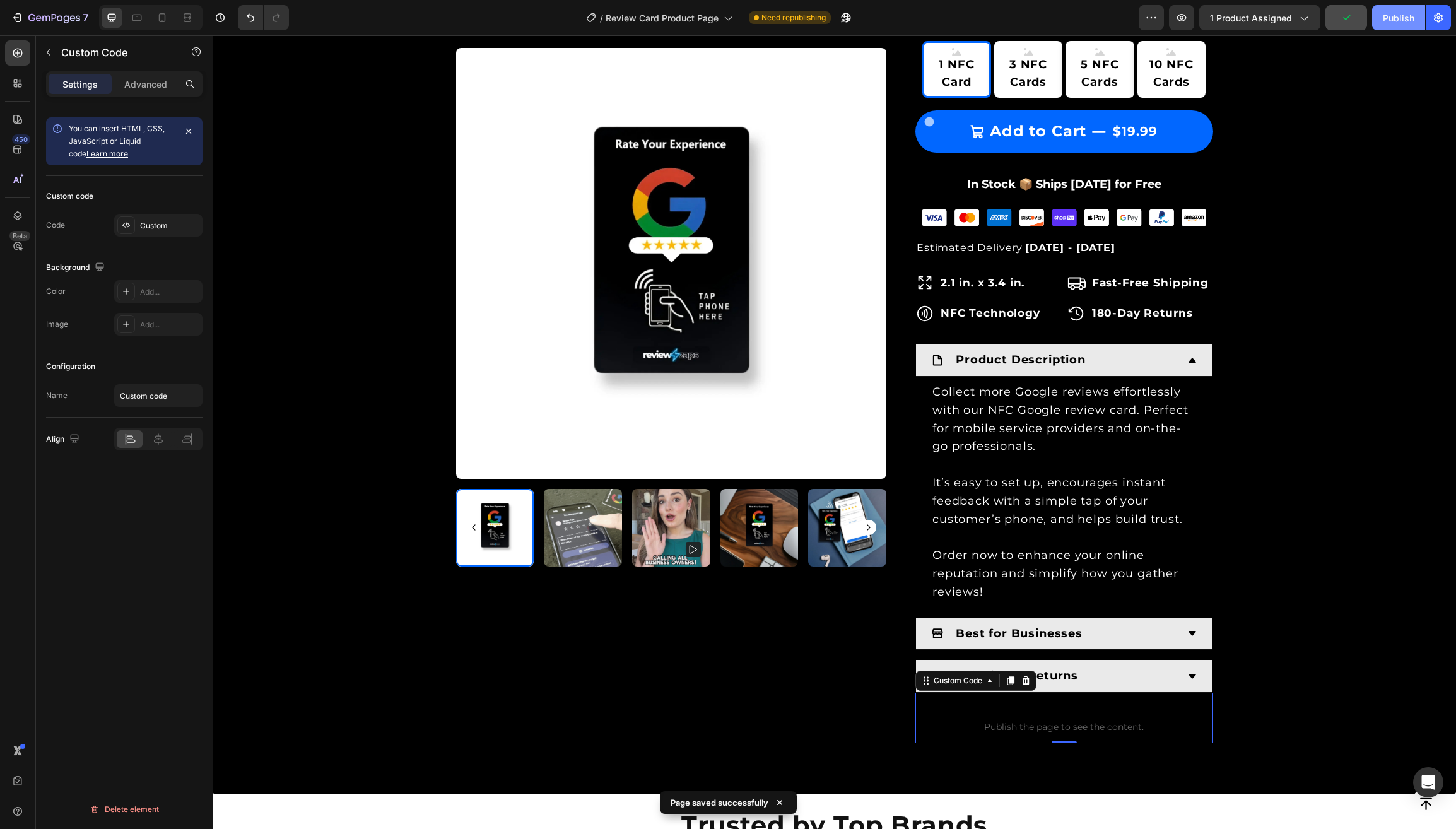
click at [1399, 17] on div "Publish" at bounding box center [1398, 18] width 31 height 13
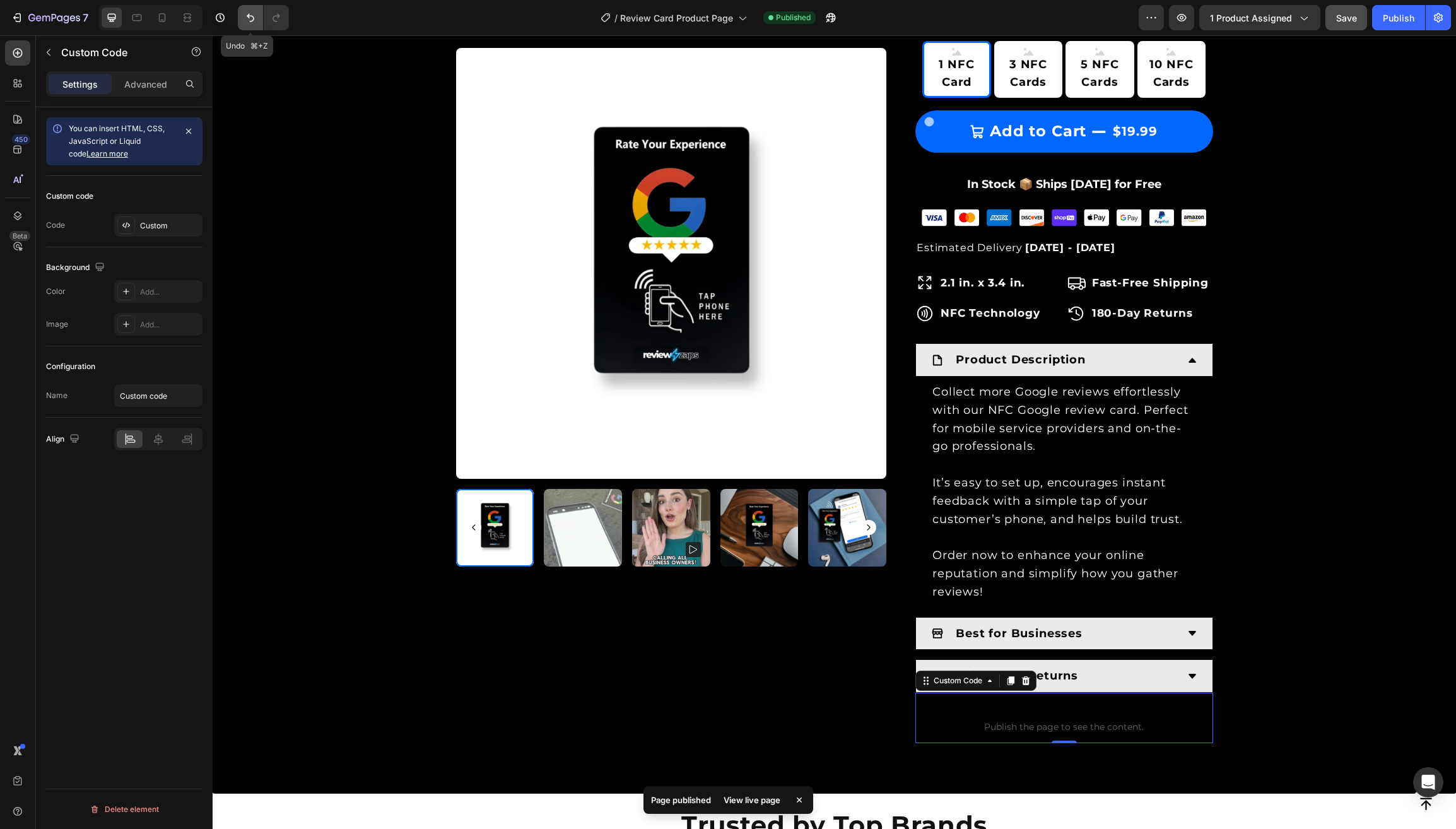
click at [248, 21] on icon "Undo/Redo" at bounding box center [250, 17] width 13 height 13
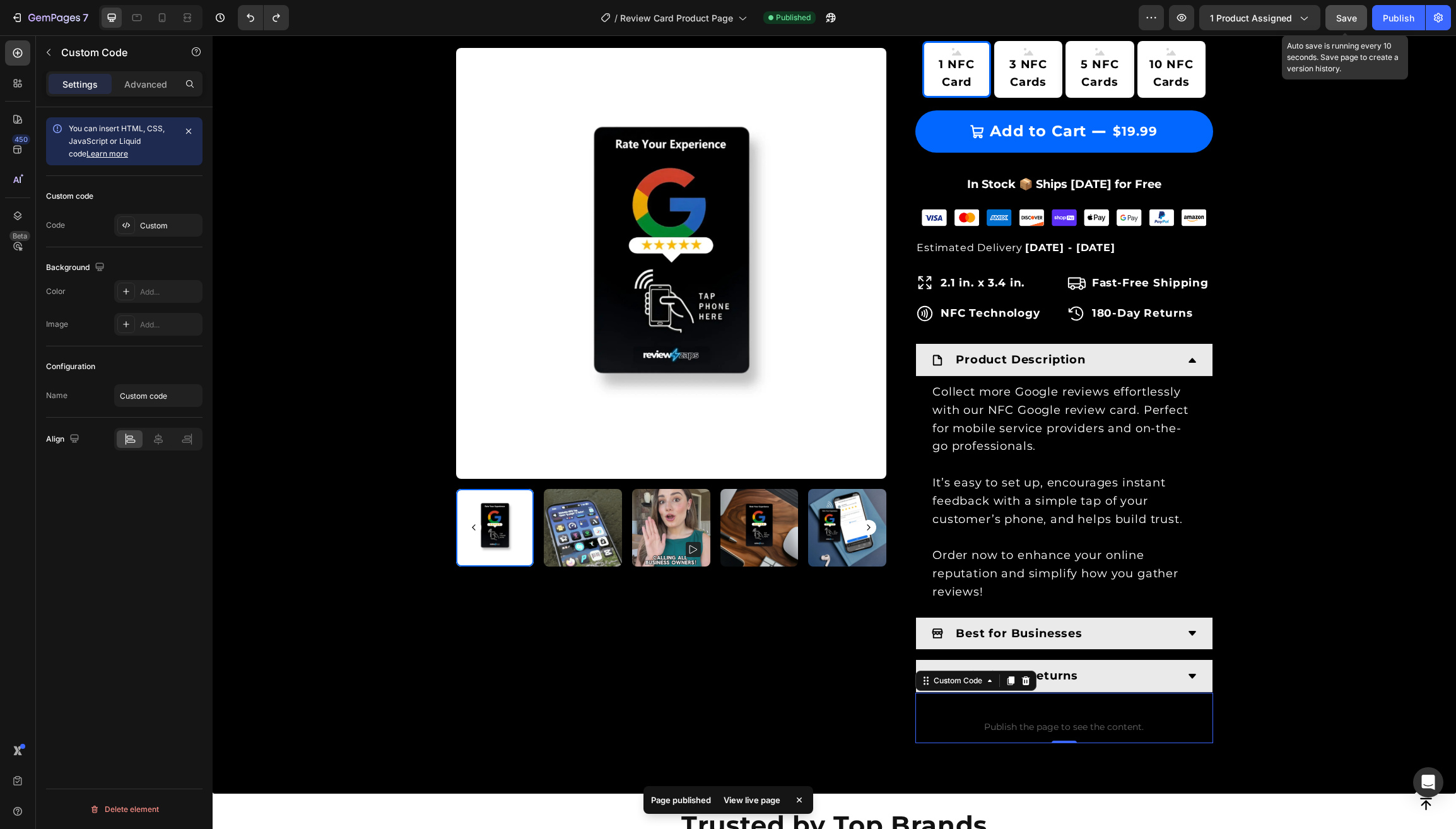
click at [1346, 21] on span "Save" at bounding box center [1346, 18] width 21 height 11
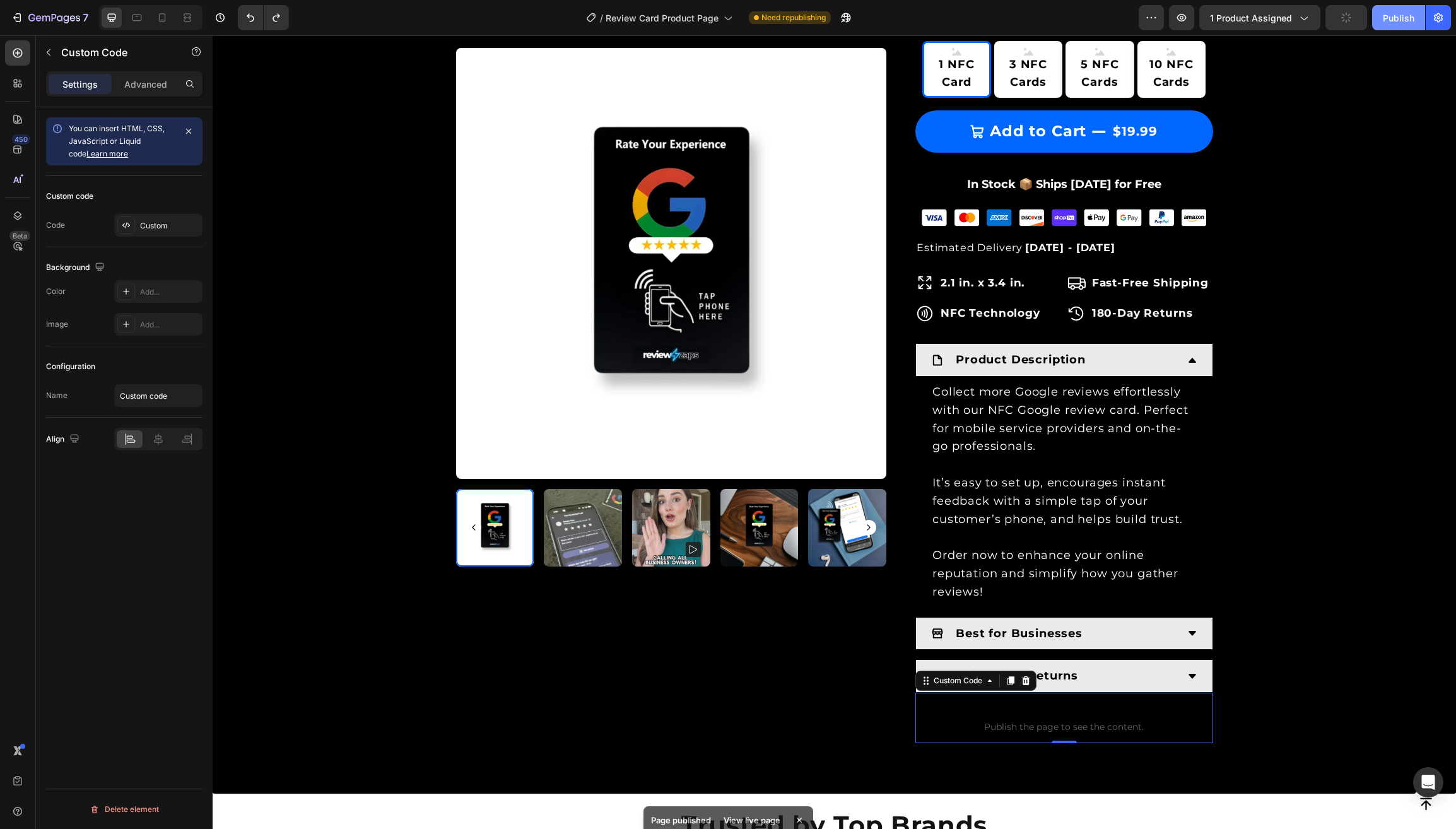
click at [1391, 18] on div "Publish" at bounding box center [1398, 18] width 31 height 13
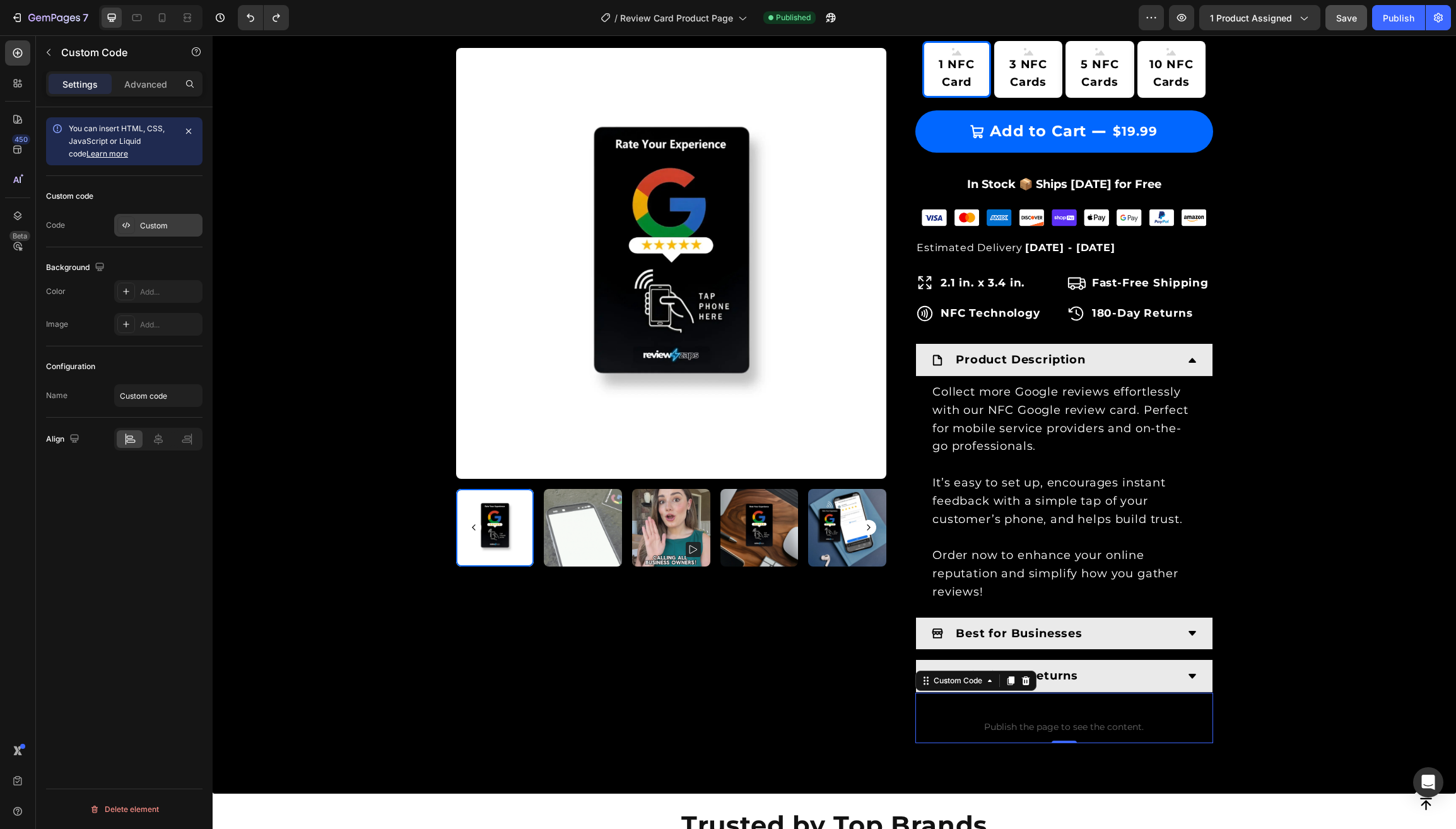
click at [158, 229] on div "Custom" at bounding box center [170, 226] width 59 height 11
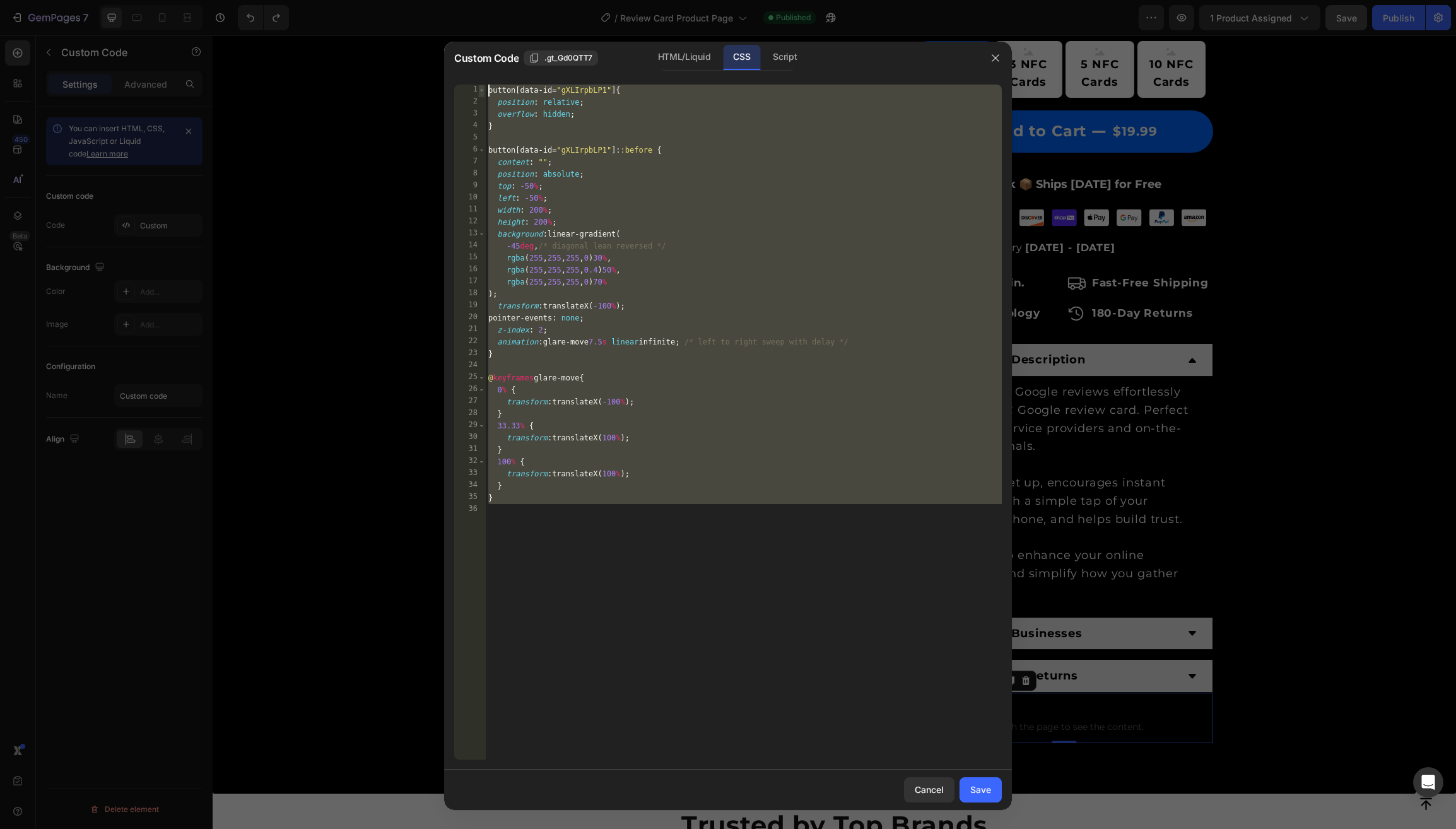
drag, startPoint x: 489, startPoint y: 473, endPoint x: 479, endPoint y: 95, distance: 378.1
click at [479, 95] on div "1 2 3 4 5 6 7 8 9 10 11 12 13 14 15 16 17 18 19 20 21 22 23 24 25 26 27 28 29 3…" at bounding box center [728, 422] width 547 height 675
type textarea "button[data-id="gXLIrpbLP1"] { position: relative;"
paste textarea
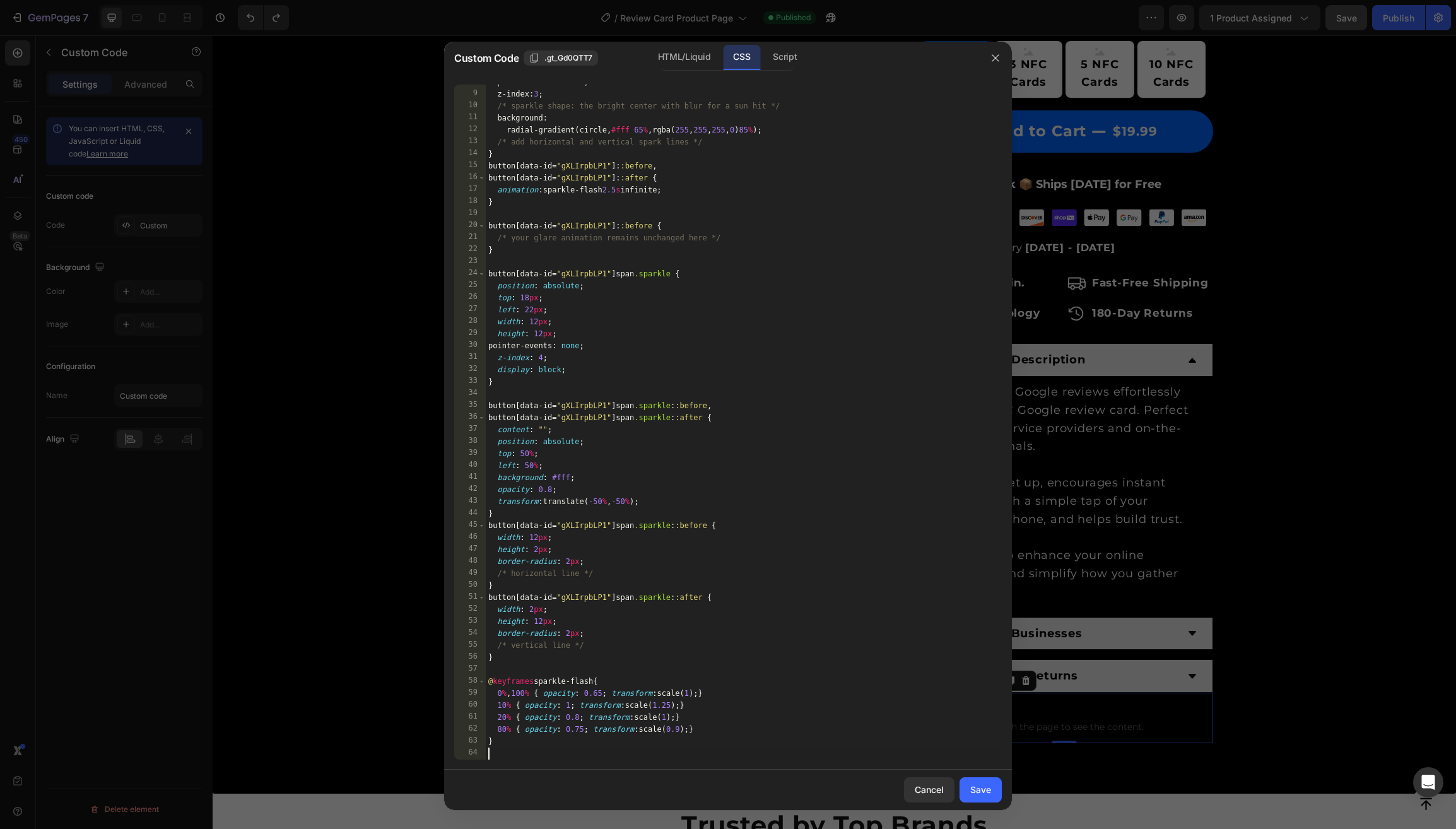
scroll to position [92, 0]
click at [971, 792] on div "Save" at bounding box center [980, 790] width 21 height 13
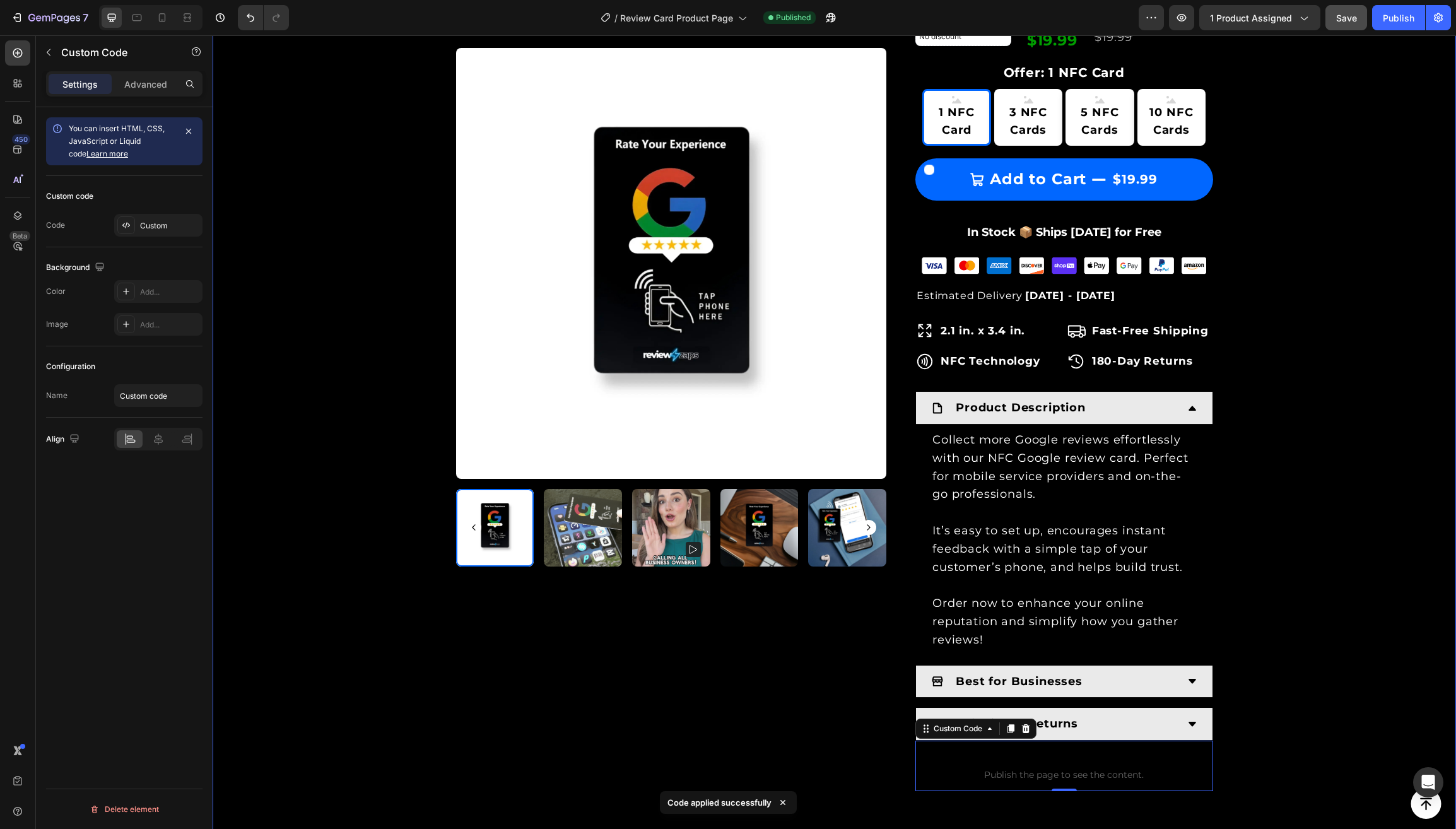
scroll to position [416, 0]
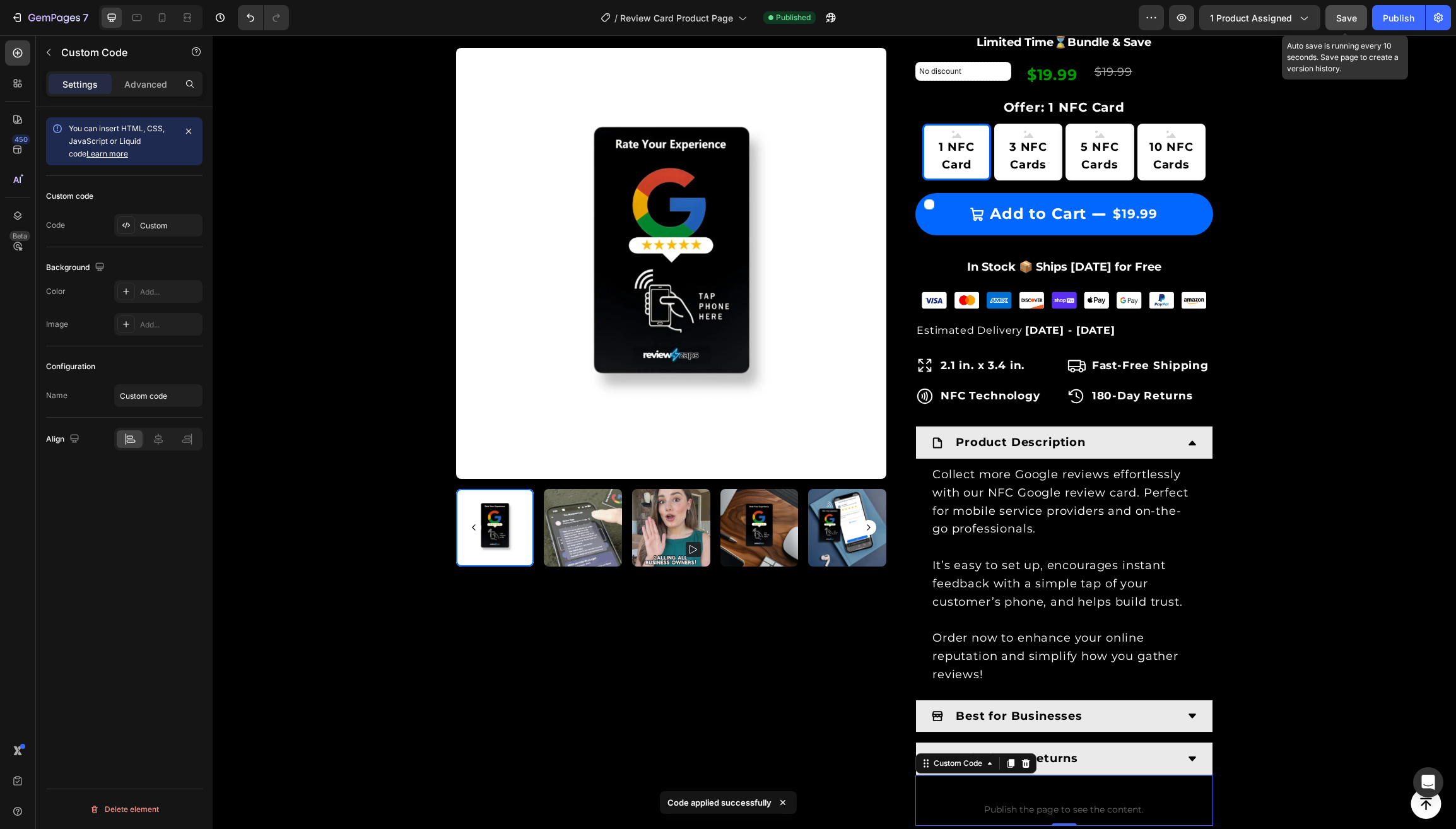
click at [1346, 24] on div "Save" at bounding box center [1346, 18] width 21 height 13
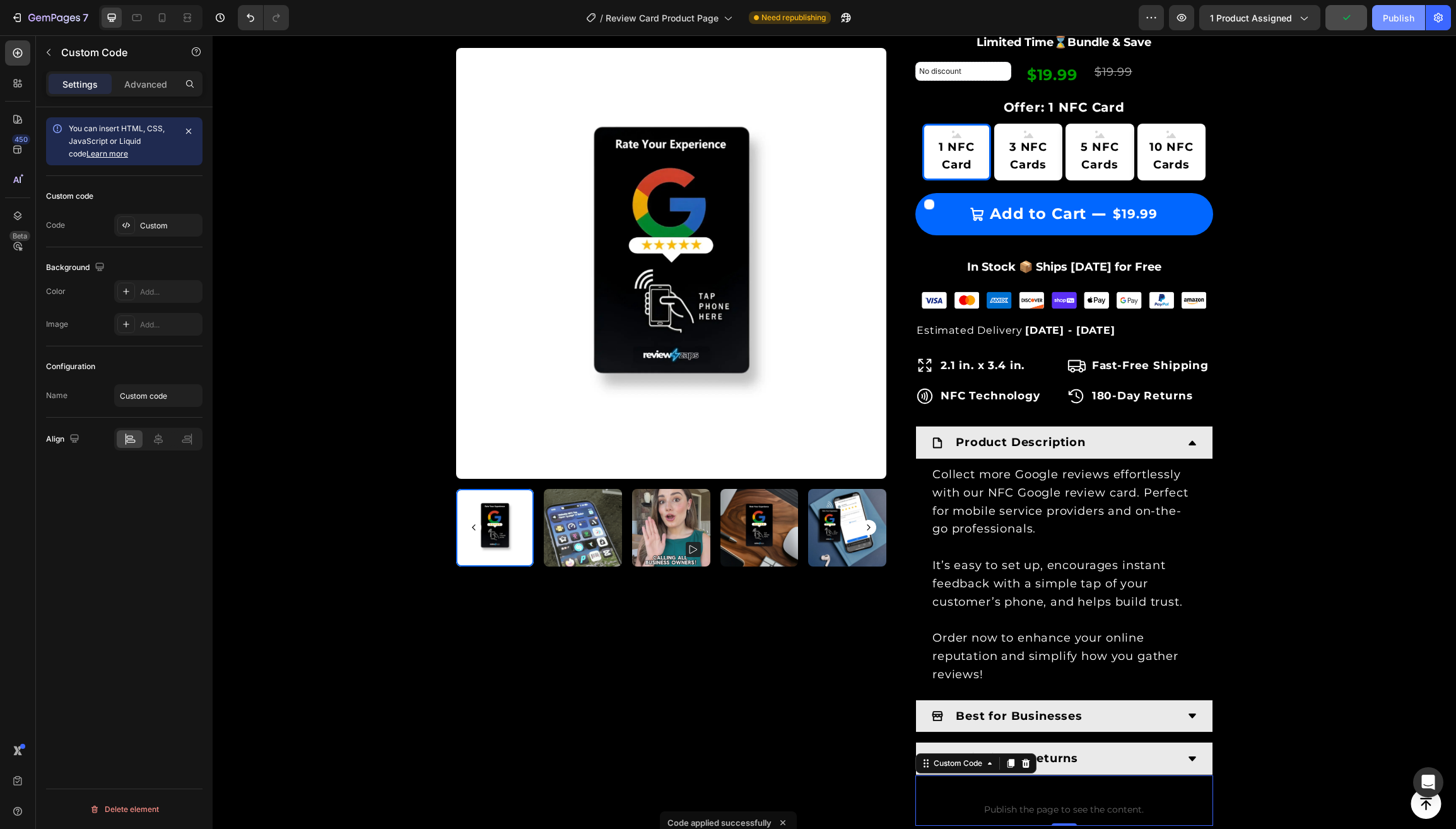
click at [1381, 20] on button "Publish" at bounding box center [1398, 18] width 53 height 25
click at [251, 17] on icon "Undo/Redo" at bounding box center [250, 17] width 13 height 13
click at [1340, 19] on span "Save" at bounding box center [1346, 18] width 21 height 11
click at [1393, 18] on div "Publish" at bounding box center [1398, 18] width 31 height 13
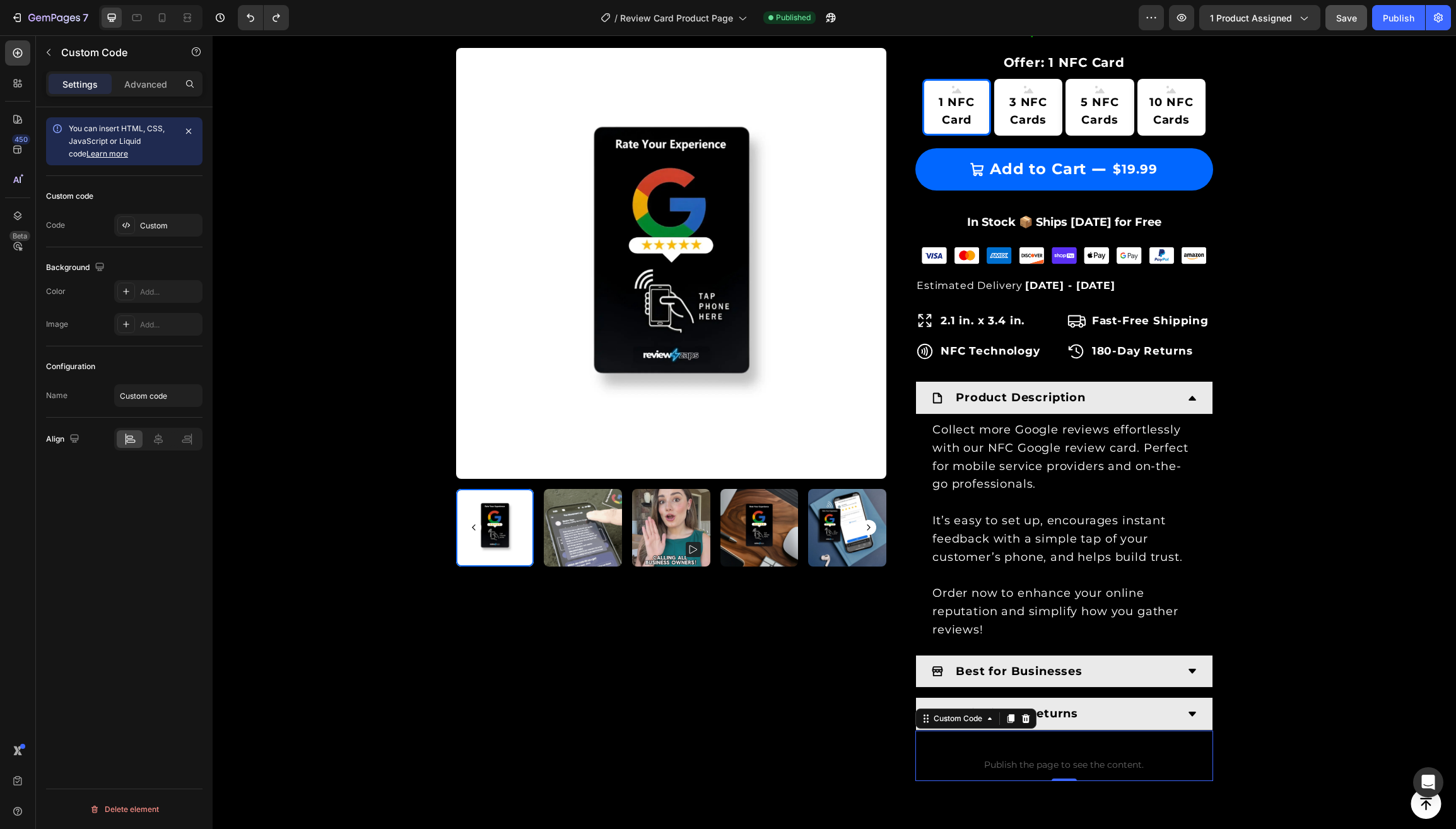
scroll to position [648, 0]
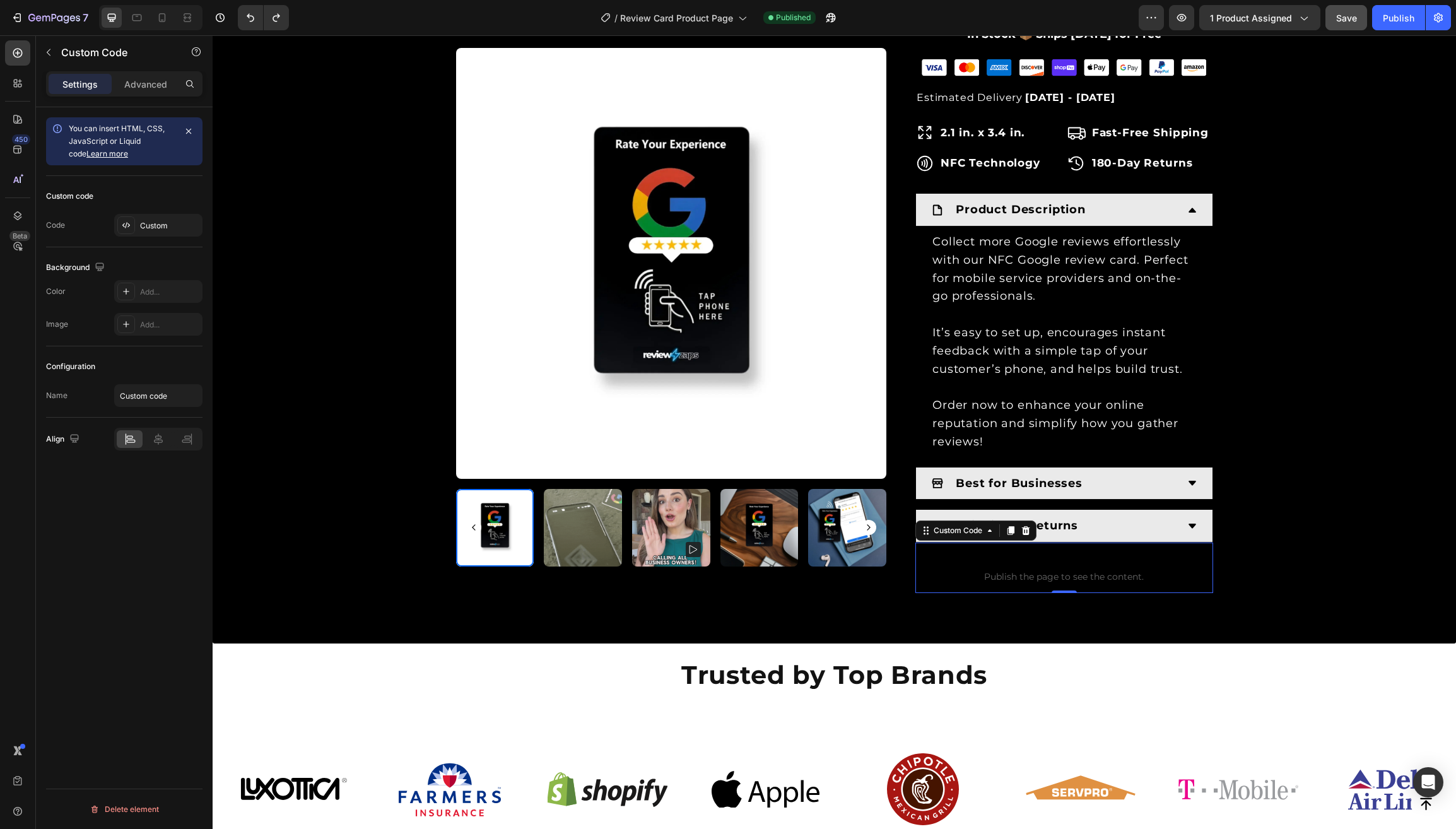
click at [977, 570] on span "Publish the page to see the content." at bounding box center [1064, 576] width 298 height 13
click at [158, 232] on div "Custom" at bounding box center [170, 226] width 59 height 11
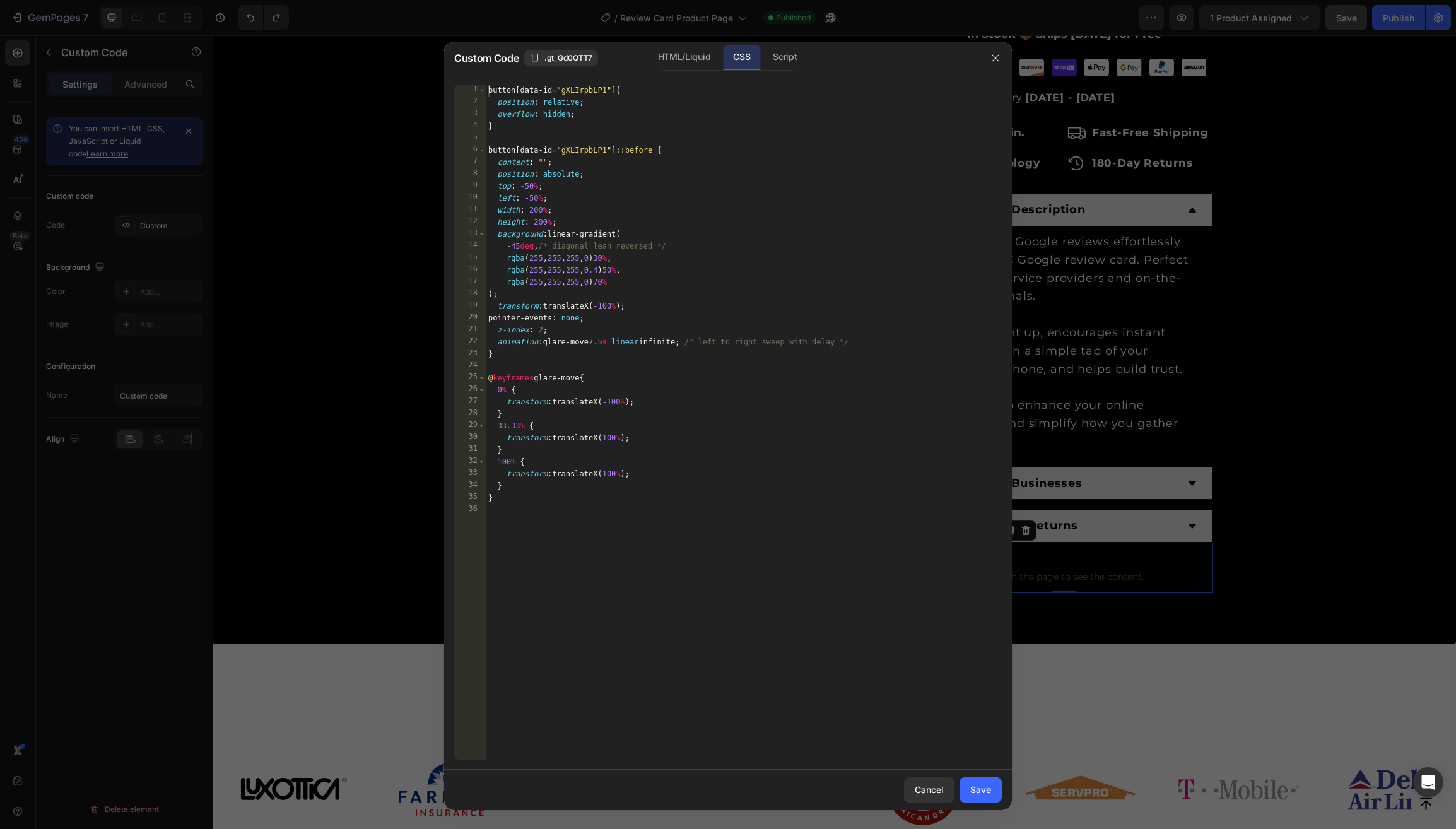
drag, startPoint x: 932, startPoint y: 790, endPoint x: 774, endPoint y: 657, distance: 206.5
click at [932, 790] on div "Cancel" at bounding box center [929, 790] width 29 height 13
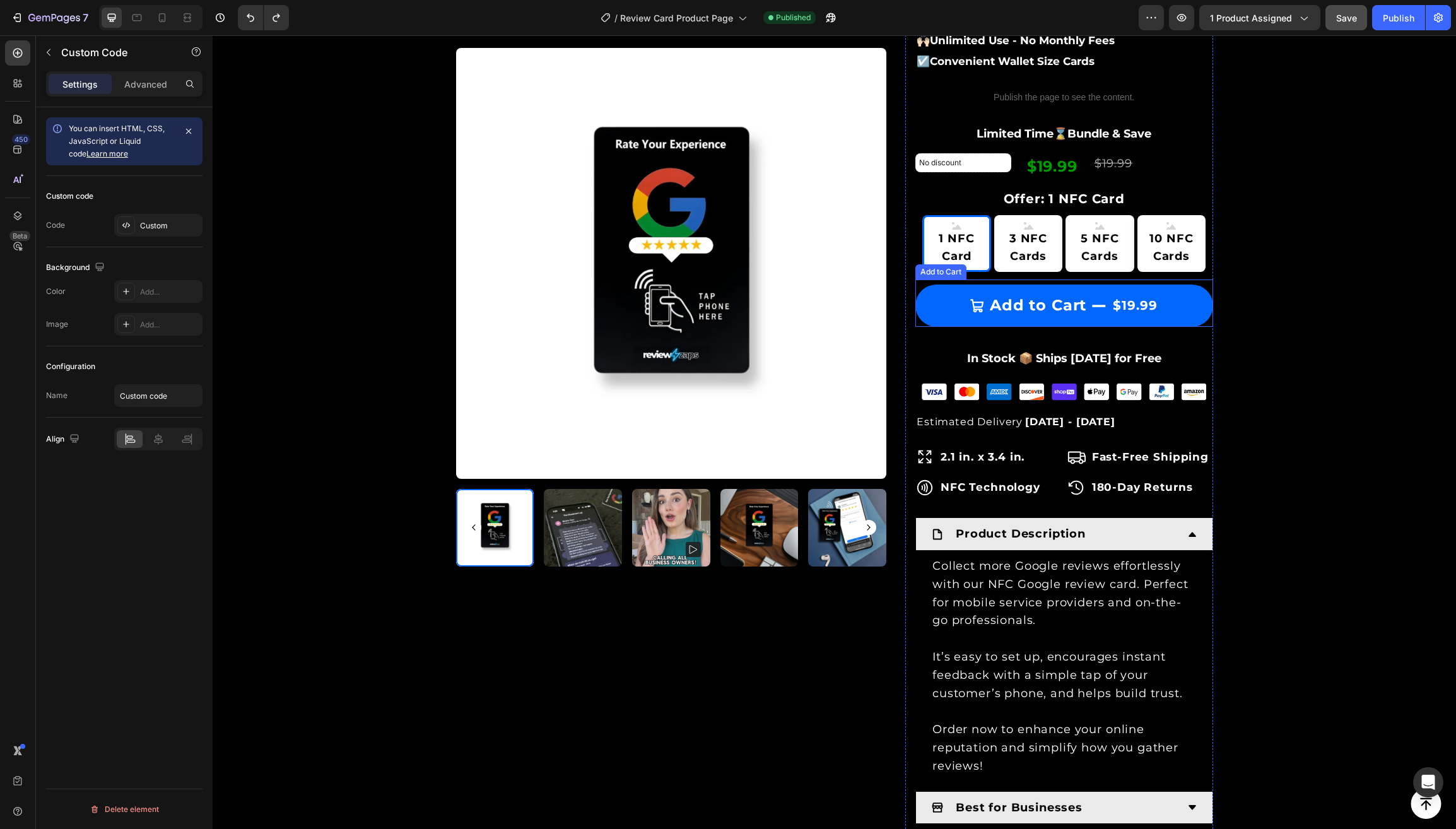
scroll to position [324, 0]
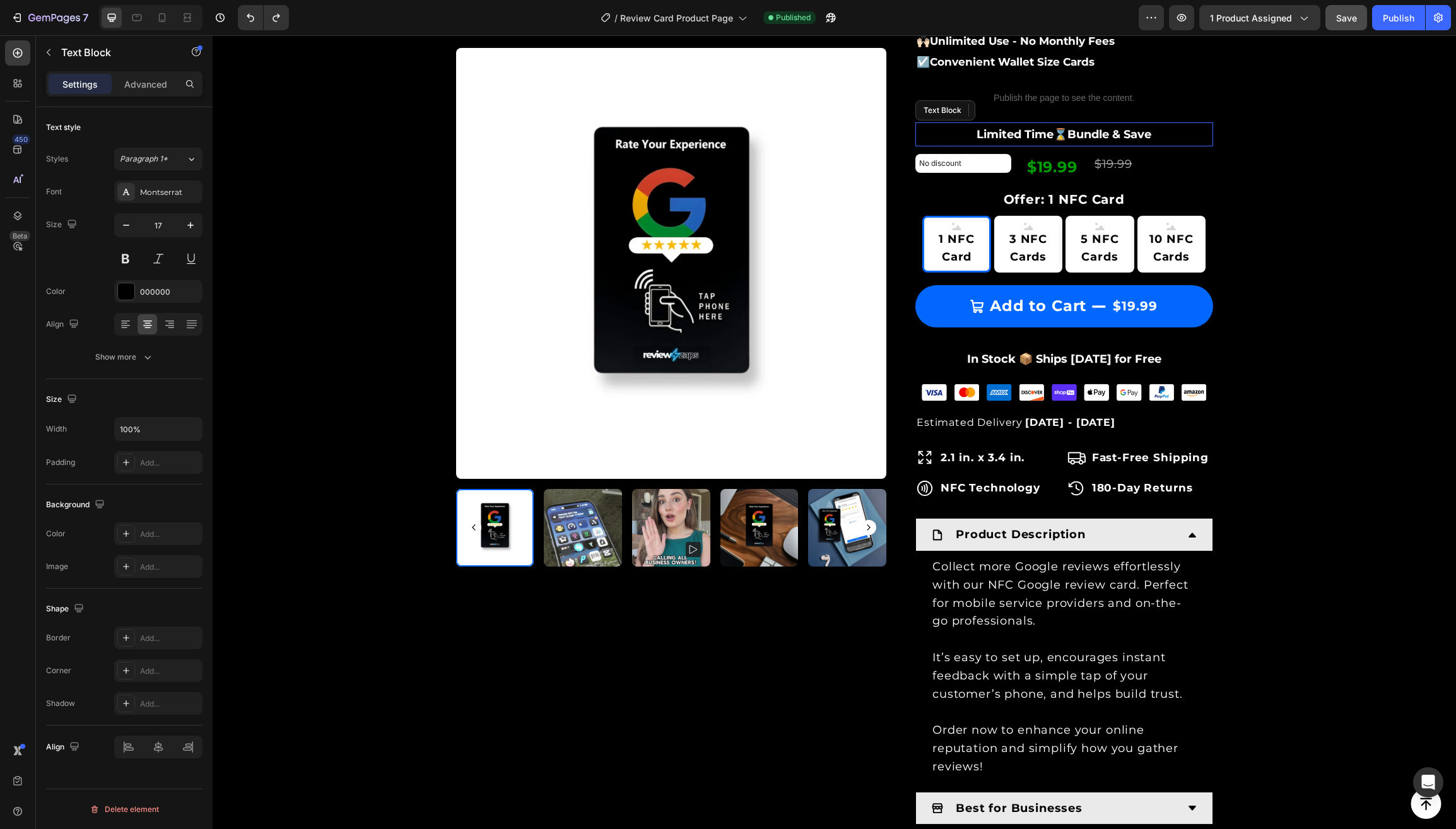
click at [1146, 132] on p "Limited Time⌛️Bundle & Save" at bounding box center [1064, 134] width 295 height 21
click at [1150, 132] on p "Limited Time⌛️Bundle & Save" at bounding box center [1064, 134] width 295 height 21
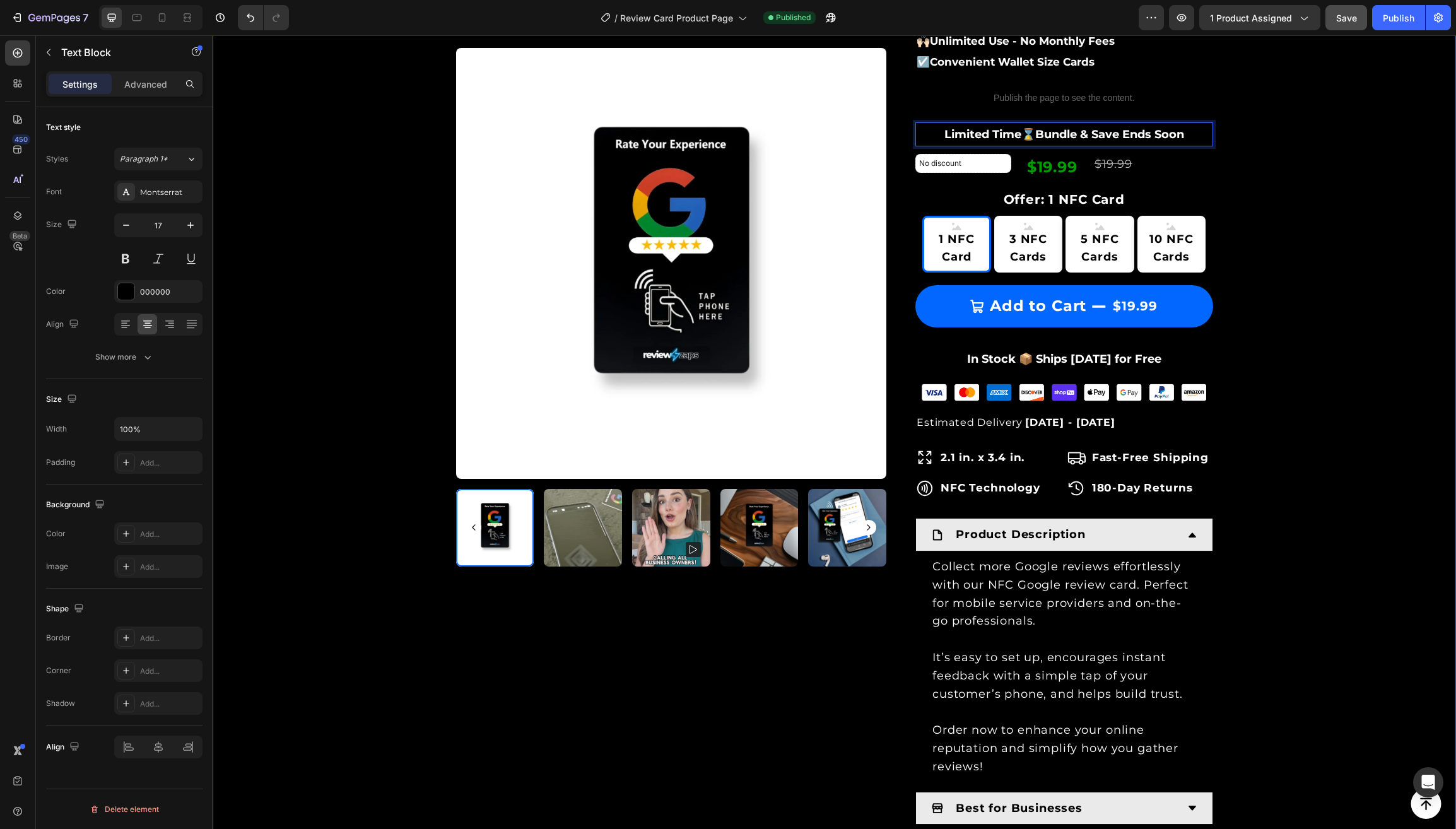
click at [383, 302] on div "Product Images & Gallery Row Loox - Rating widget Loox NFC Google Review Card (…" at bounding box center [834, 352] width 1224 height 1193
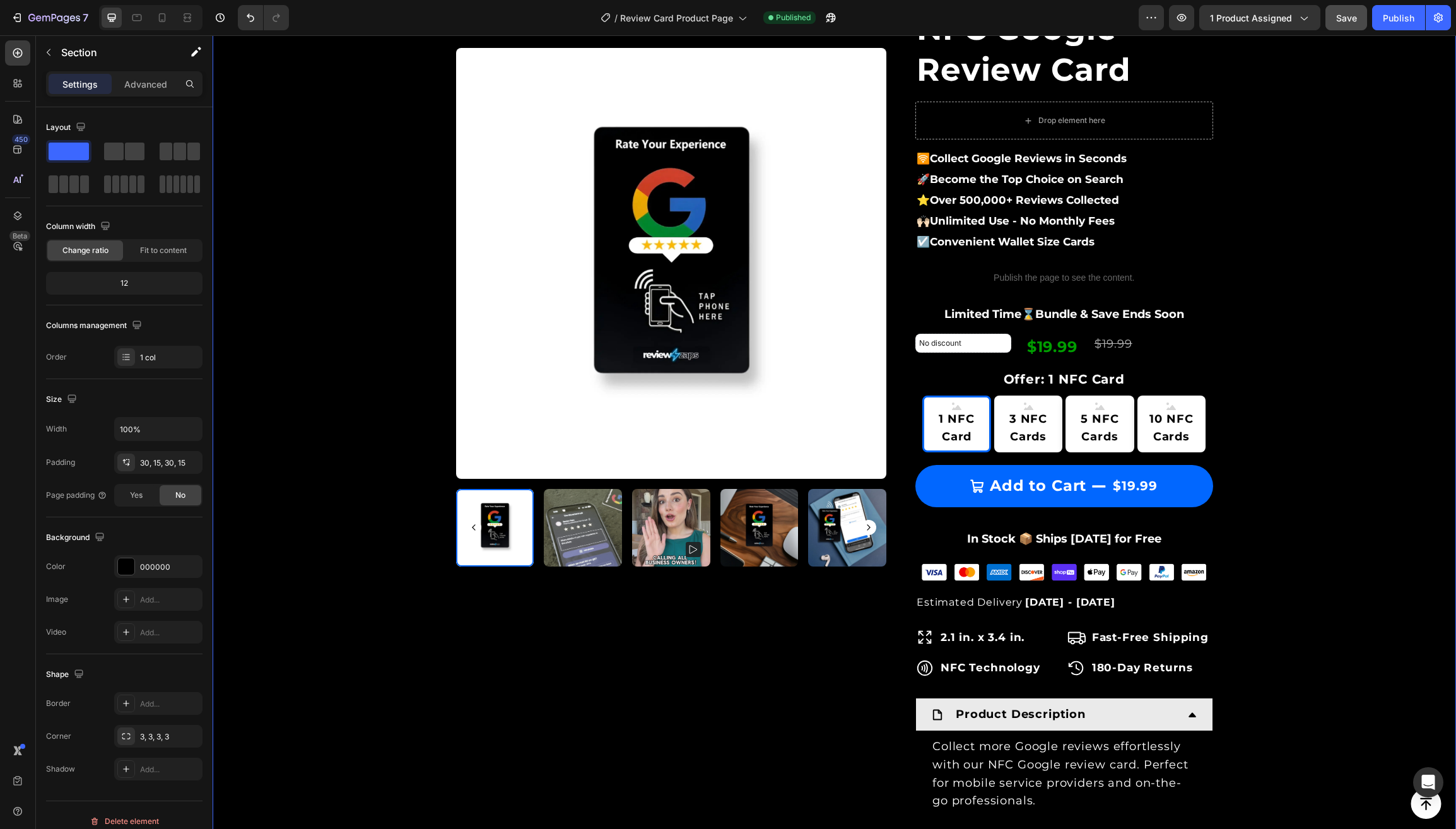
scroll to position [140, 0]
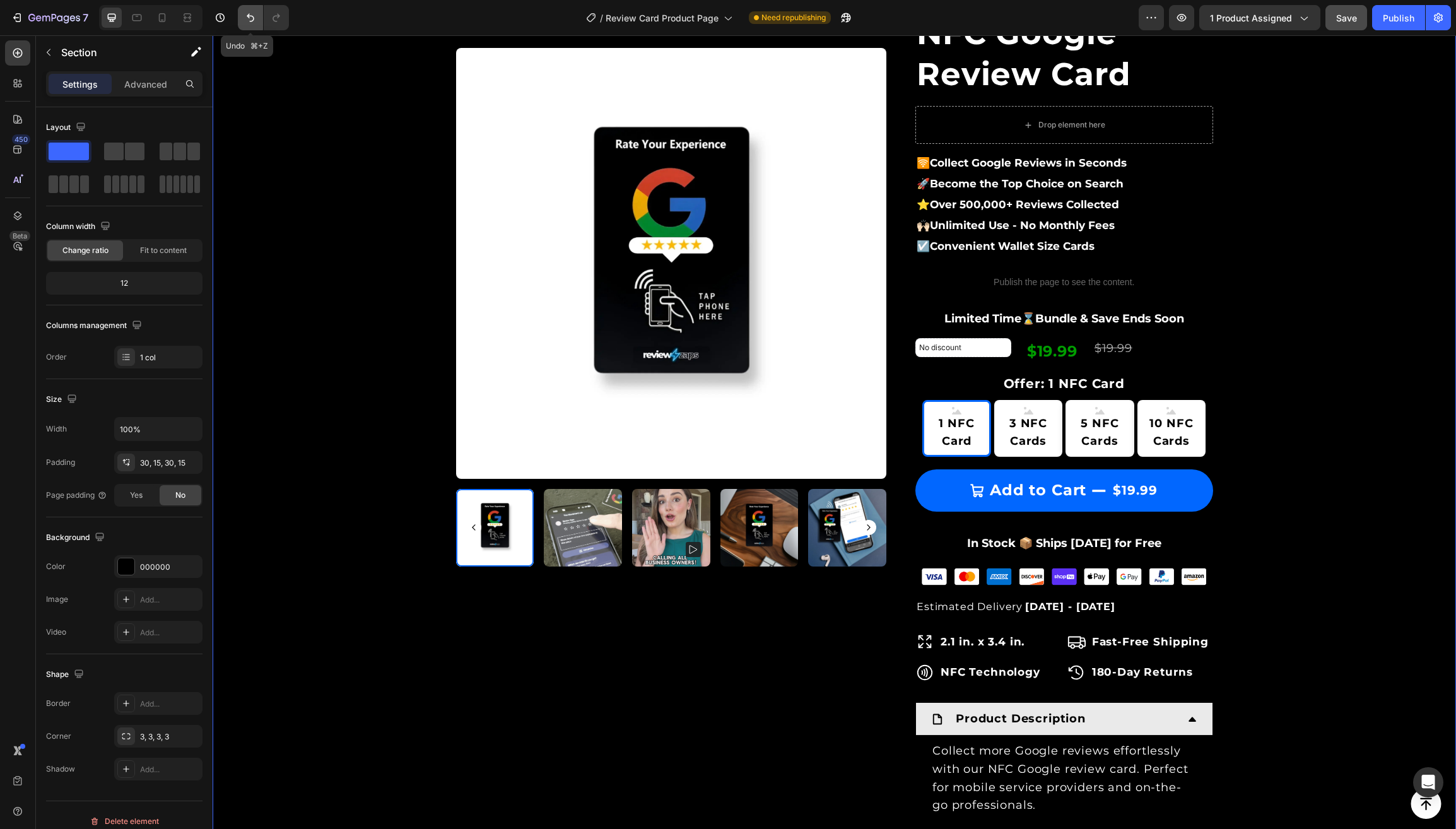
click at [250, 20] on icon "Undo/Redo" at bounding box center [250, 17] width 13 height 13
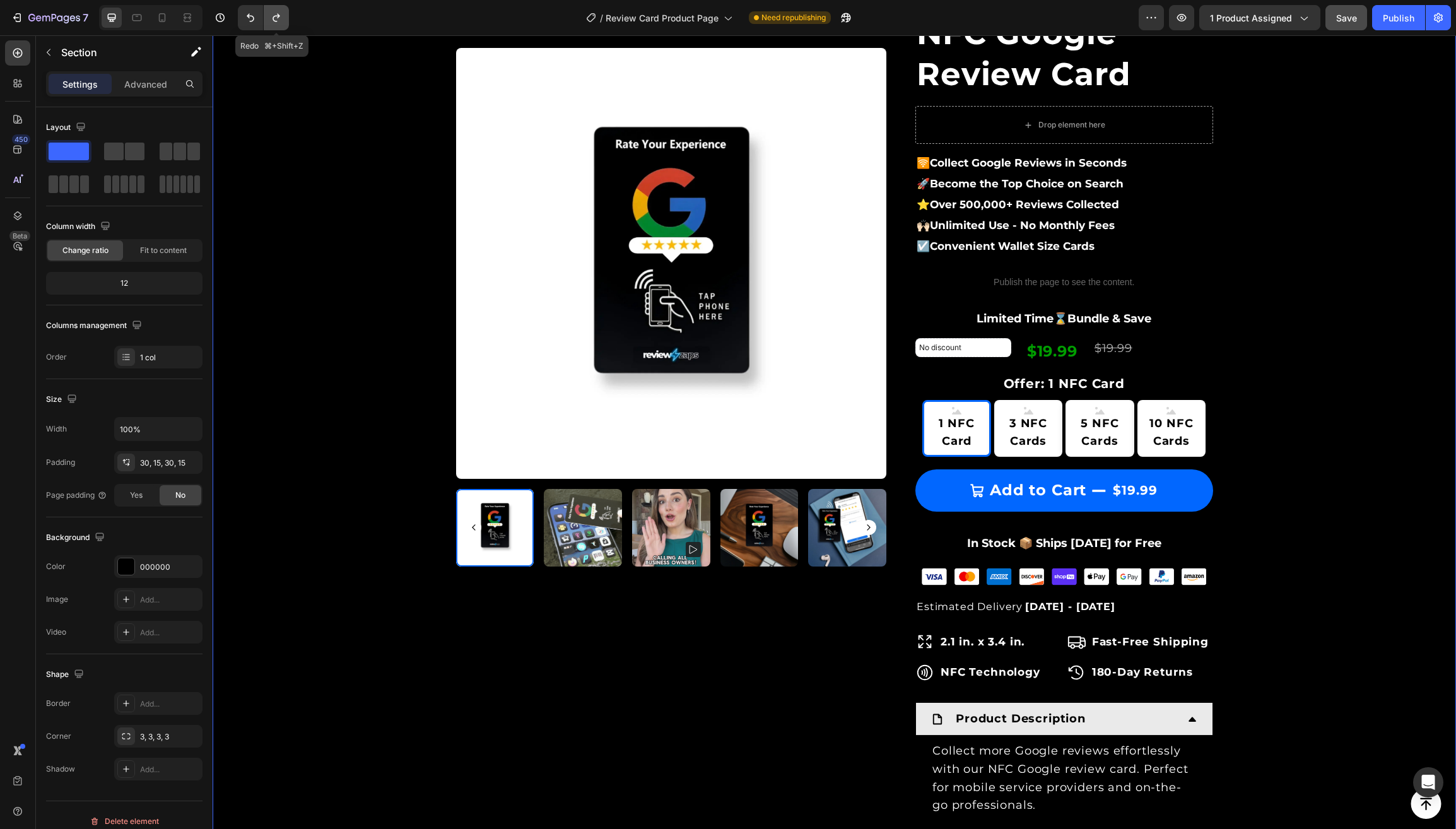
click at [280, 17] on icon "Undo/Redo" at bounding box center [276, 17] width 13 height 13
click at [1158, 310] on p "Limited Time⌛️Bundle & Save E" at bounding box center [1064, 318] width 295 height 21
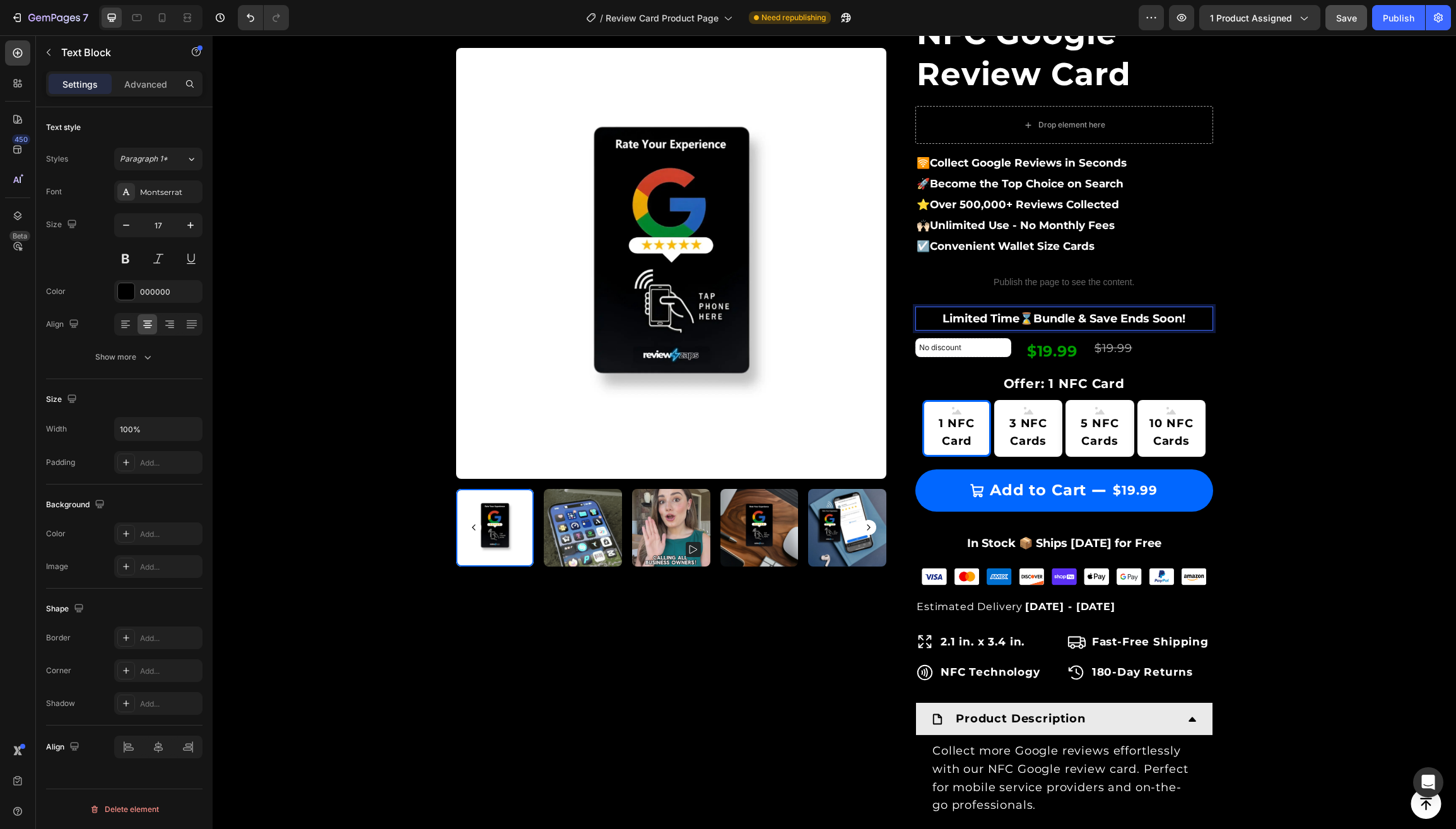
click at [1117, 314] on strong "Limited Time⌛️Bundle & Save Ends Soon!" at bounding box center [1064, 318] width 243 height 14
drag, startPoint x: 1117, startPoint y: 314, endPoint x: 1173, endPoint y: 314, distance: 56.0
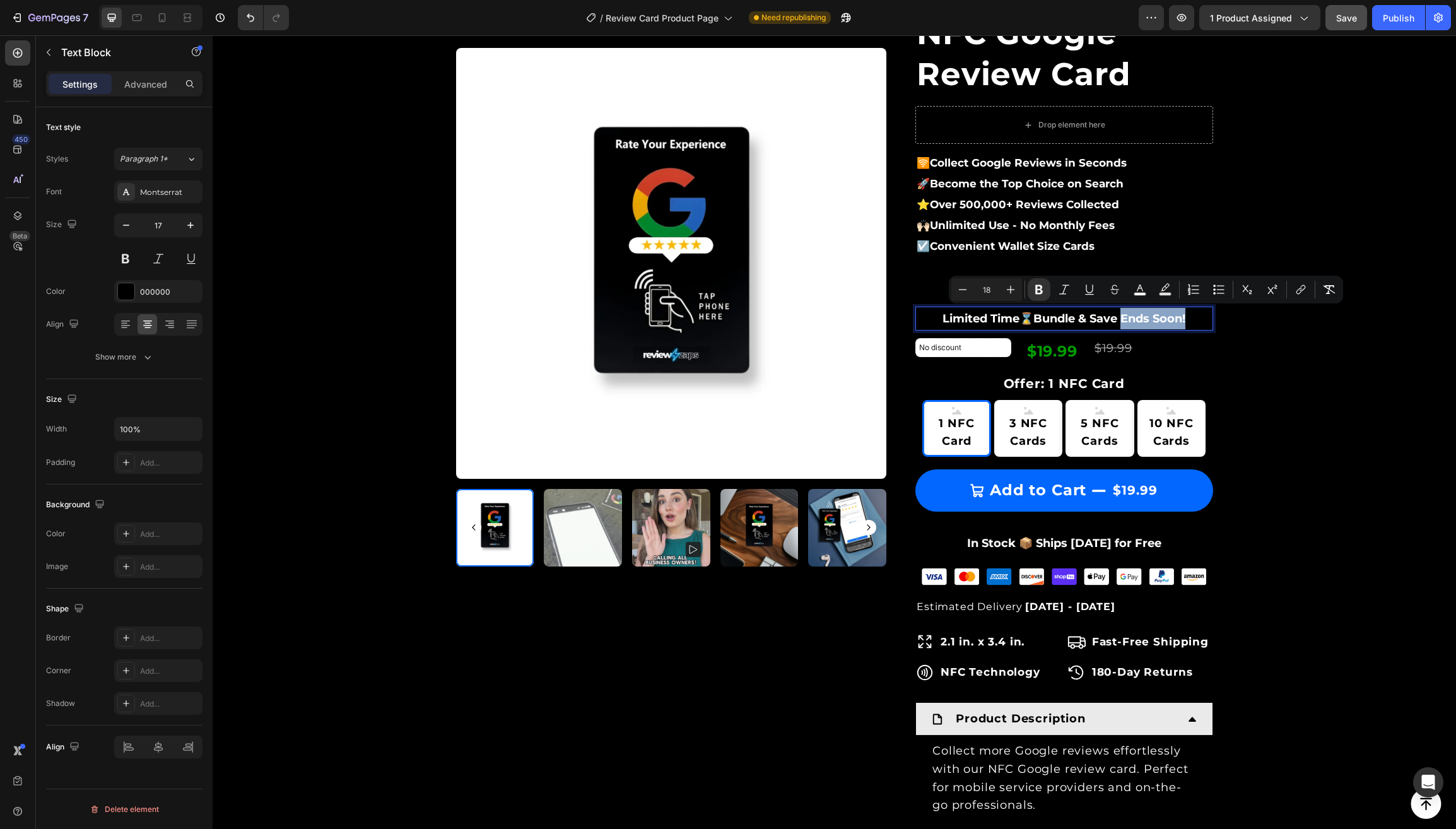
click at [1173, 314] on strong "Limited Time⌛️Bundle & Save Ends Soon!" at bounding box center [1064, 318] width 243 height 14
click at [1165, 292] on icon "Editor contextual toolbar" at bounding box center [1165, 289] width 13 height 13
type input "000000"
type input "77"
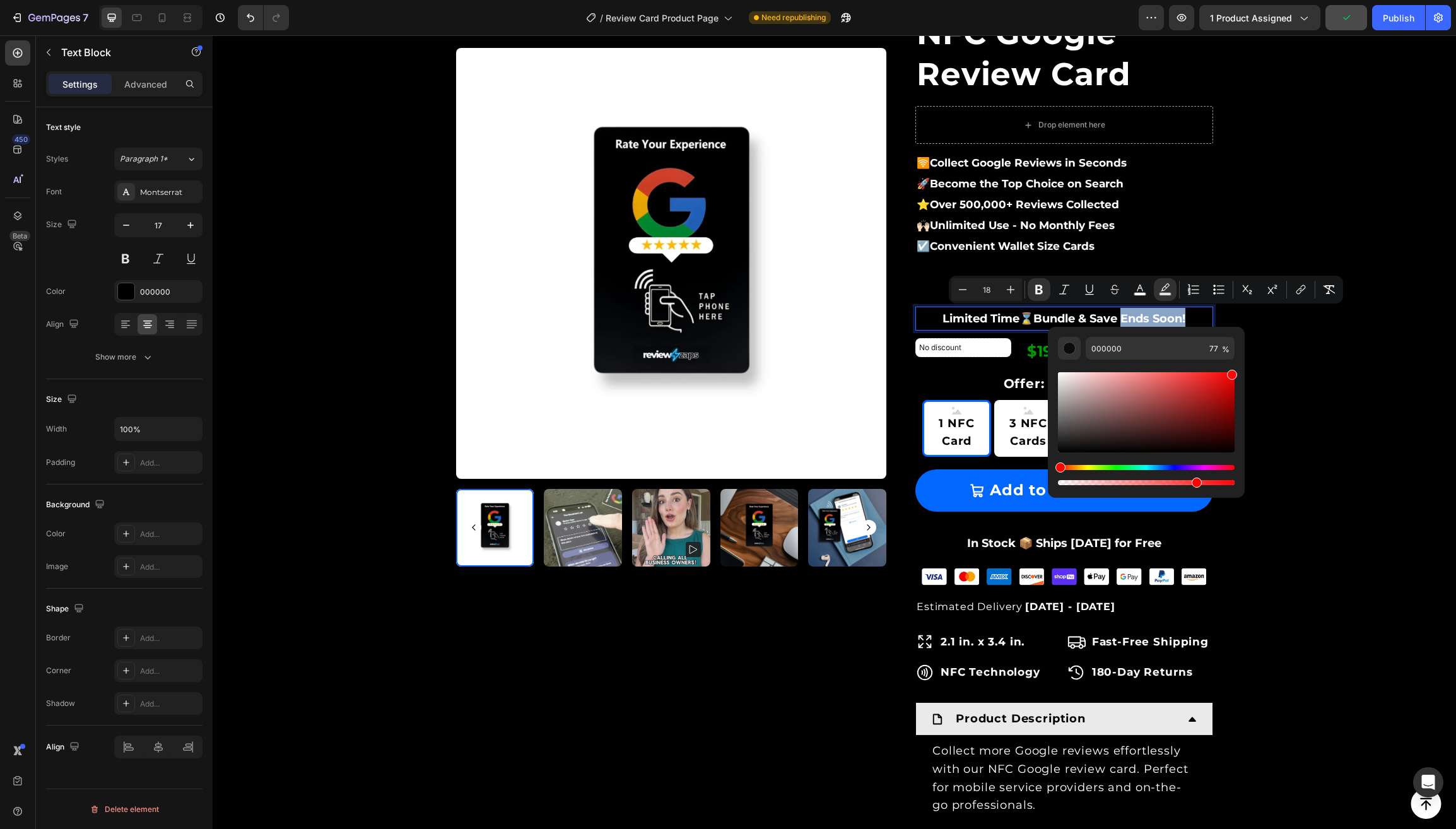
type input "FF0505"
drag, startPoint x: 1132, startPoint y: 403, endPoint x: 1232, endPoint y: 372, distance: 104.7
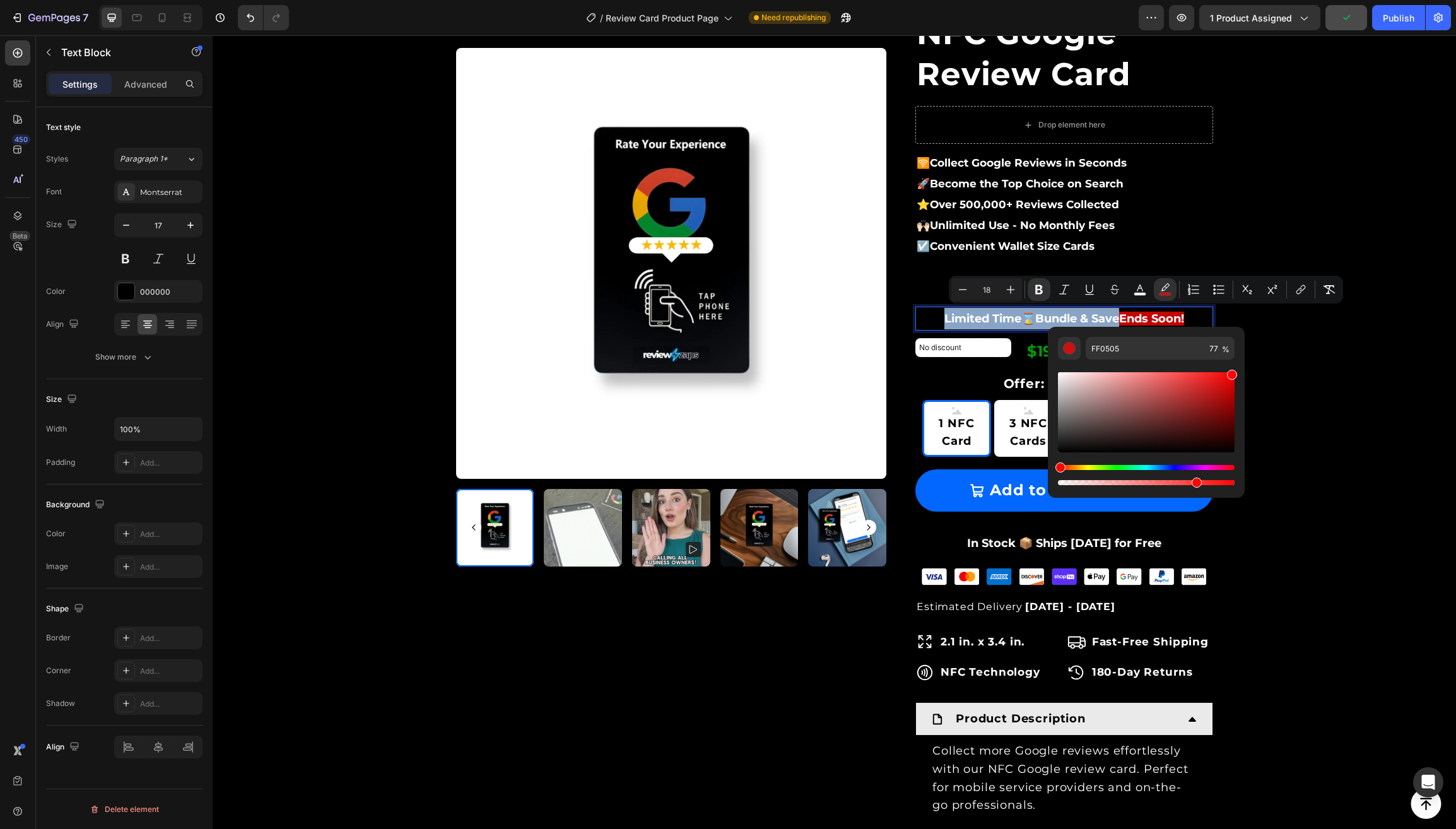
click at [1232, 372] on div "Editor contextual toolbar" at bounding box center [1146, 412] width 177 height 80
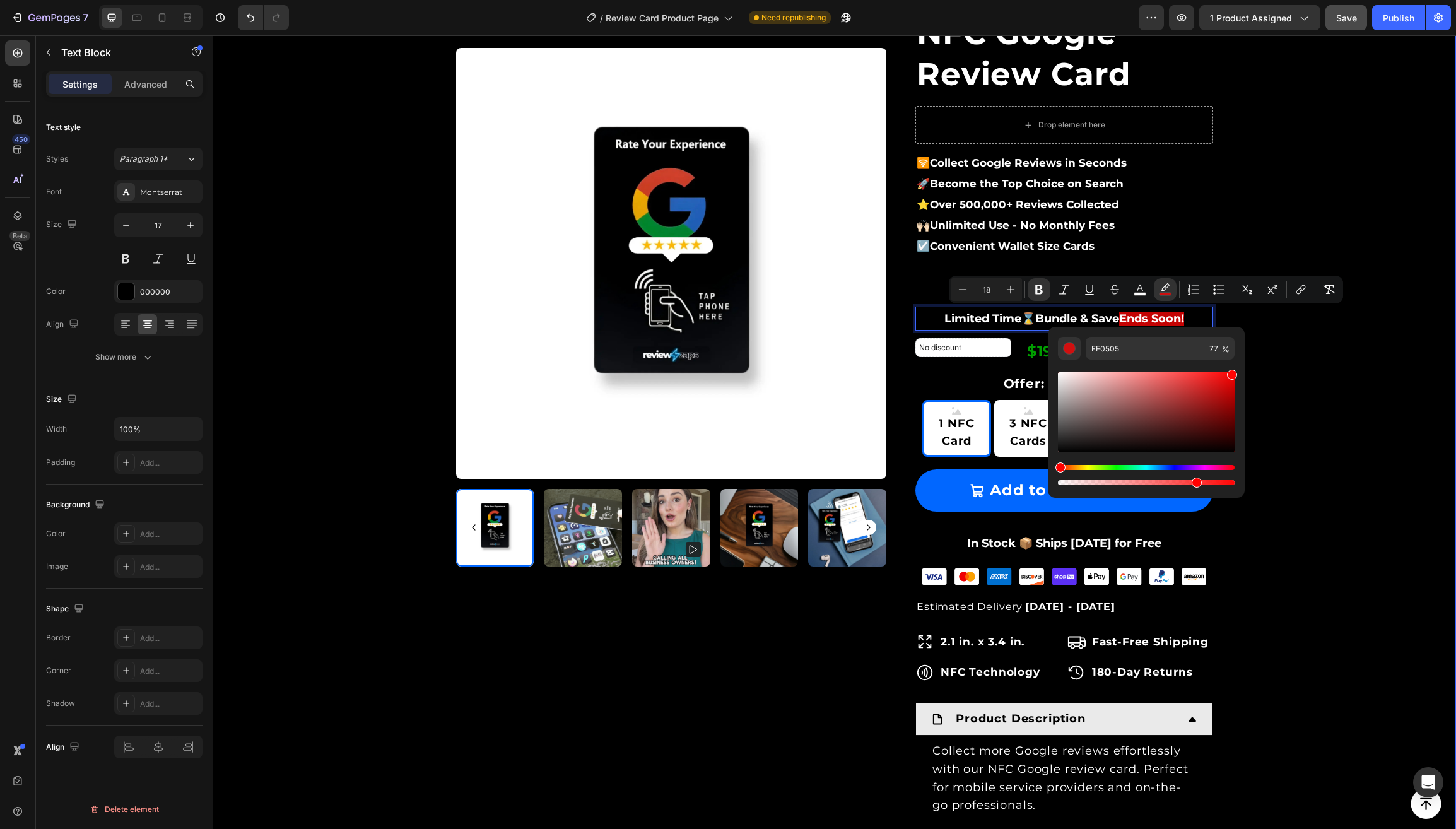
click at [1318, 348] on div "Product Images & Gallery Row Loox - Rating widget Loox NFC Google Review Card (…" at bounding box center [834, 537] width 1224 height 1193
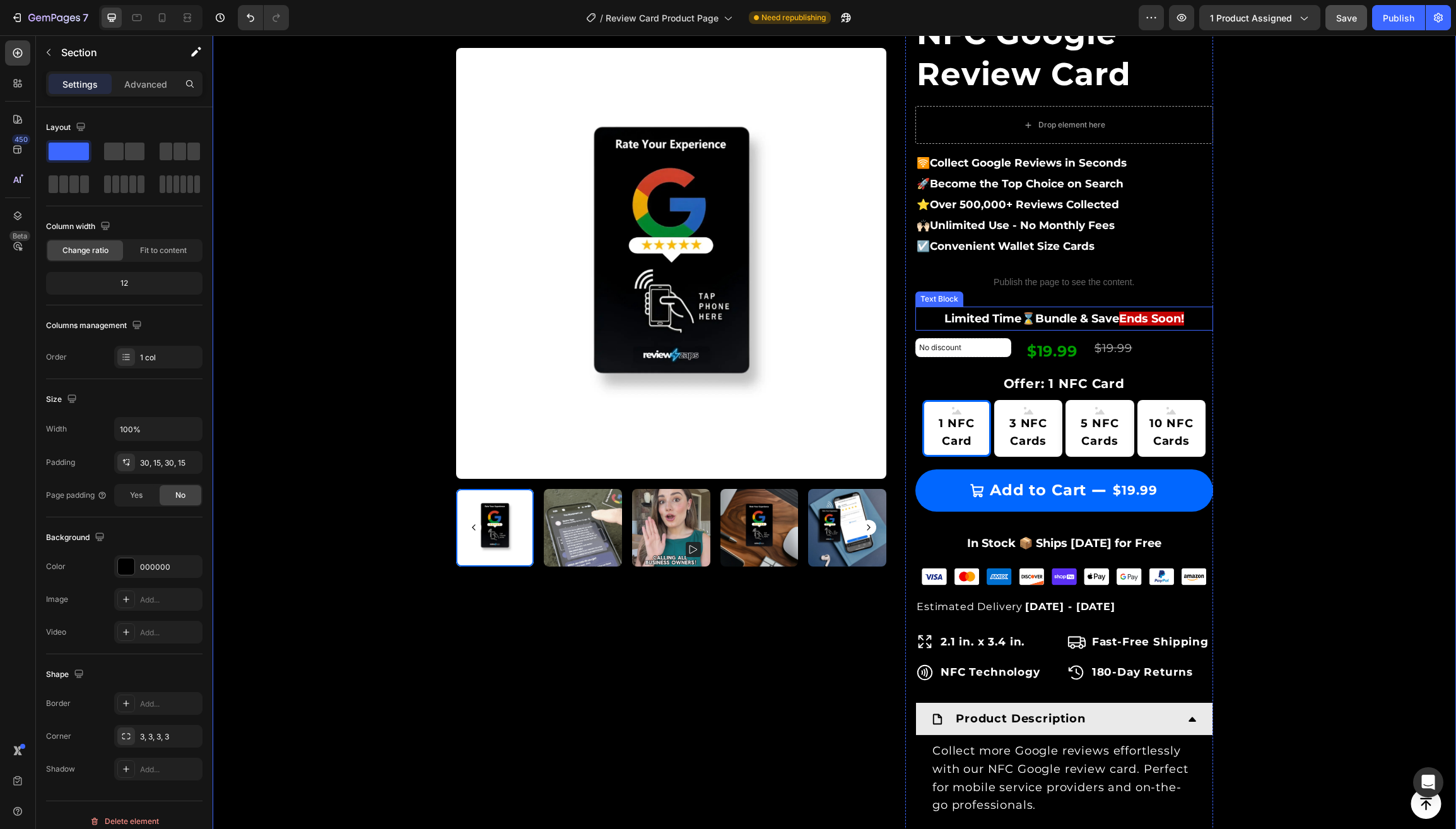
click at [1157, 314] on strong "Ends Soon!" at bounding box center [1151, 318] width 65 height 14
click at [1379, 330] on div "Product Images & Gallery Row Loox - Rating widget Loox NFC Google Review Card (…" at bounding box center [834, 537] width 1224 height 1193
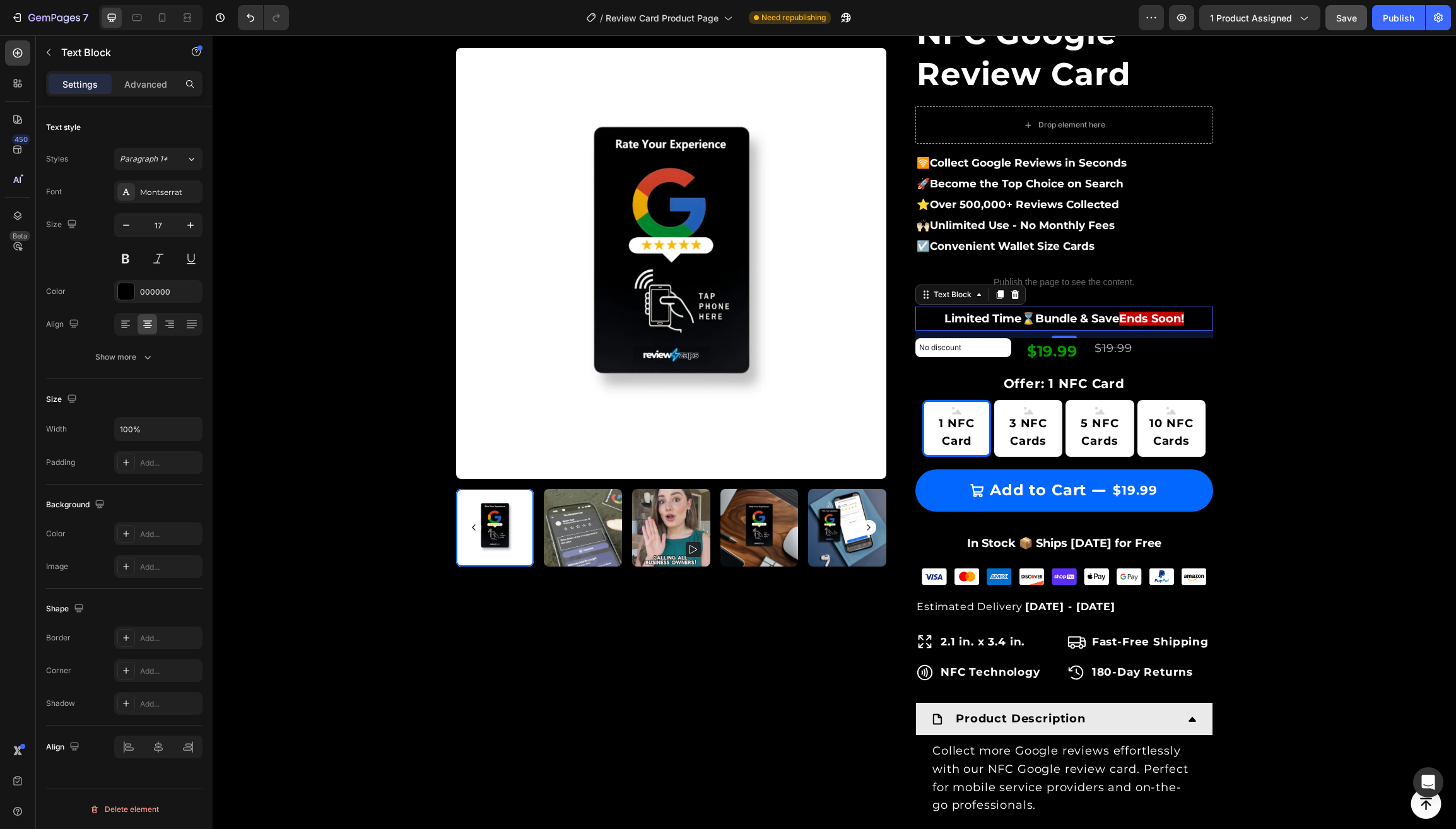
click at [1146, 319] on strong "Ends Soon!" at bounding box center [1151, 318] width 65 height 14
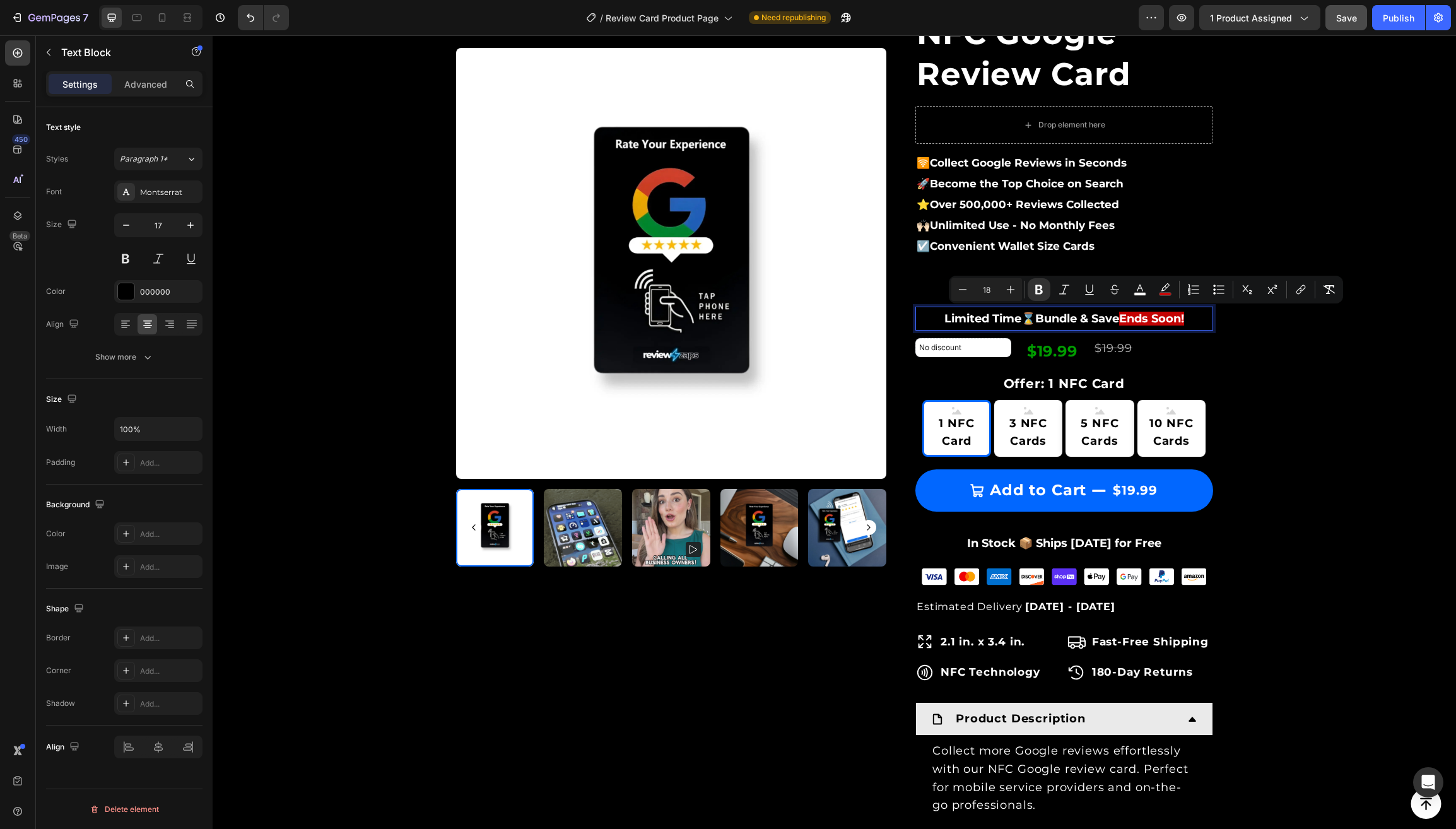
drag, startPoint x: 1115, startPoint y: 314, endPoint x: 1176, endPoint y: 314, distance: 61.0
click at [1176, 314] on p "Limited Time⌛️Bundle & Save Ends Soon!" at bounding box center [1064, 318] width 295 height 21
click at [1168, 290] on icon "Editor contextual toolbar" at bounding box center [1165, 289] width 13 height 13
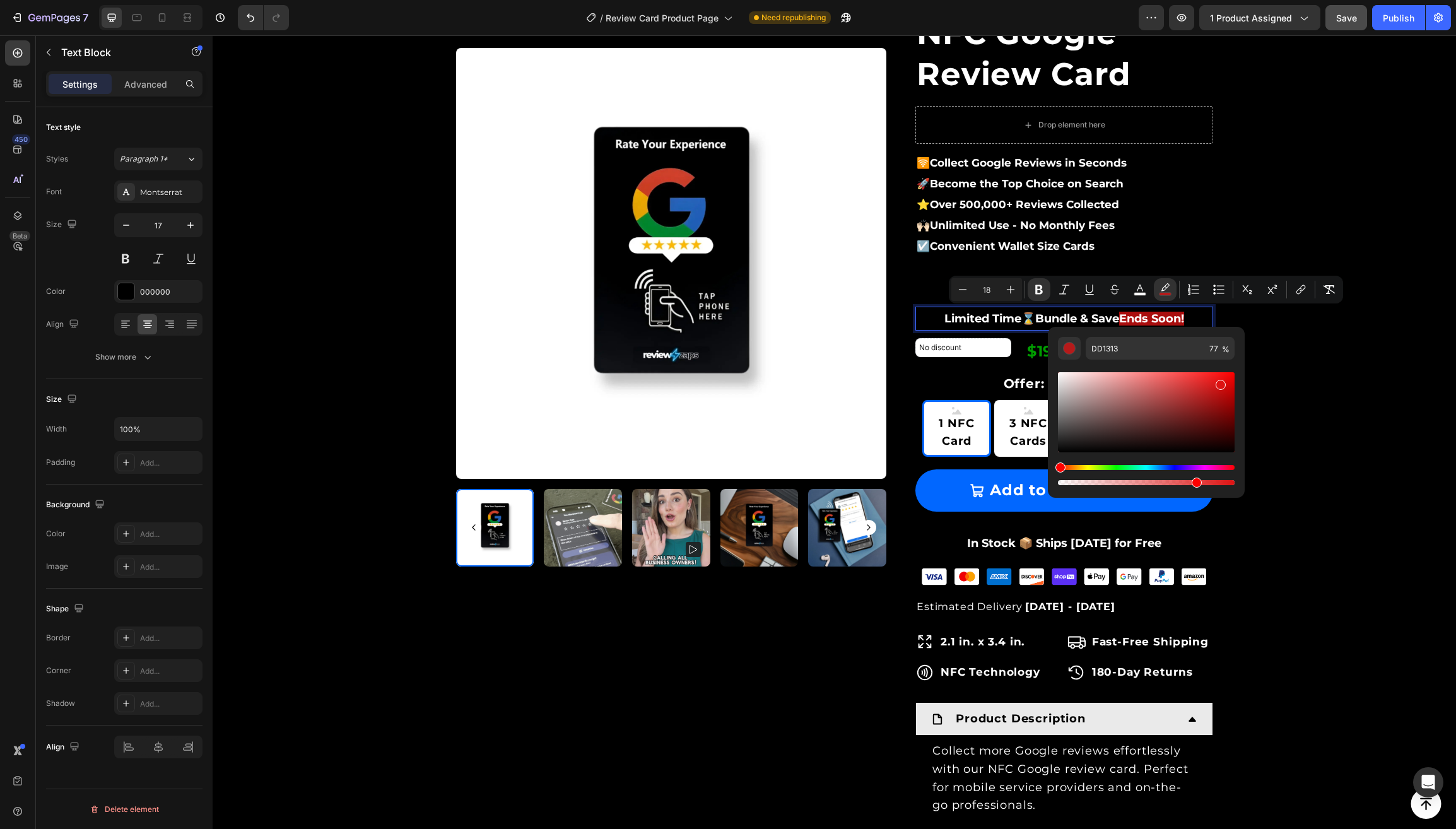
type input "DB1313"
drag, startPoint x: 1230, startPoint y: 376, endPoint x: 1219, endPoint y: 383, distance: 13.0
click at [1219, 383] on div "Editor contextual toolbar" at bounding box center [1221, 385] width 10 height 10
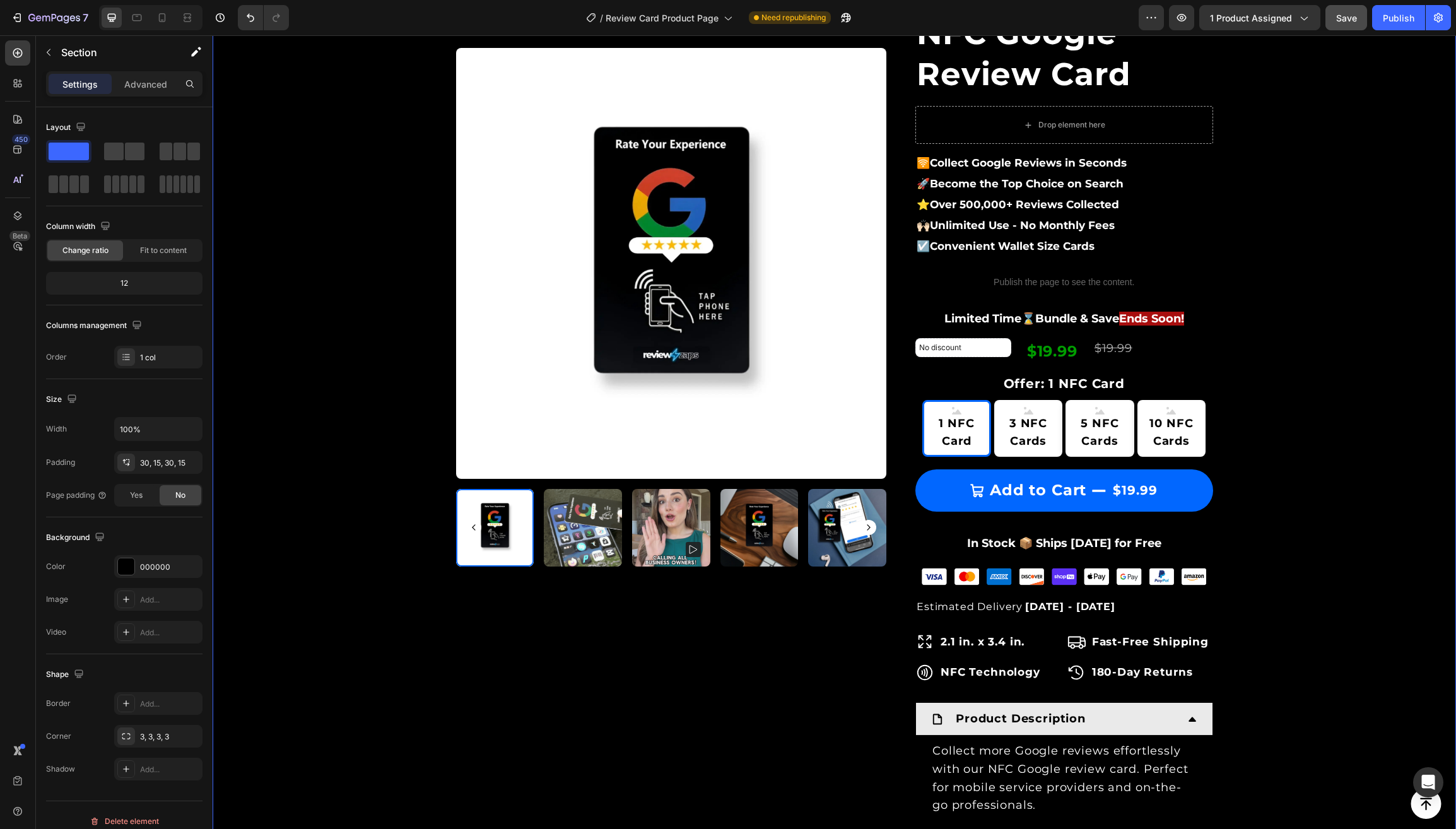
click at [1296, 372] on div "Product Images & Gallery Row Loox - Rating widget Loox NFC Google Review Card (…" at bounding box center [834, 537] width 1224 height 1193
click at [1180, 316] on p "Limited Time⌛️Bundle & Save Ends Soon!" at bounding box center [1064, 318] width 295 height 21
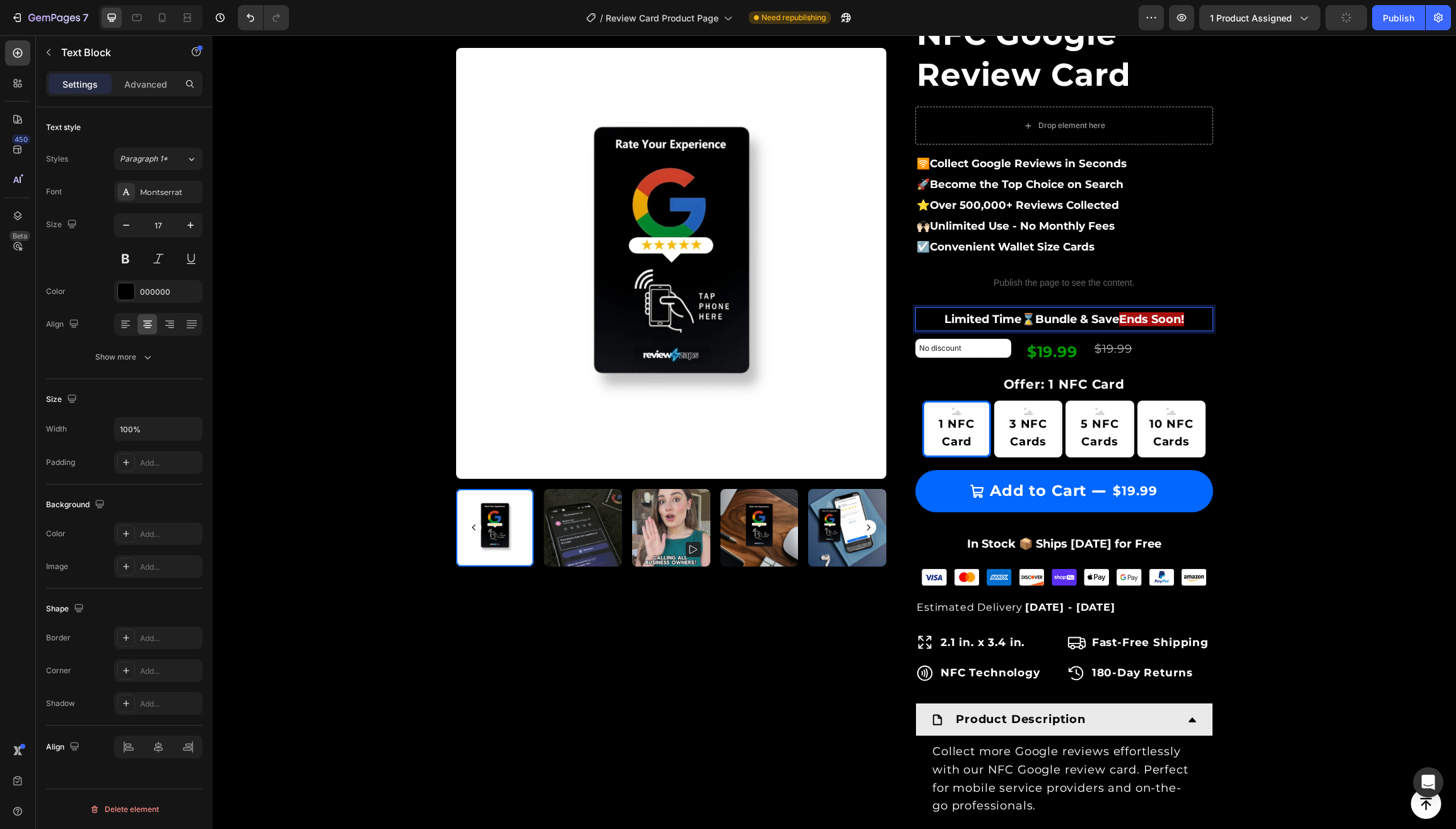
scroll to position [140, 0]
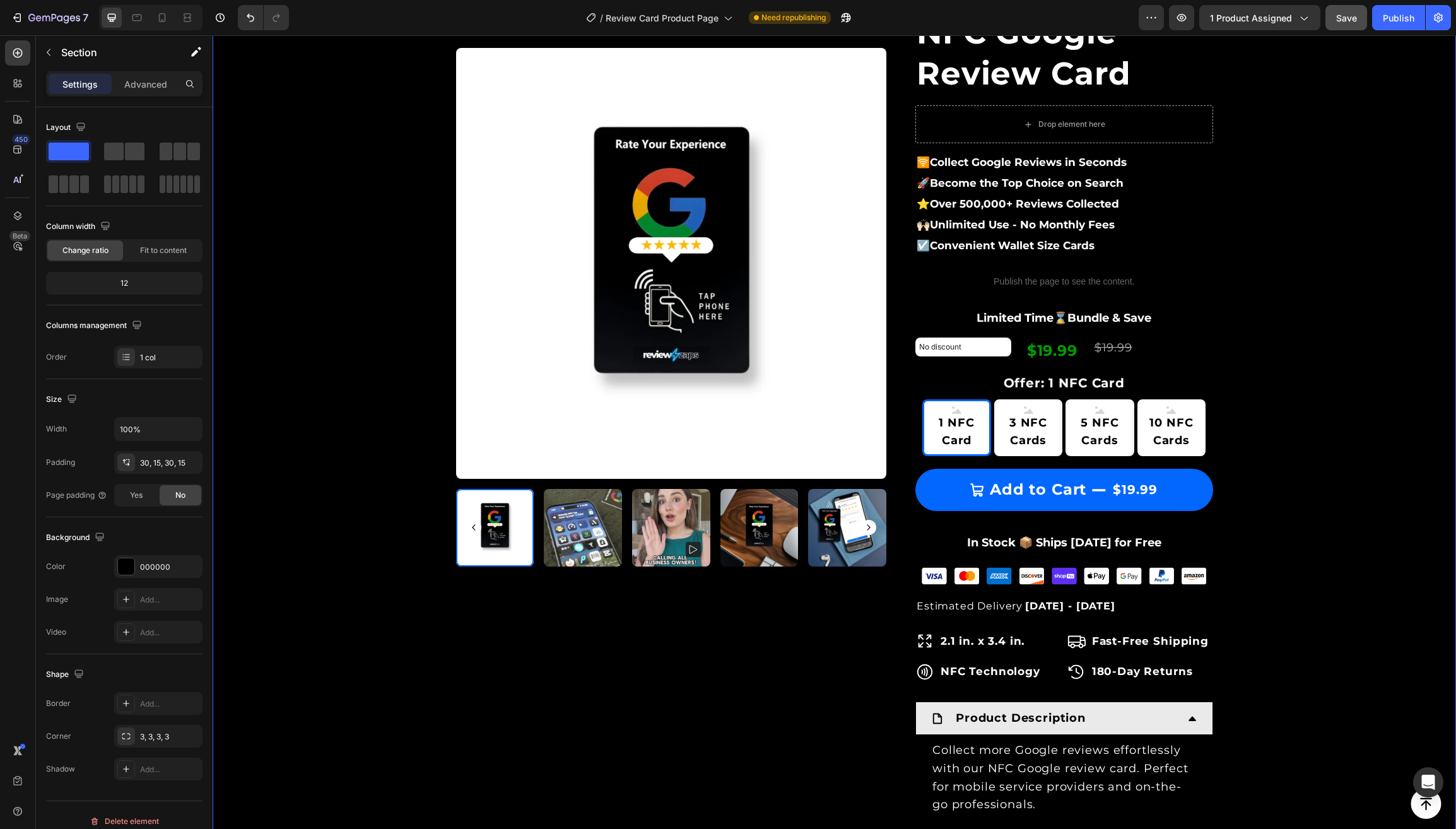
click at [1259, 326] on div "Product Images & Gallery Row Loox - Rating widget Loox NFC Google Review Card (…" at bounding box center [834, 536] width 1224 height 1193
click at [1395, 15] on div "Publish" at bounding box center [1398, 18] width 31 height 13
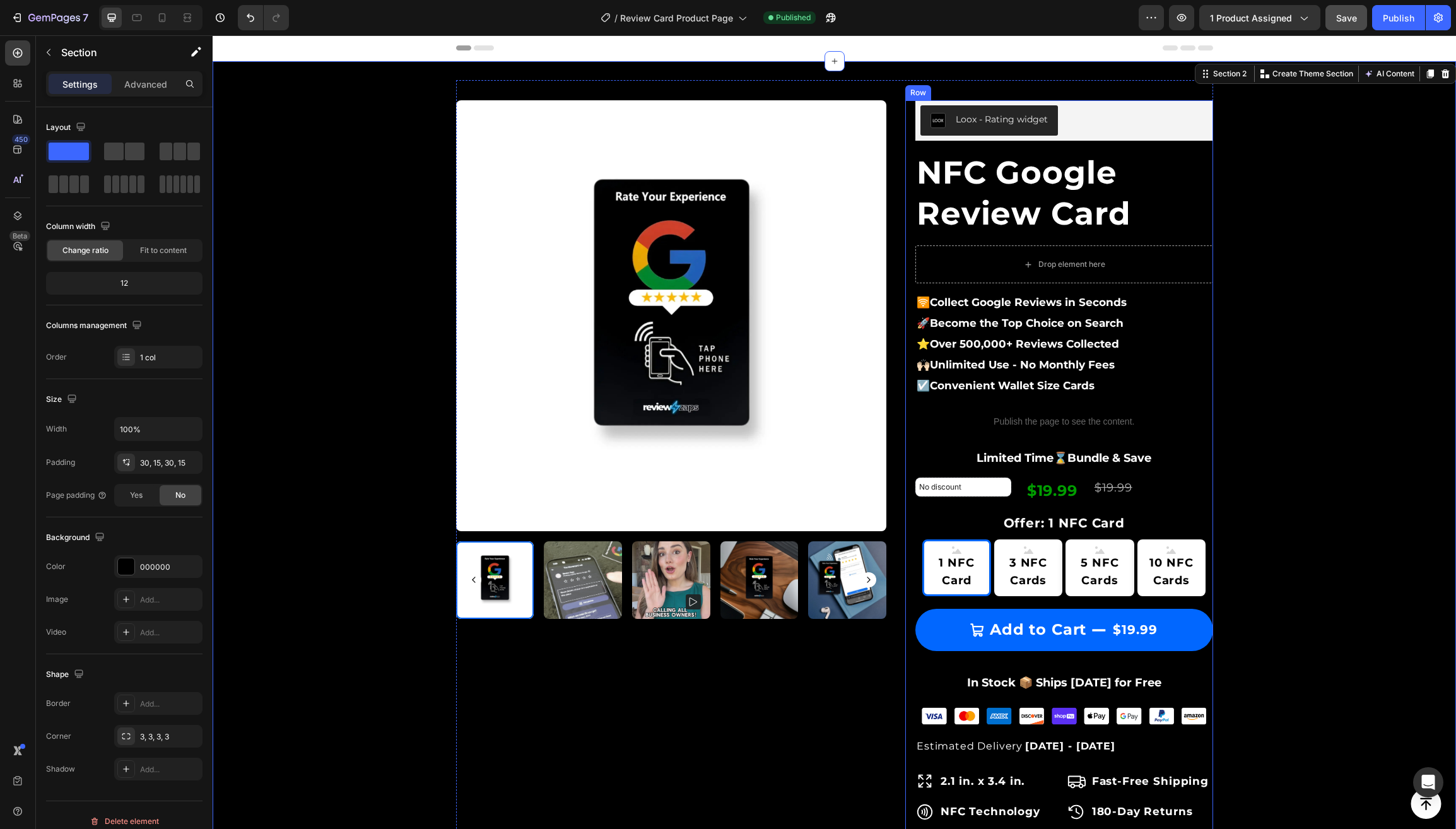
scroll to position [0, 0]
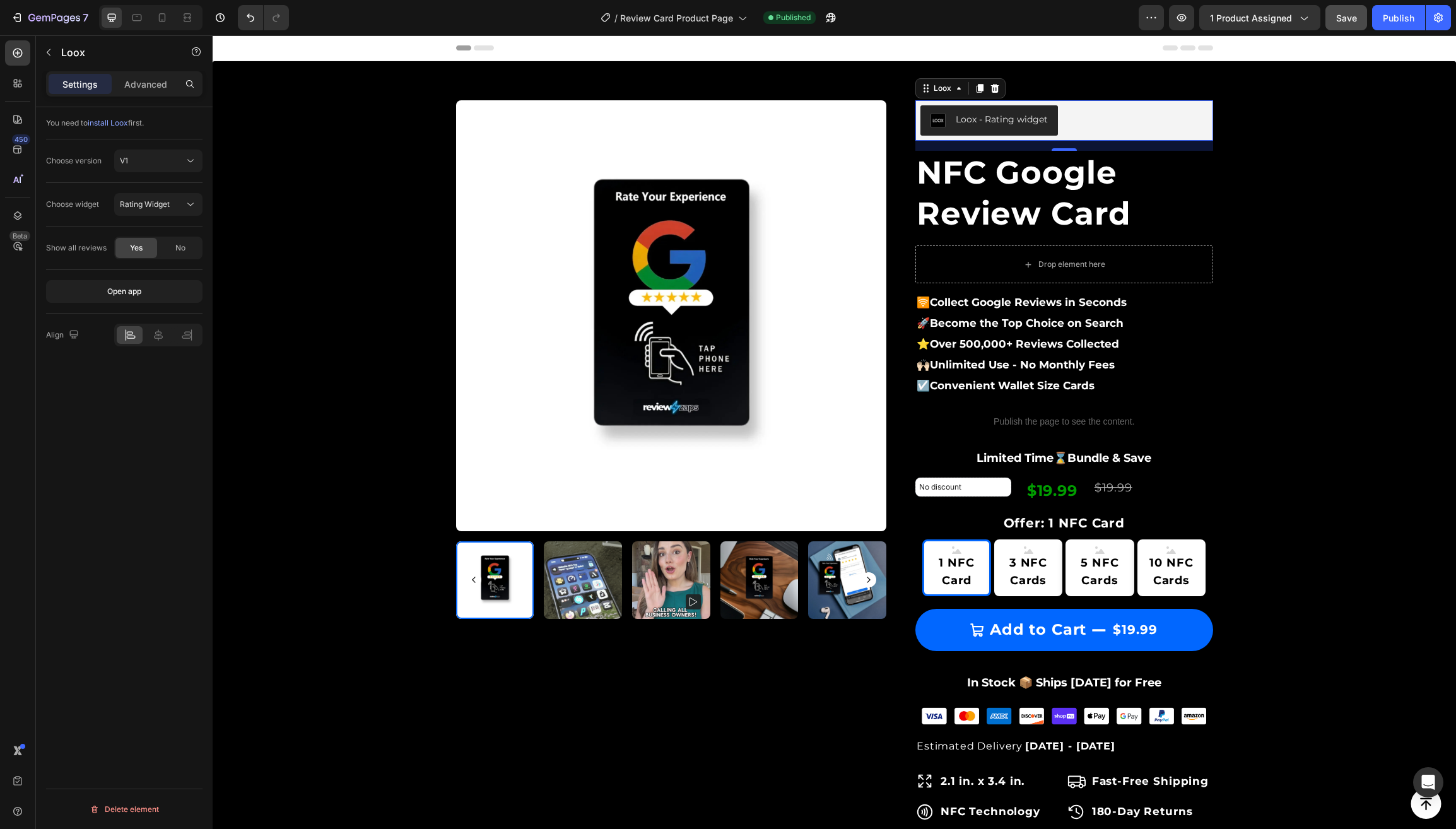
click at [1079, 127] on div "Loox - Rating widget" at bounding box center [1064, 120] width 288 height 30
click at [144, 85] on p "Advanced" at bounding box center [146, 84] width 43 height 13
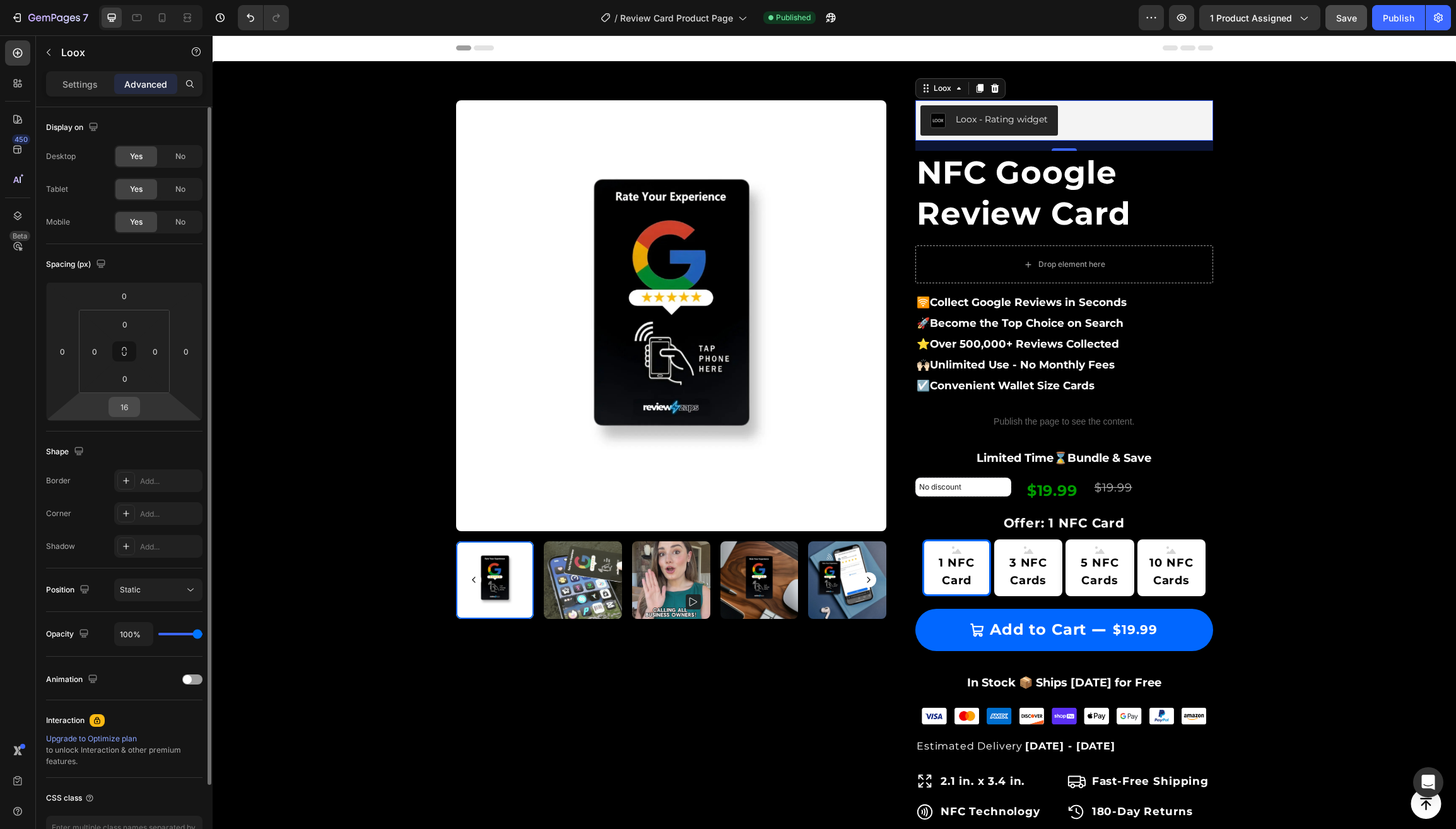
click at [122, 406] on input "16" at bounding box center [124, 406] width 25 height 19
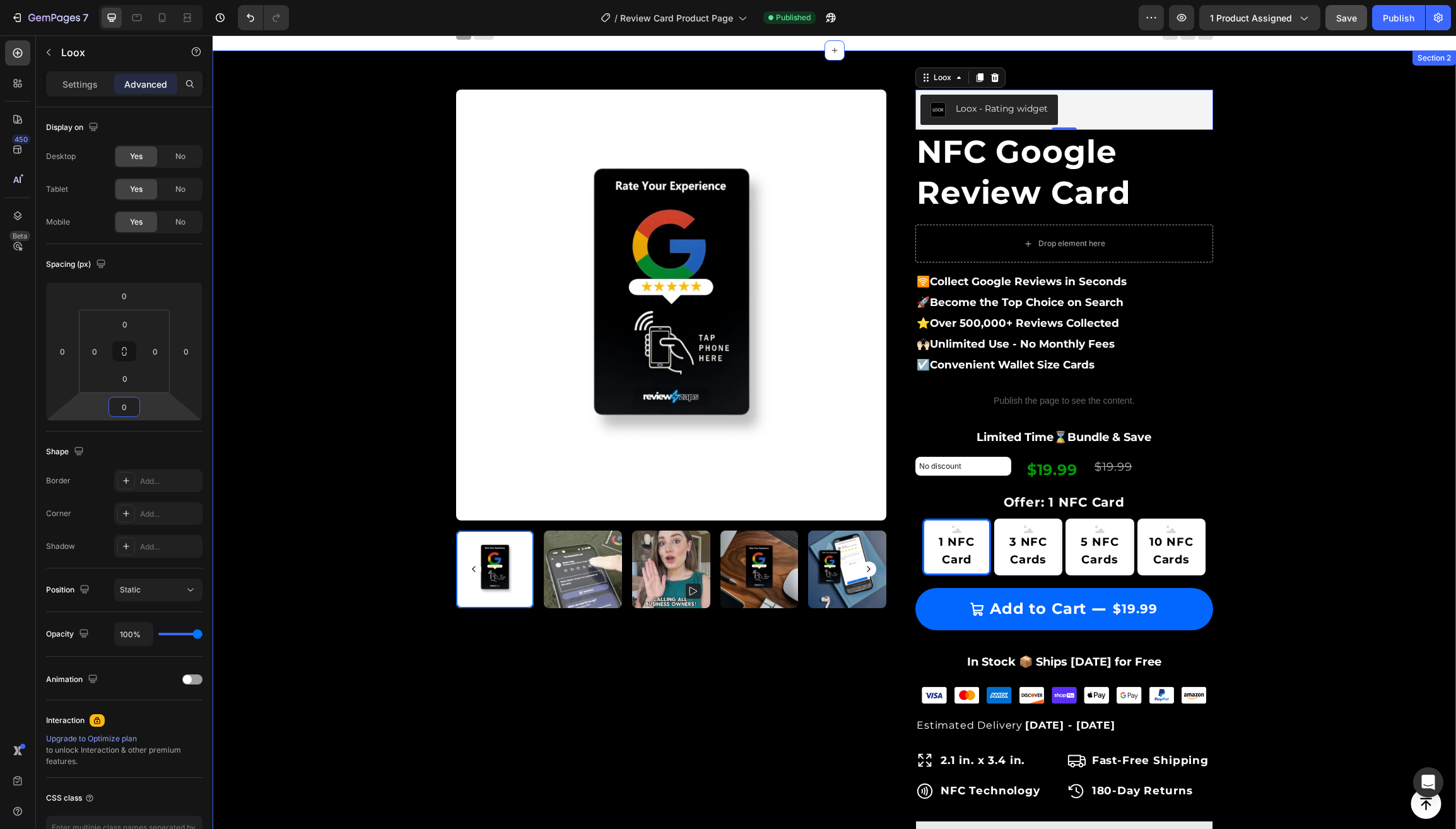
scroll to position [9, 0]
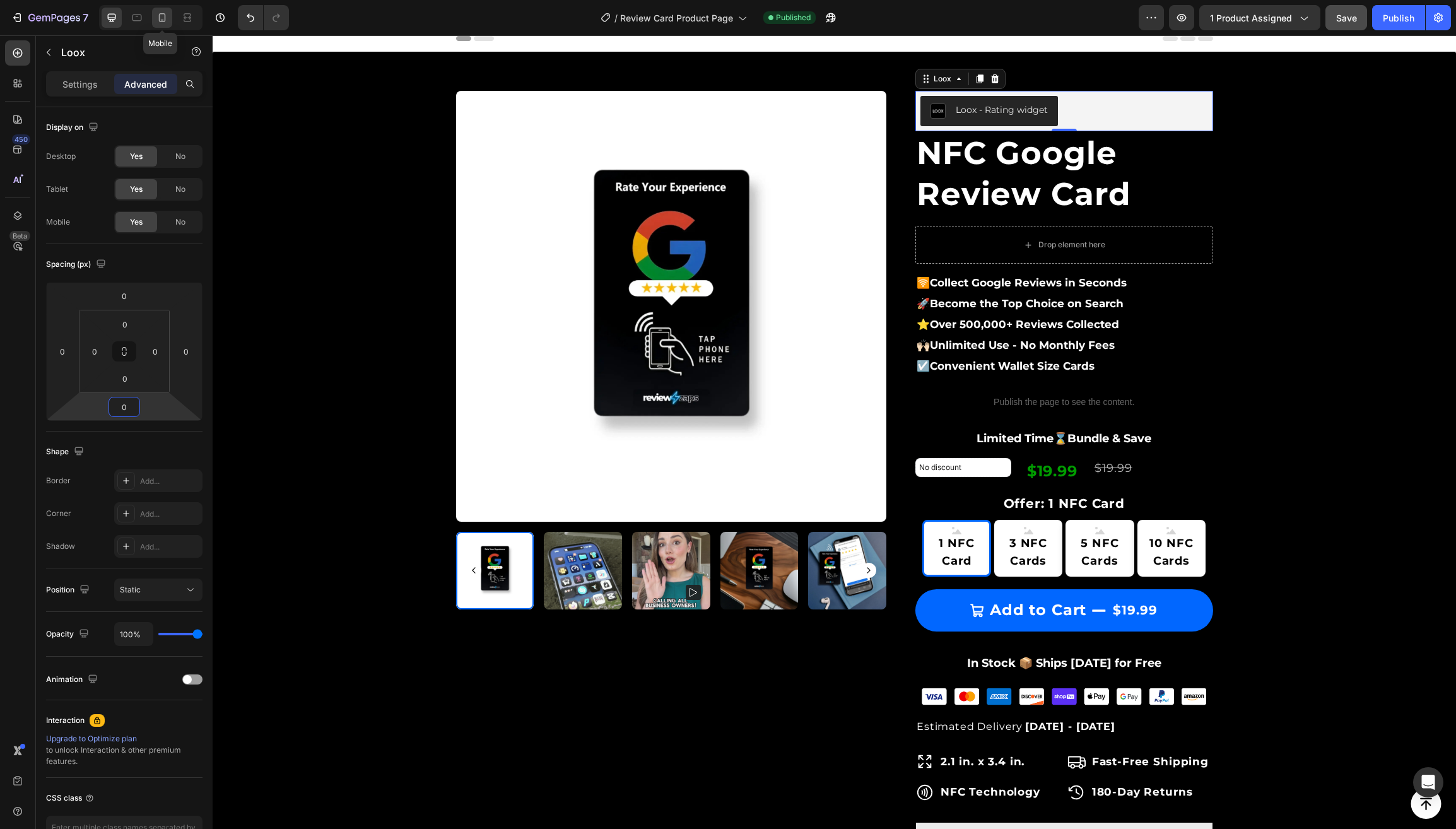
type input "0"
click at [166, 21] on icon at bounding box center [162, 17] width 13 height 13
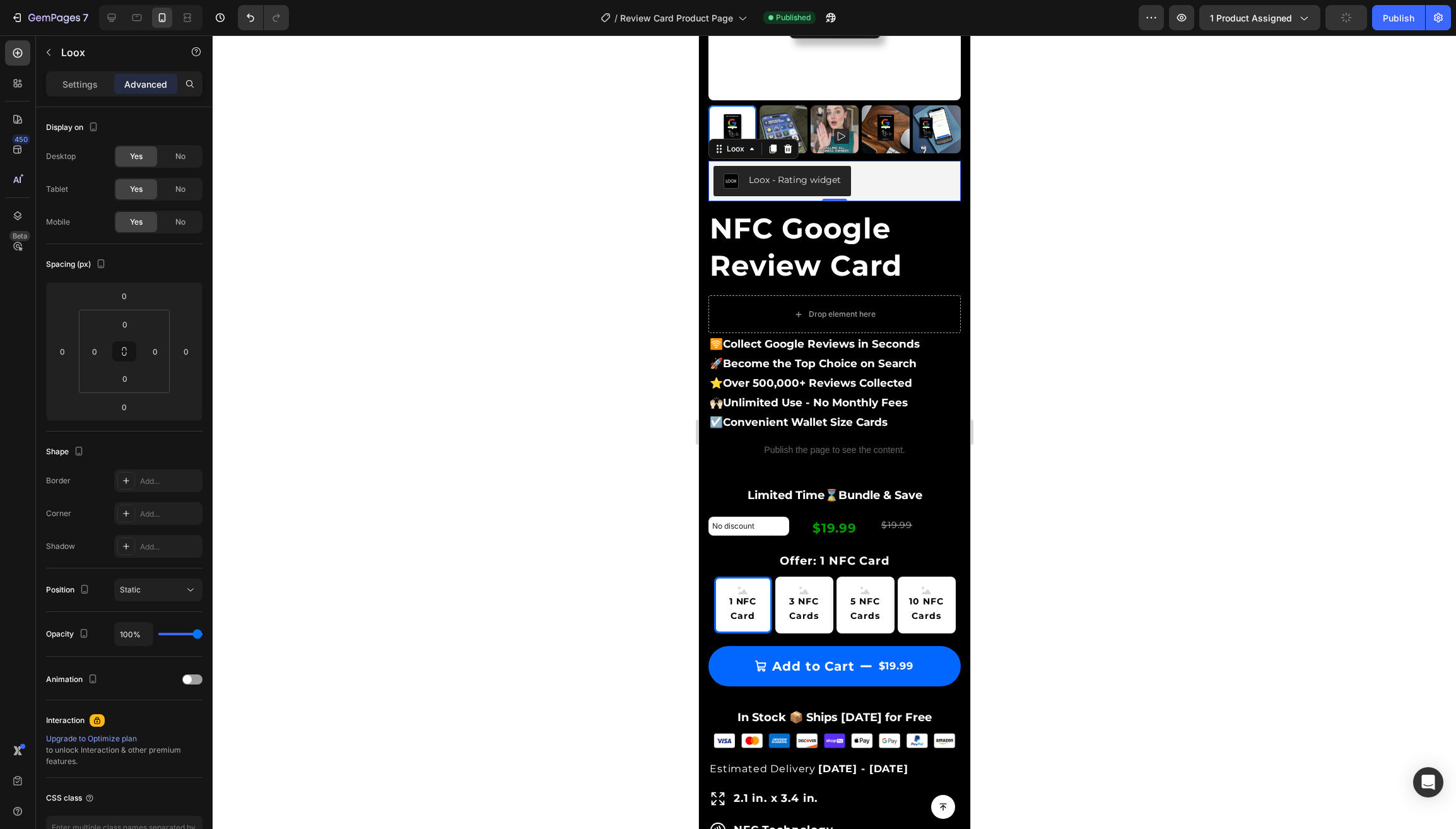
scroll to position [127, 0]
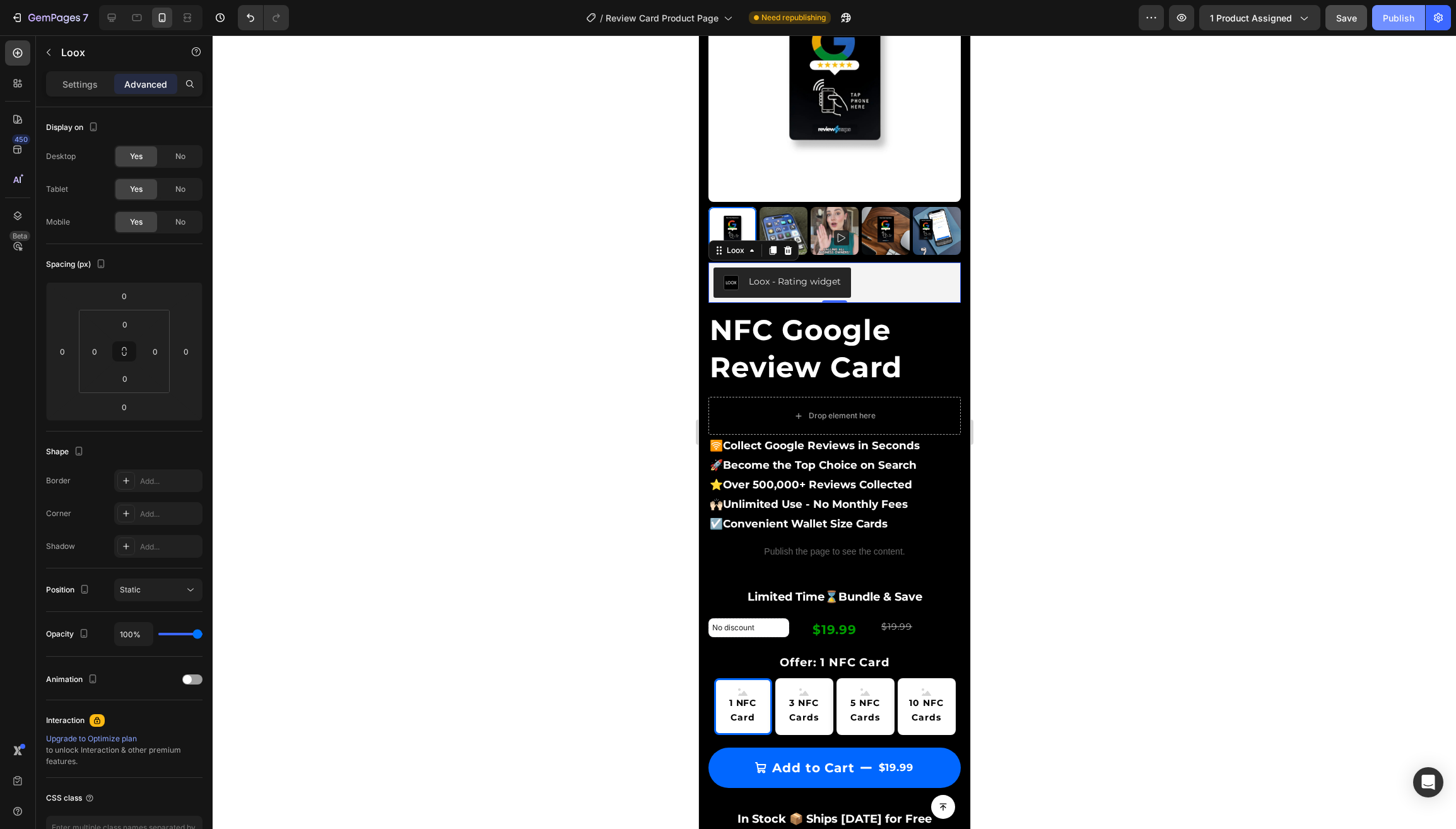
click at [1385, 18] on div "Publish" at bounding box center [1398, 18] width 31 height 13
click at [57, 19] on icon "button" at bounding box center [59, 18] width 6 height 6
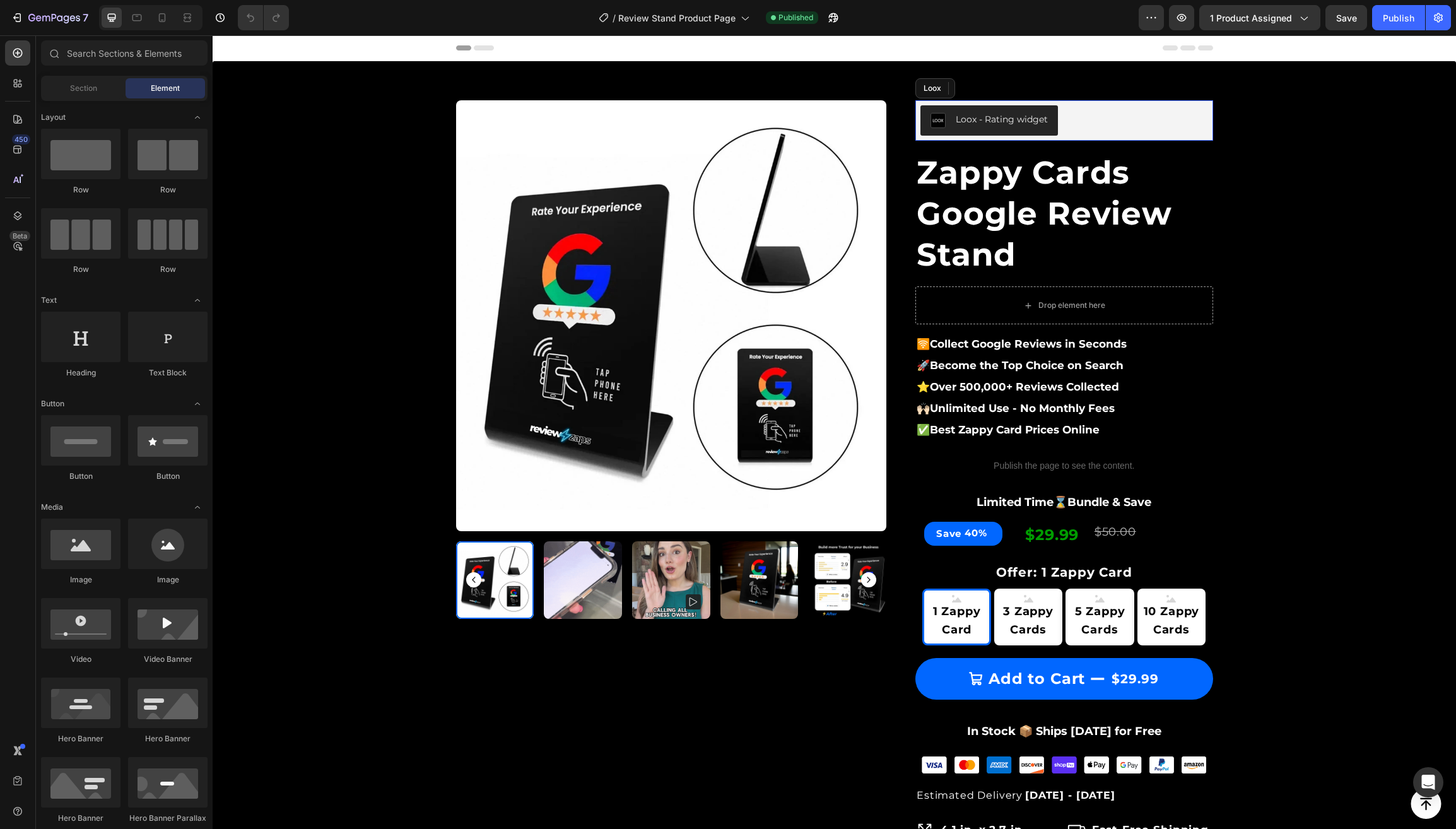
click at [1100, 123] on div "Loox - Rating widget" at bounding box center [1064, 120] width 288 height 30
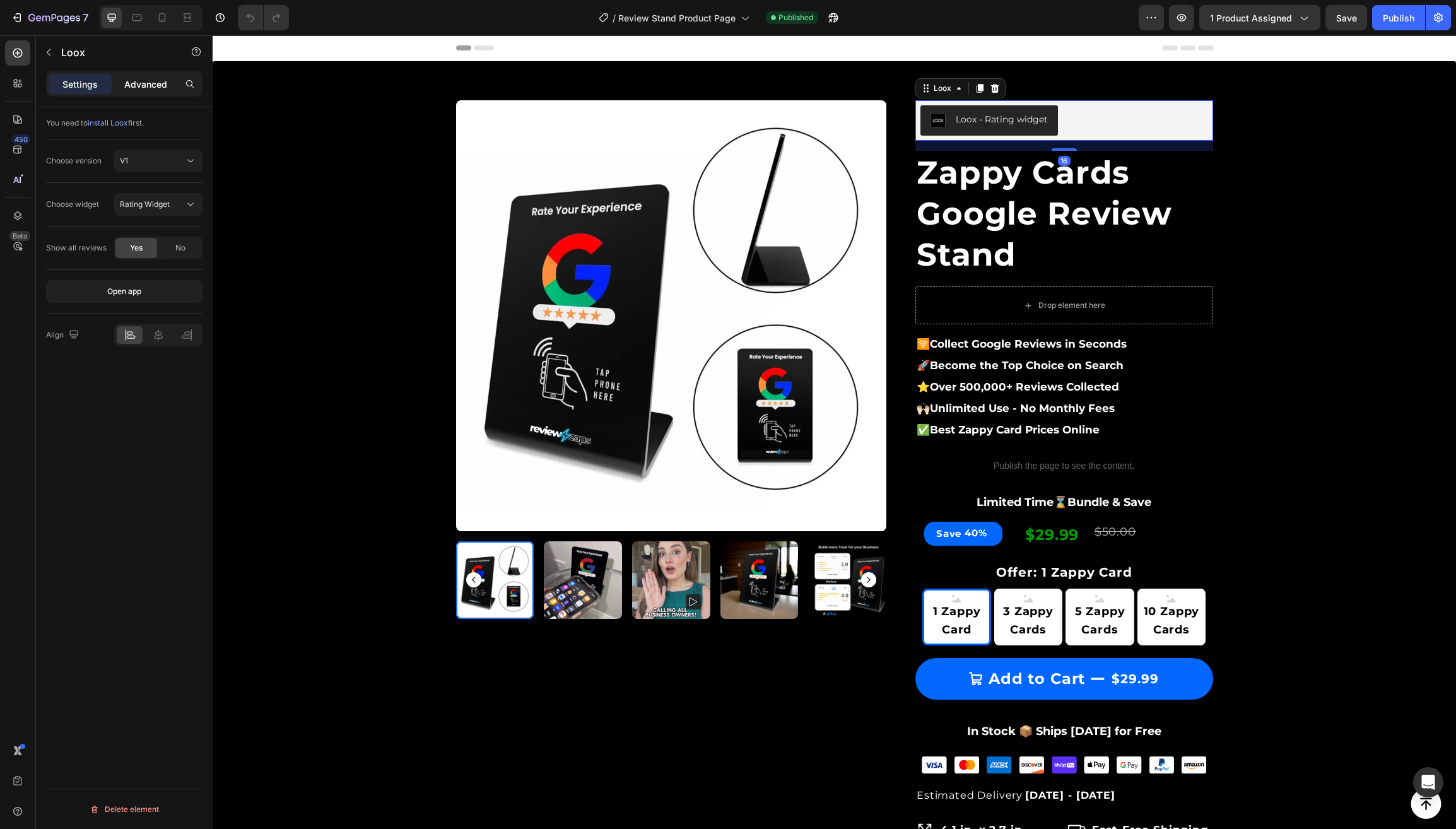
click at [143, 85] on p "Advanced" at bounding box center [146, 84] width 43 height 13
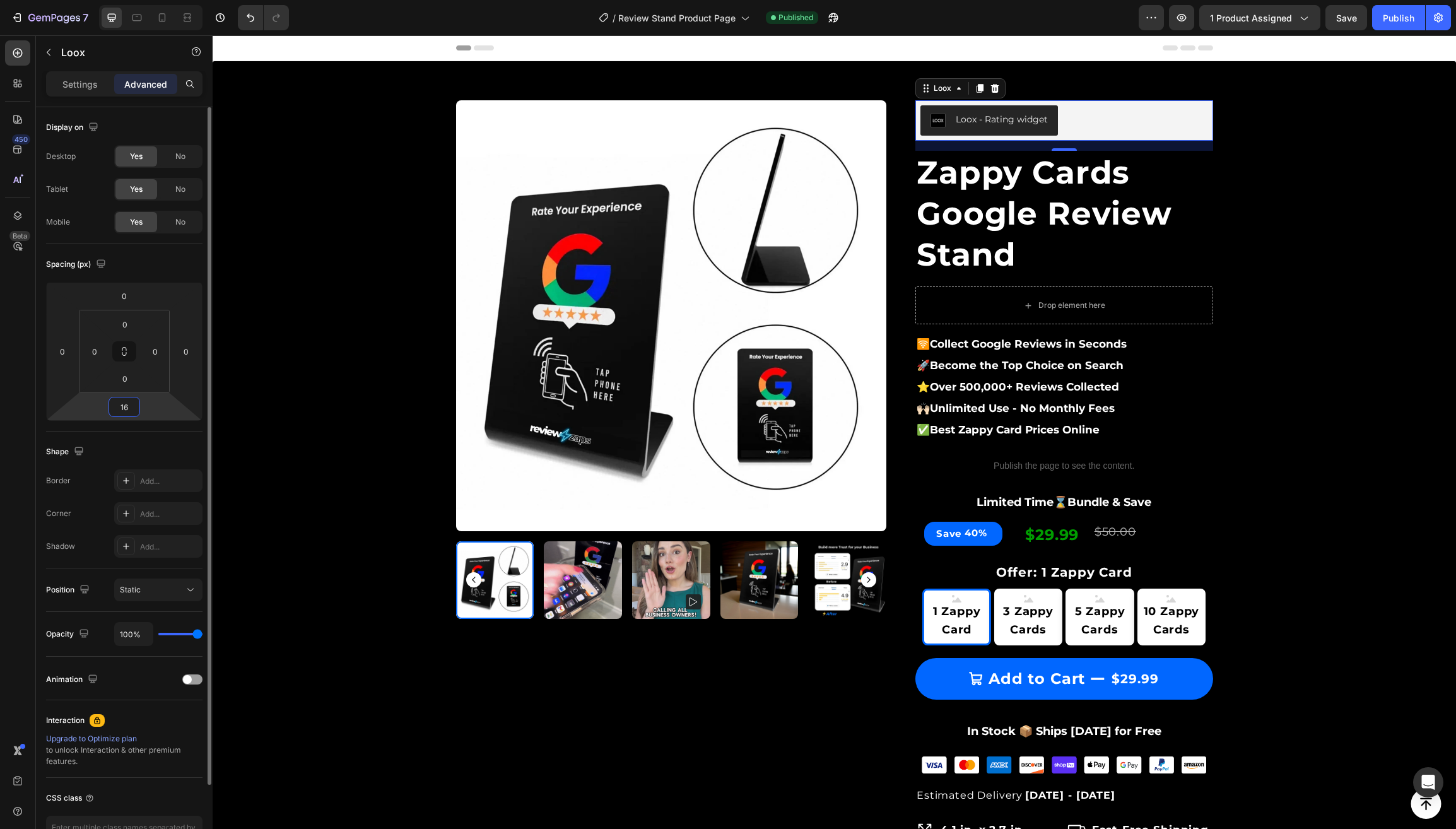
click at [127, 410] on input "16" at bounding box center [124, 406] width 25 height 19
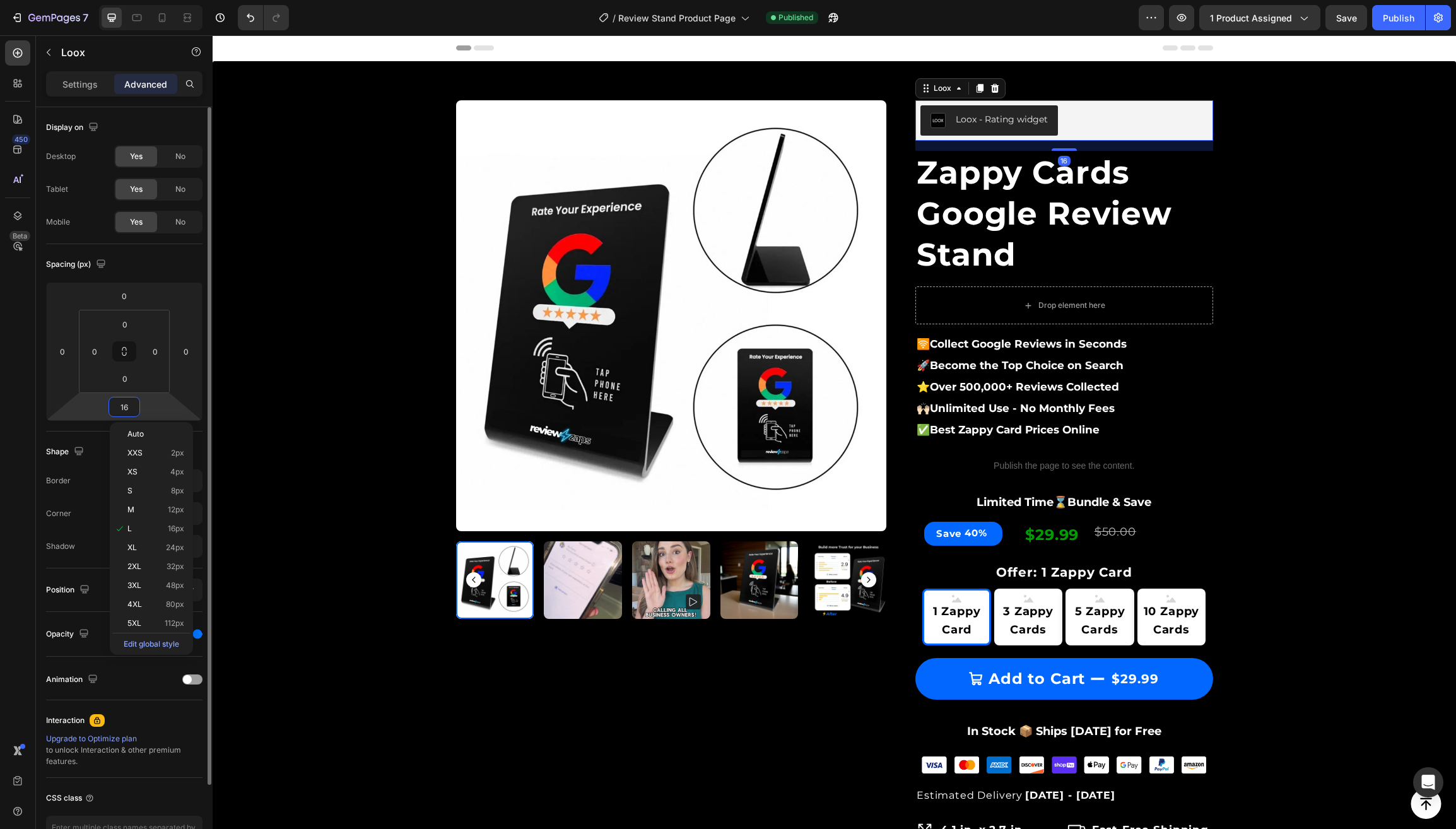
type input "0"
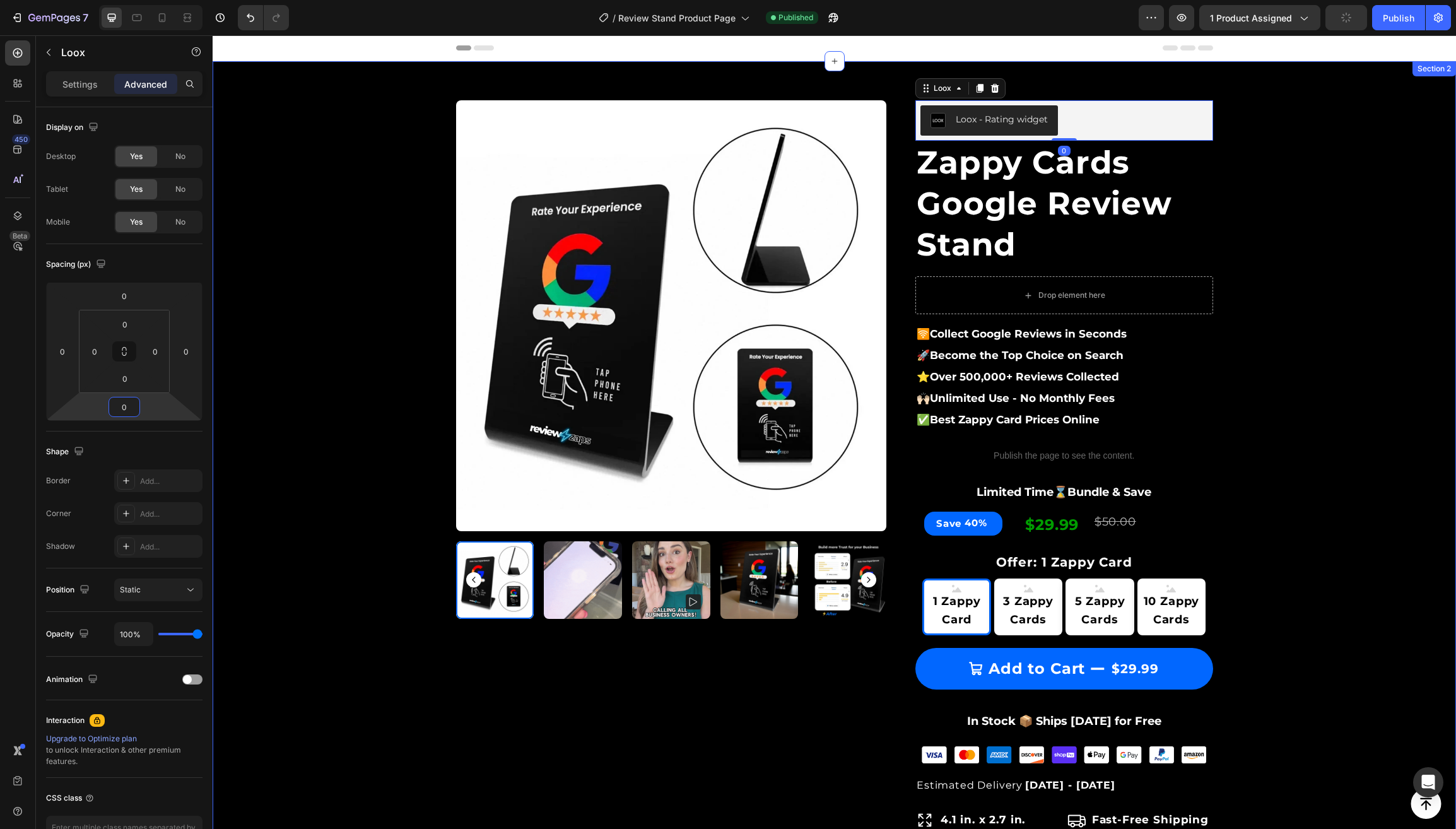
click at [292, 412] on div "Product Images & Gallery Row Loox - Rating widget Loox 0 Zappy Cards Google Rev…" at bounding box center [834, 714] width 1224 height 1268
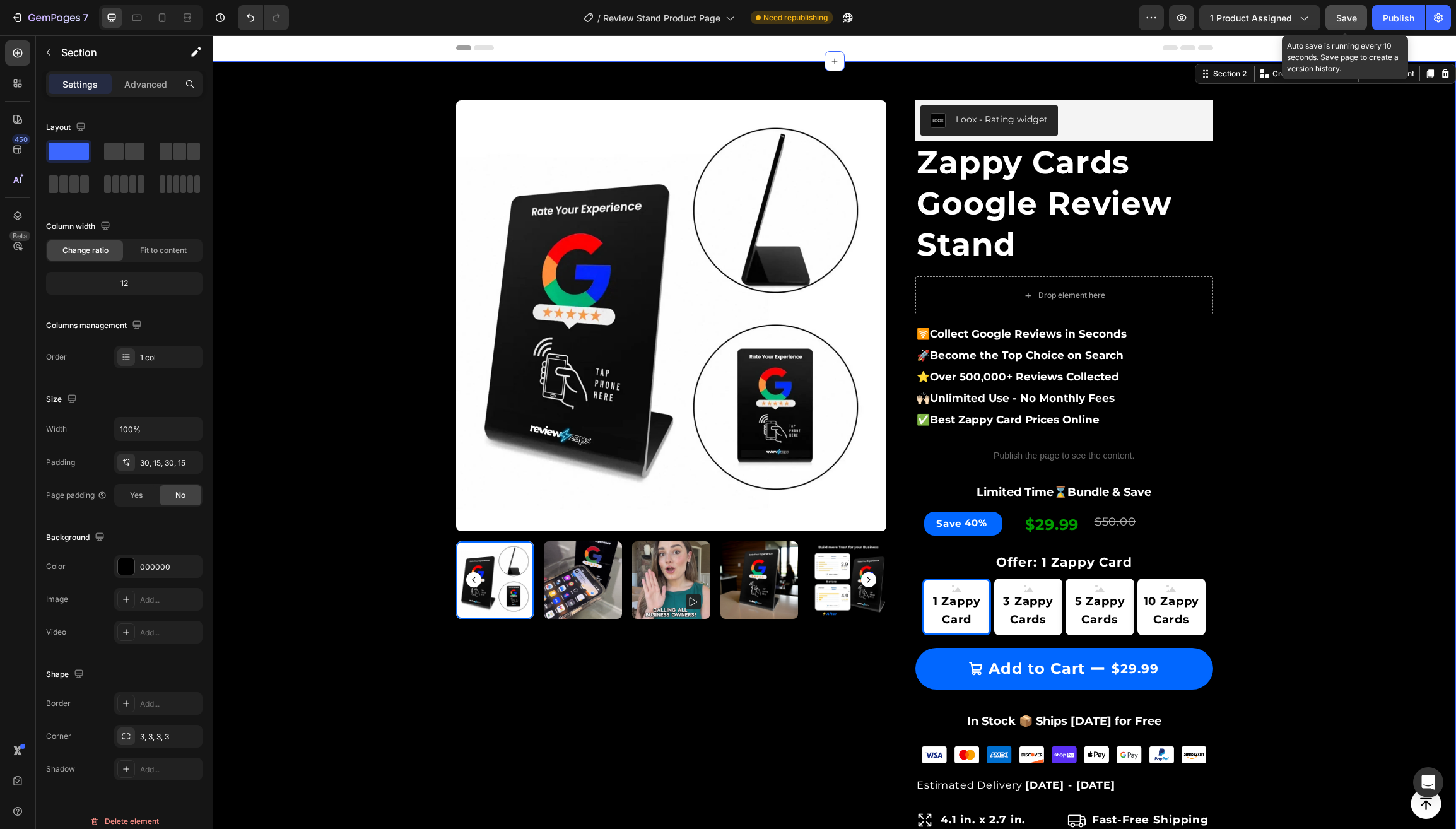
click at [1362, 15] on button "Save" at bounding box center [1346, 18] width 41 height 25
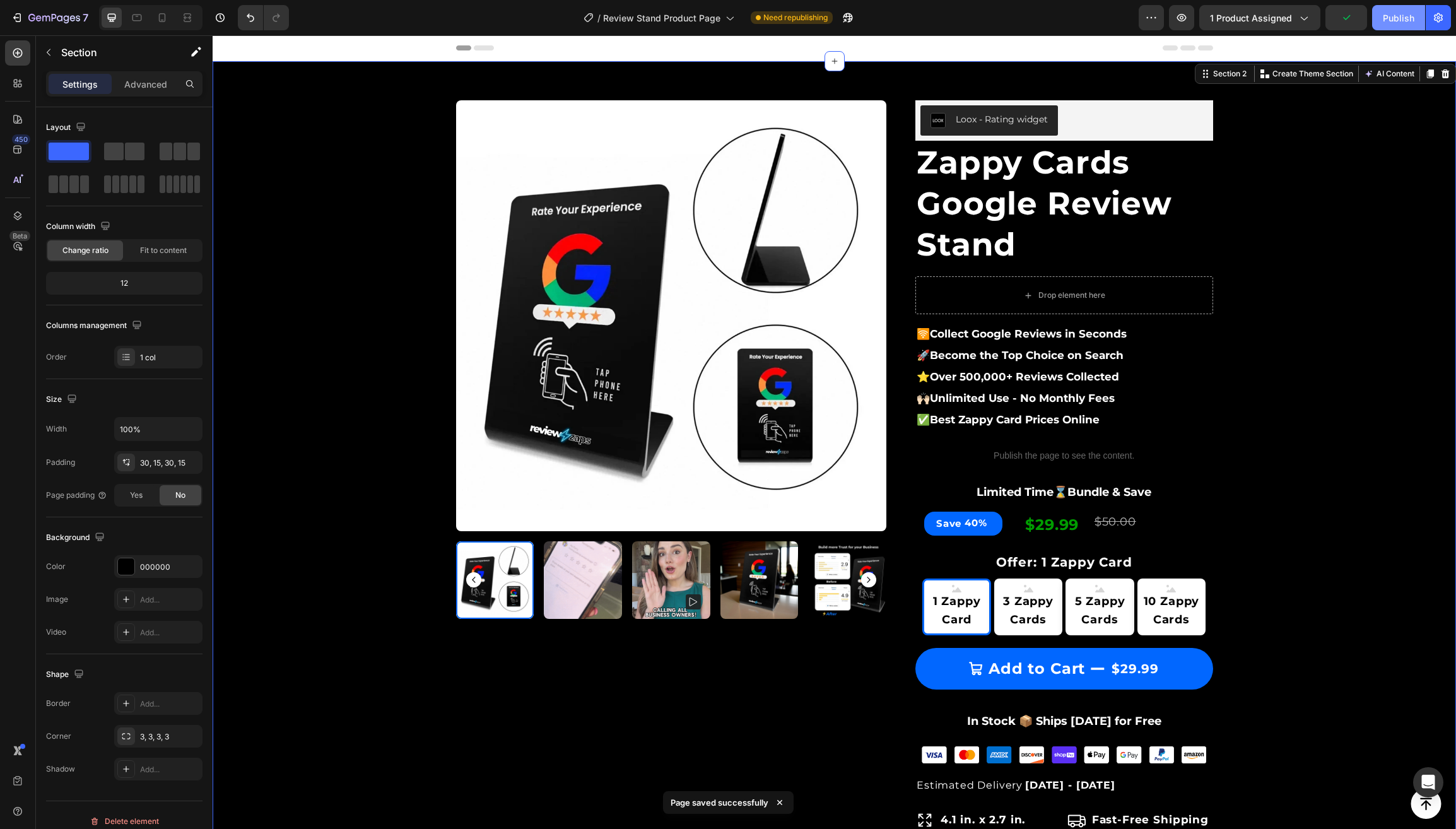
click at [1392, 15] on div "Publish" at bounding box center [1398, 18] width 31 height 13
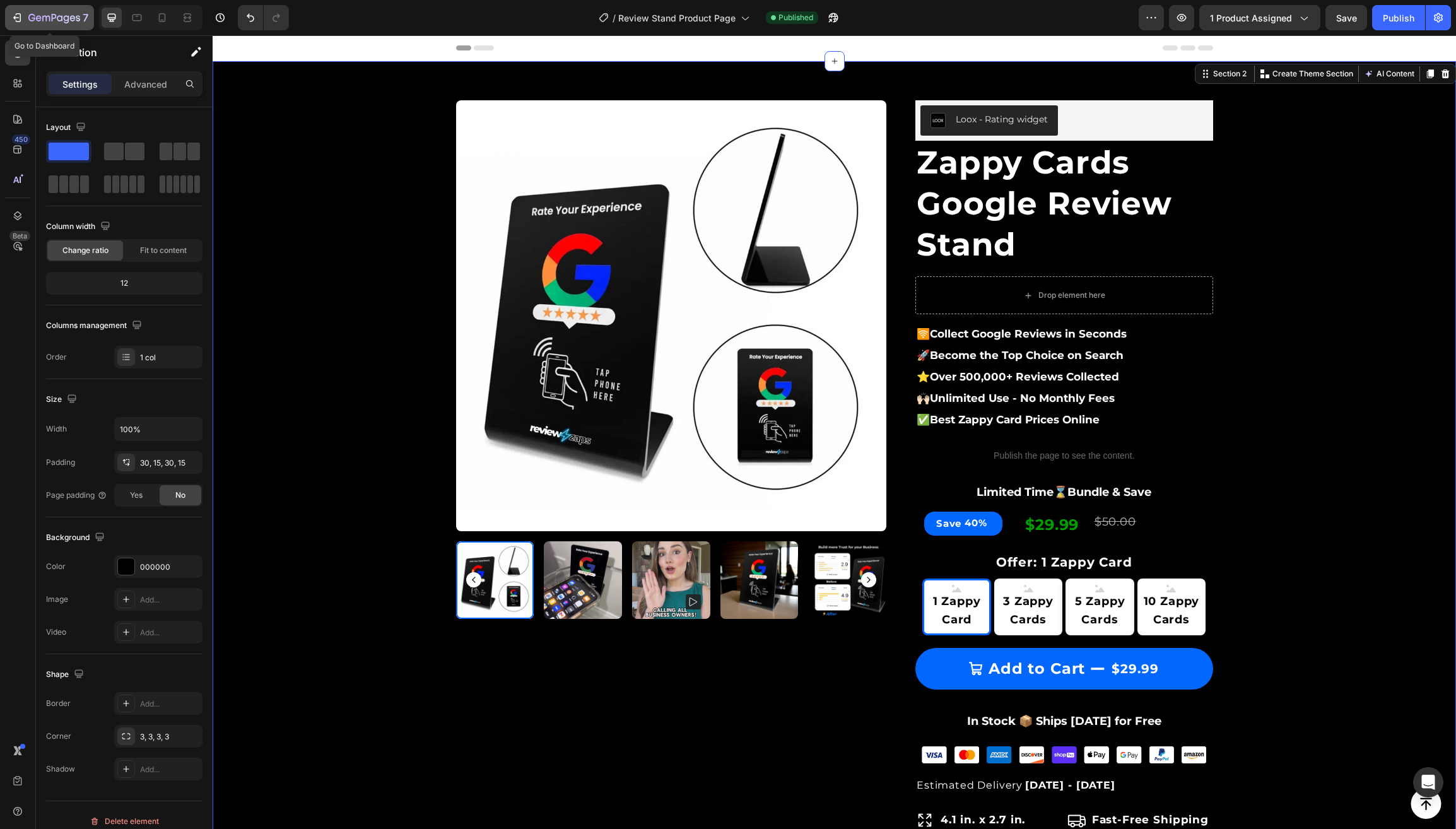
click at [42, 19] on icon "button" at bounding box center [54, 19] width 51 height 11
